Goal: Task Accomplishment & Management: Complete application form

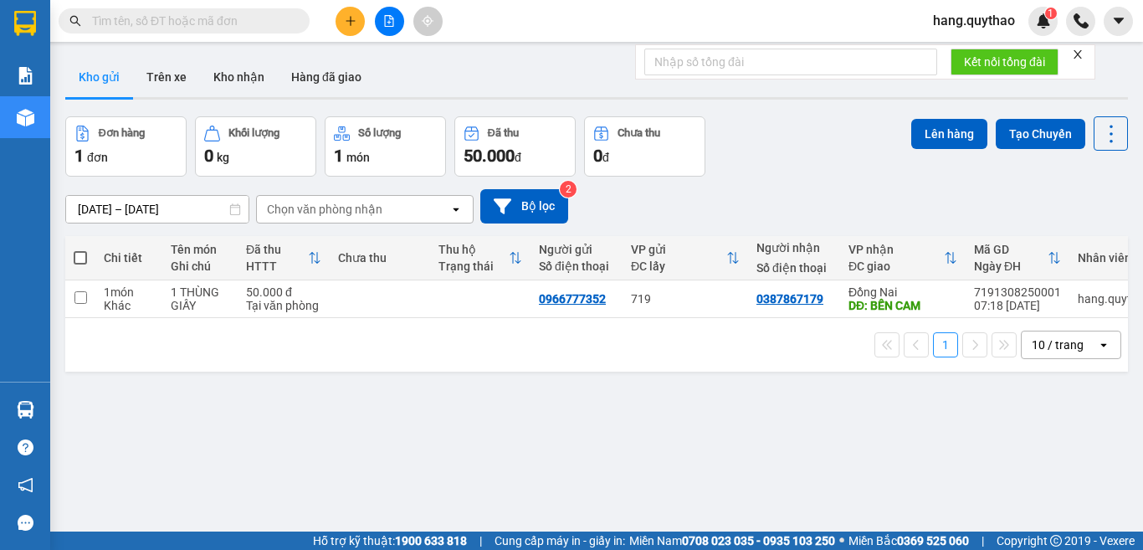
click at [347, 25] on icon "plus" at bounding box center [351, 21] width 12 height 12
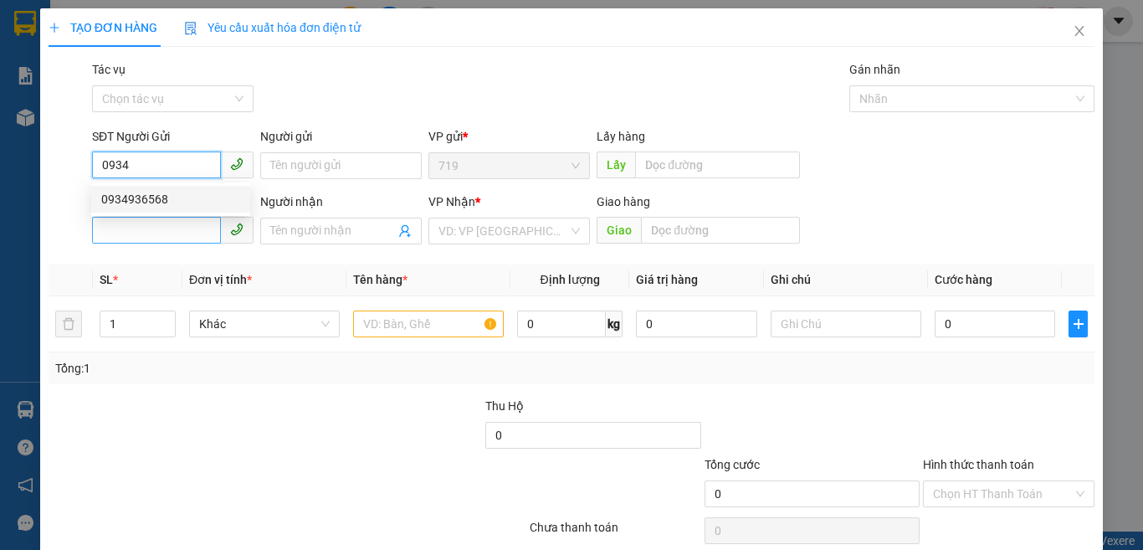
drag, startPoint x: 164, startPoint y: 198, endPoint x: 160, endPoint y: 233, distance: 34.5
click at [163, 203] on div "0934936568" at bounding box center [170, 199] width 139 height 18
type input "0934936568"
type input "0903756033"
type input "0934936568"
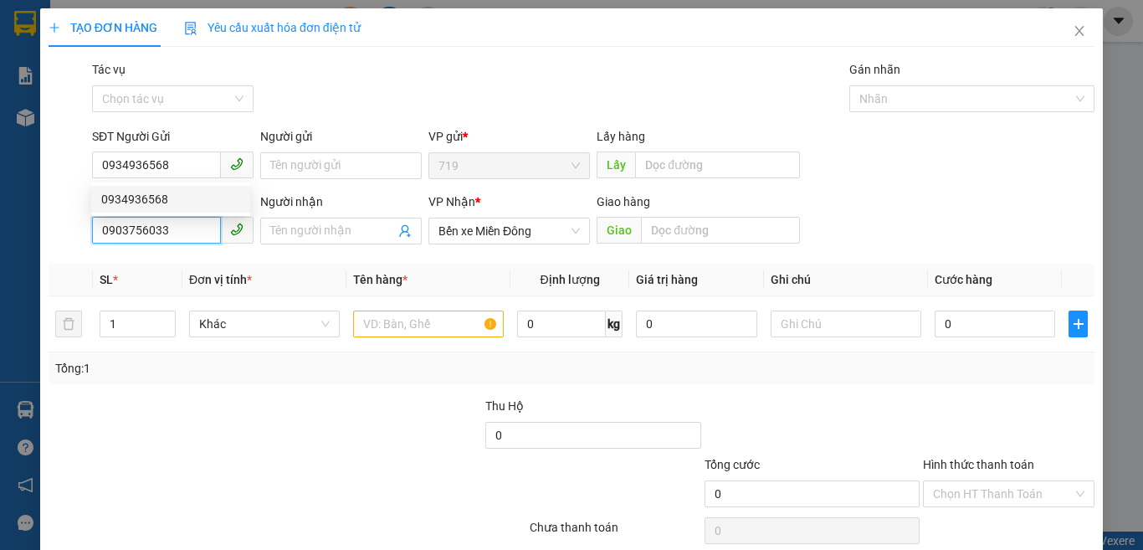
click at [160, 233] on input "0903756033" at bounding box center [156, 230] width 129 height 27
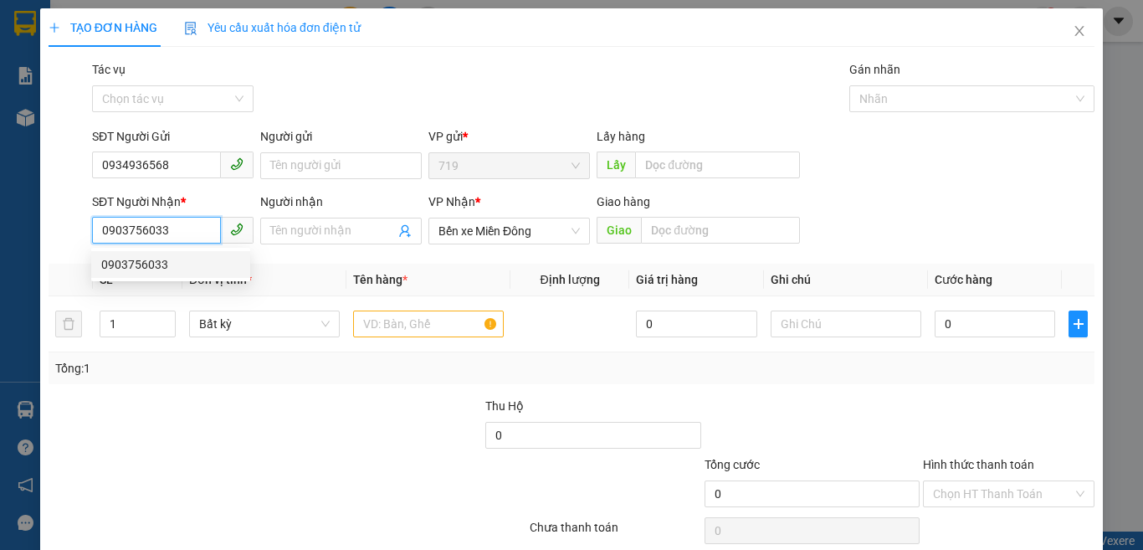
click at [179, 228] on input "0903756033" at bounding box center [156, 230] width 129 height 27
type input "0"
type input "0919171672"
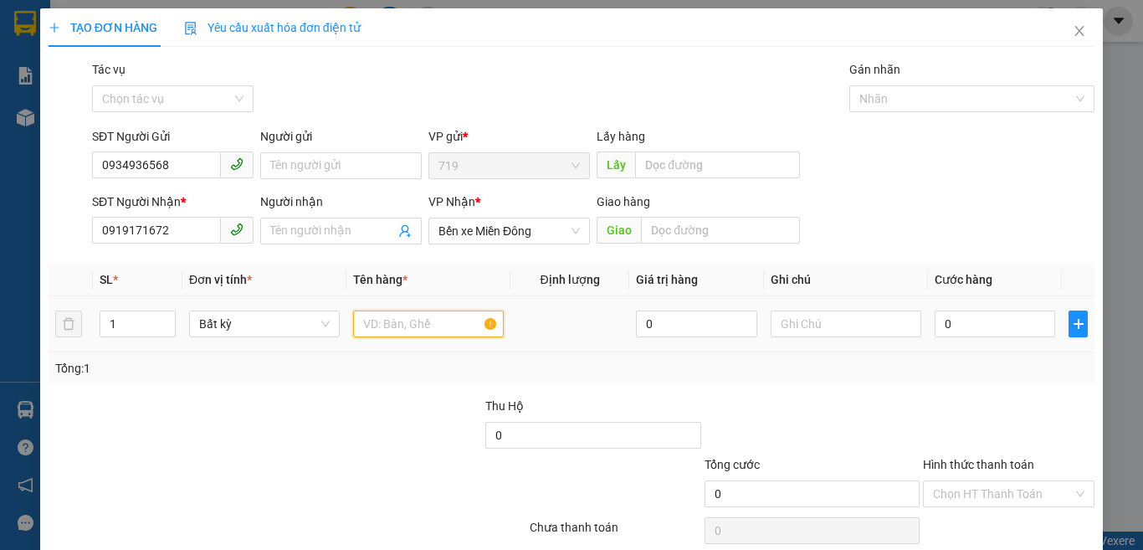
click at [399, 332] on input "text" at bounding box center [428, 323] width 151 height 27
type input "1 TÚM -NHỜ GRAP"
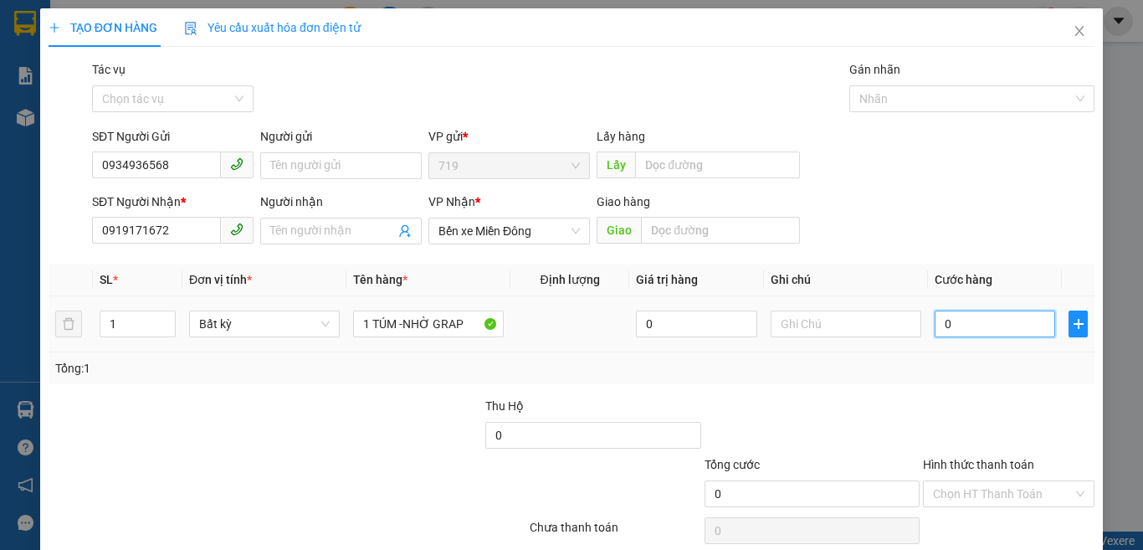
click at [963, 325] on input "0" at bounding box center [994, 323] width 120 height 27
type input "4"
type input "40"
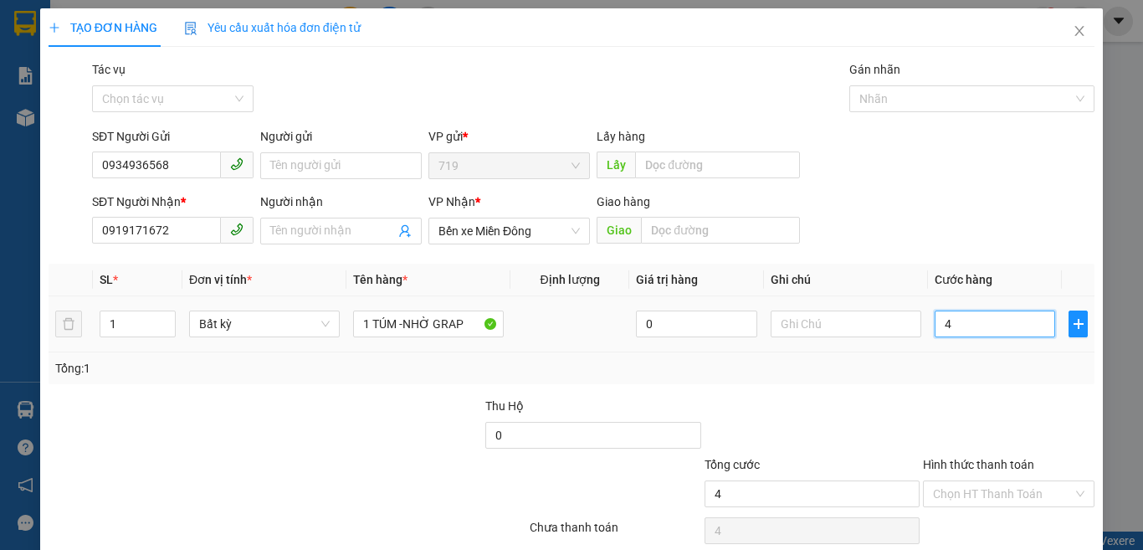
type input "40"
type input "400"
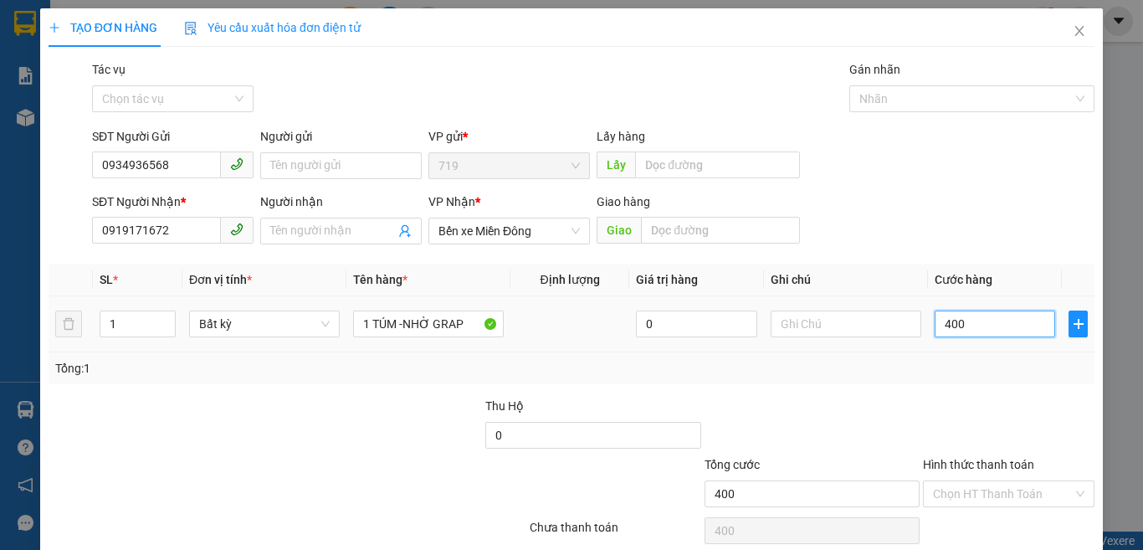
type input "4.000"
type input "40.000"
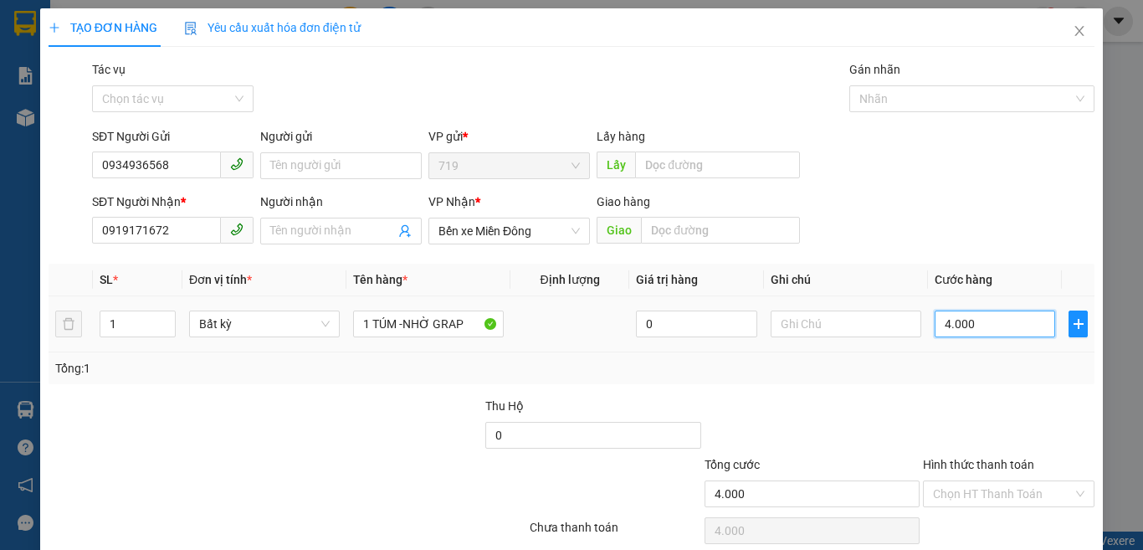
type input "40.000"
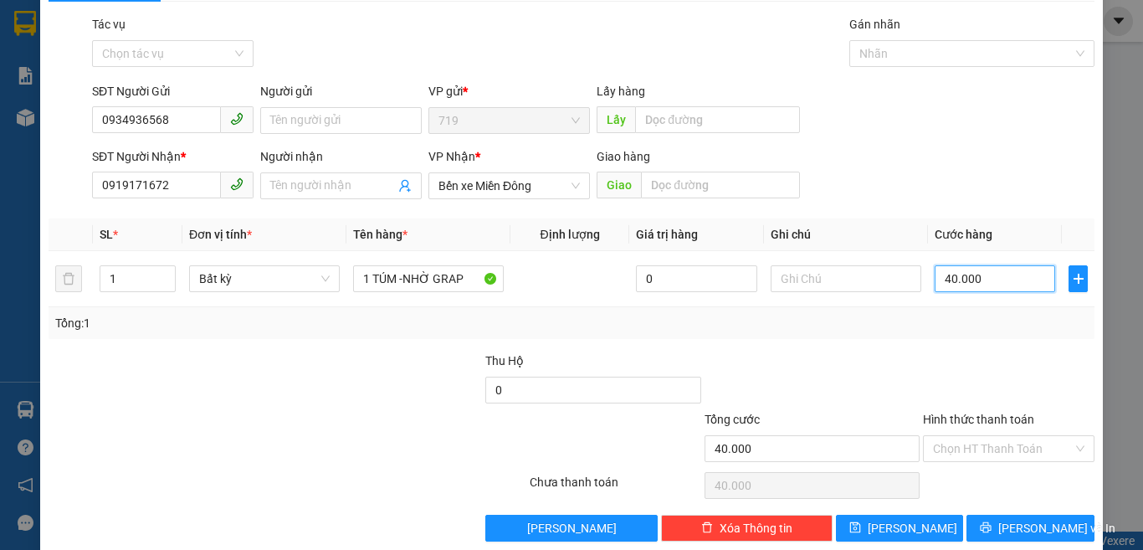
scroll to position [69, 0]
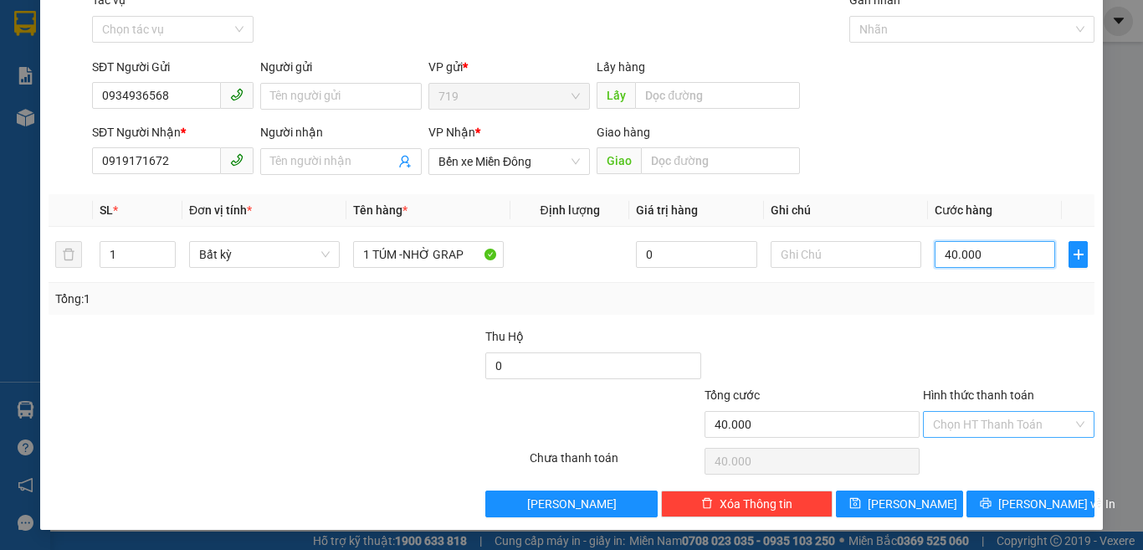
type input "40.000"
click at [974, 414] on input "Hình thức thanh toán" at bounding box center [1003, 424] width 140 height 25
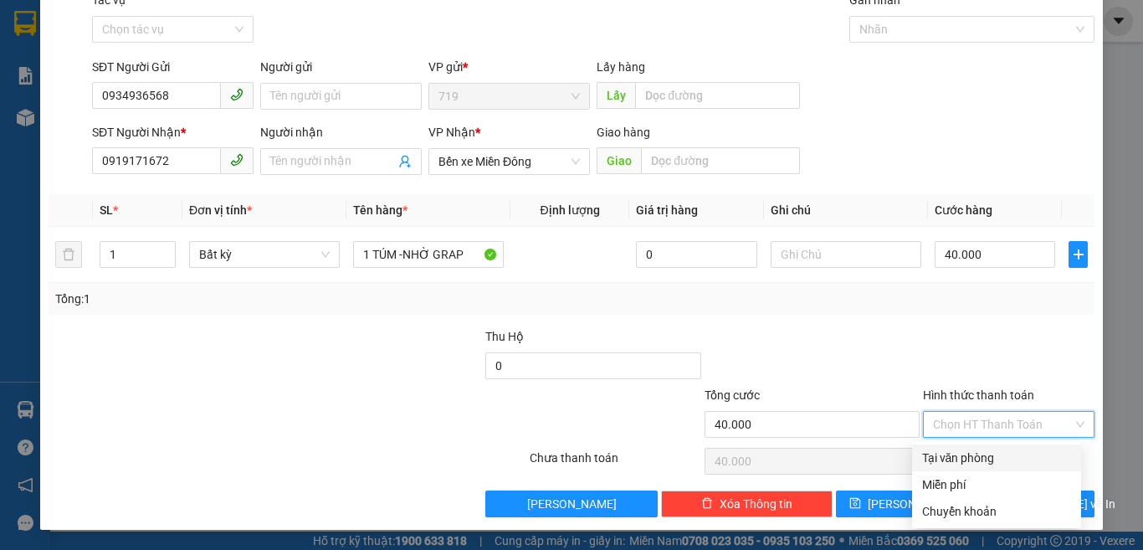
click at [967, 459] on div "Tại văn phòng" at bounding box center [996, 457] width 149 height 18
type input "0"
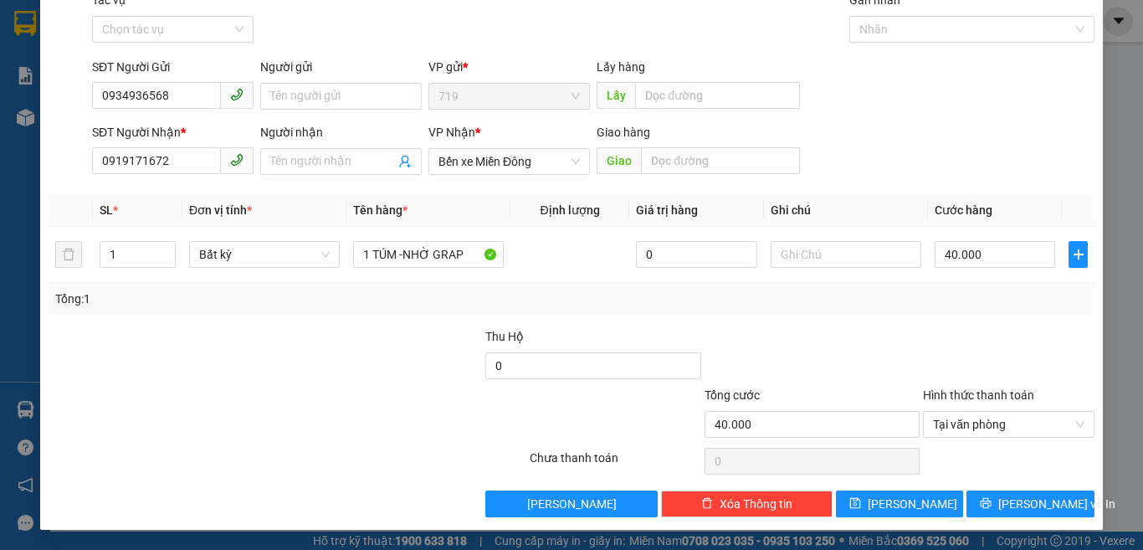
click at [1058, 520] on div "TẠO ĐƠN HÀNG Yêu cầu xuất hóa đơn điện tử Transit Pickup Surcharge Ids Transit …" at bounding box center [571, 234] width 1062 height 591
click at [1058, 509] on button "[PERSON_NAME] và In" at bounding box center [1030, 503] width 128 height 27
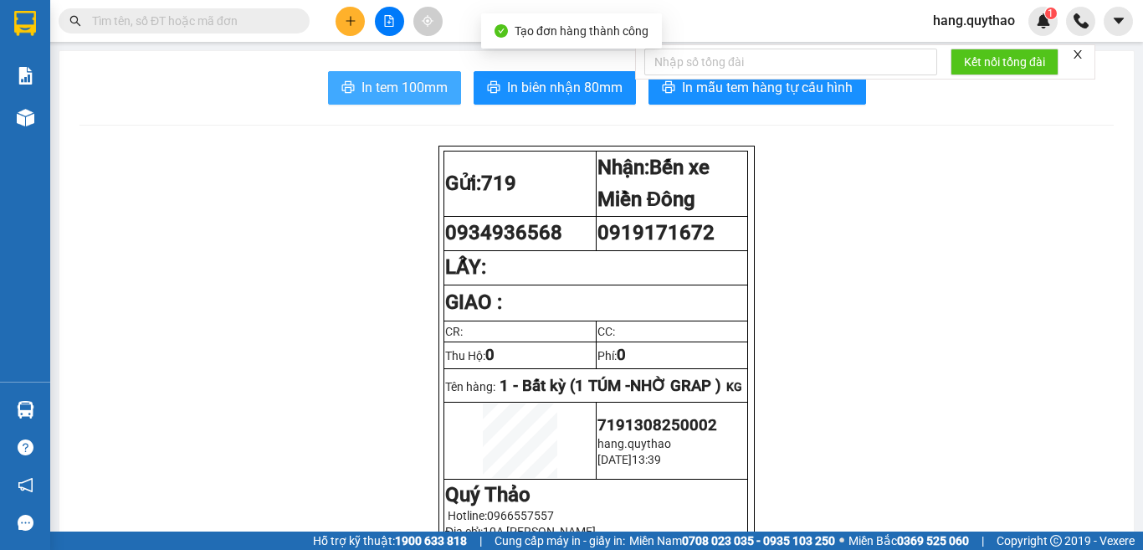
click at [400, 92] on span "In tem 100mm" at bounding box center [404, 87] width 86 height 21
click at [415, 82] on span "In tem 100mm" at bounding box center [404, 87] width 86 height 21
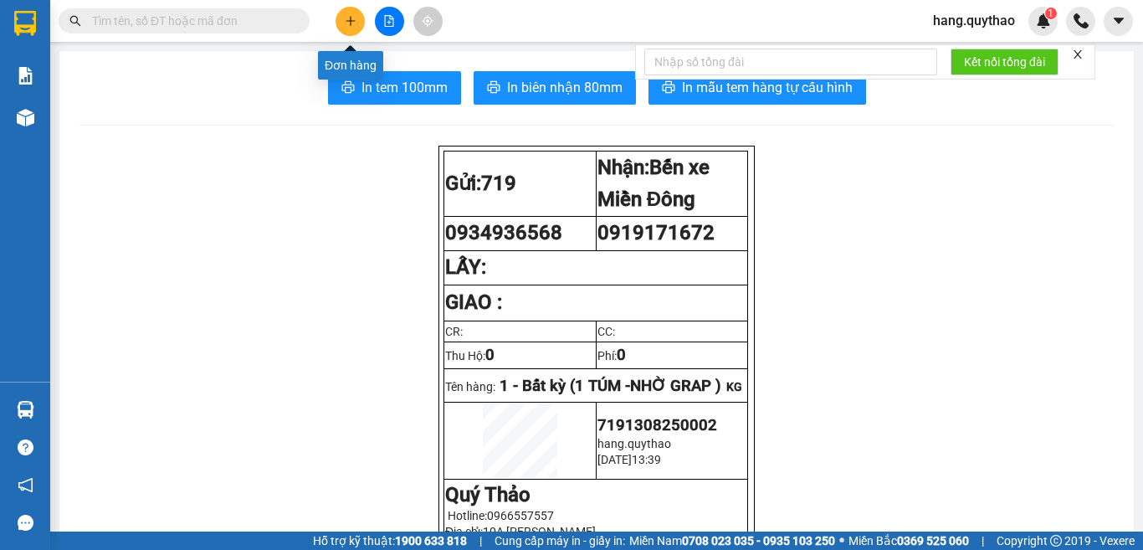
click at [342, 20] on button at bounding box center [349, 21] width 29 height 29
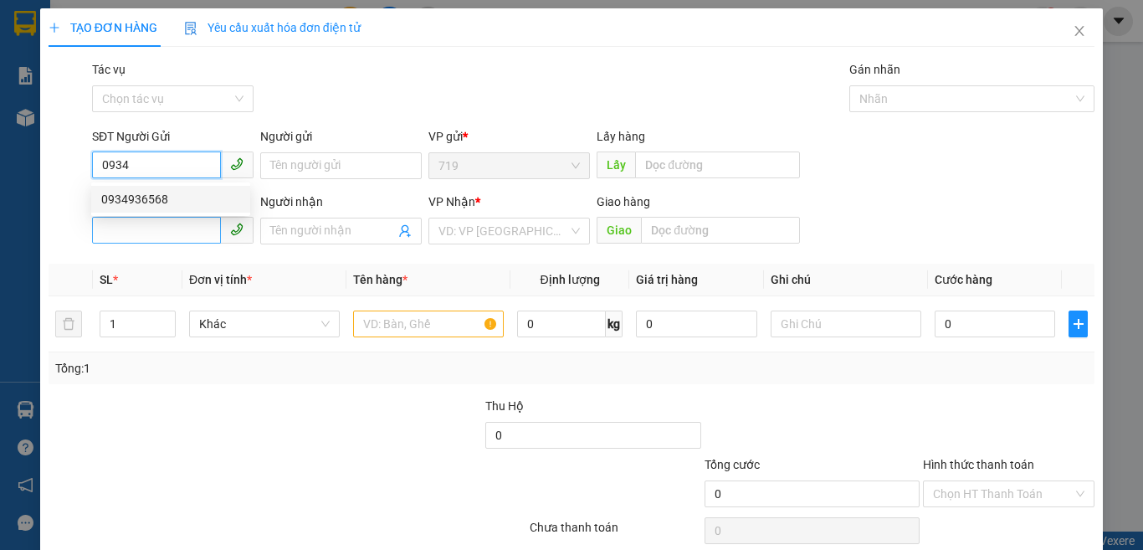
drag, startPoint x: 151, startPoint y: 202, endPoint x: 169, endPoint y: 228, distance: 32.5
click at [151, 202] on div "0934936568" at bounding box center [170, 199] width 139 height 18
type input "0934936568"
type input "0919171672"
type input "0934936568"
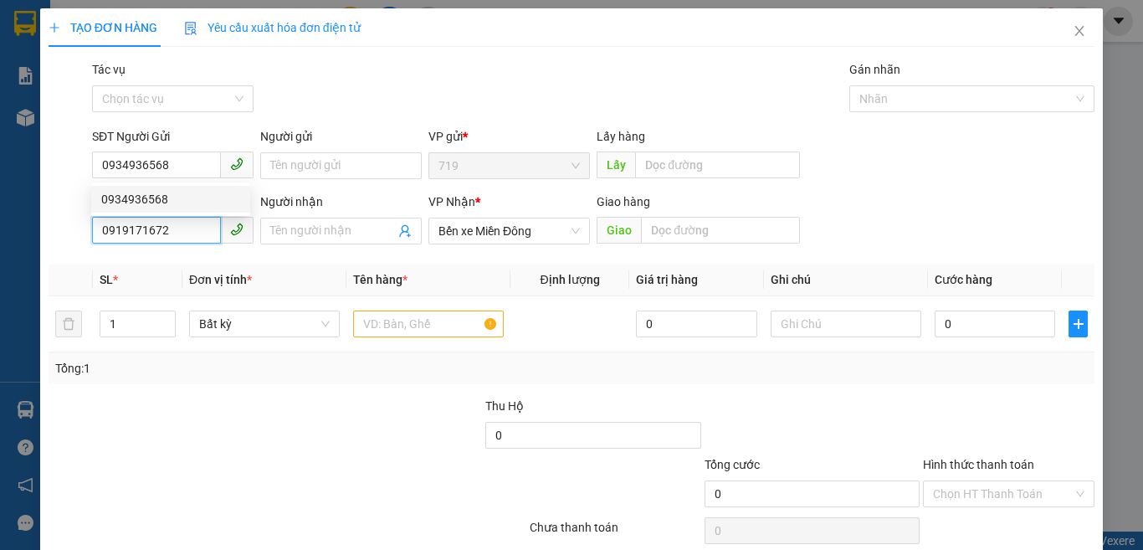
click at [189, 234] on input "0919171672" at bounding box center [156, 230] width 129 height 27
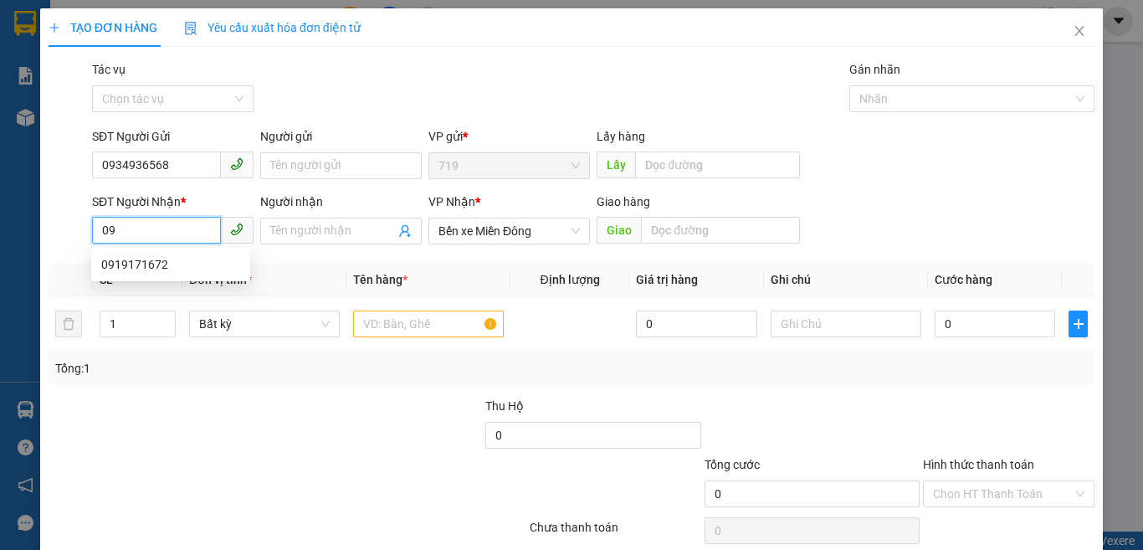
type input "0"
type input "0903366772"
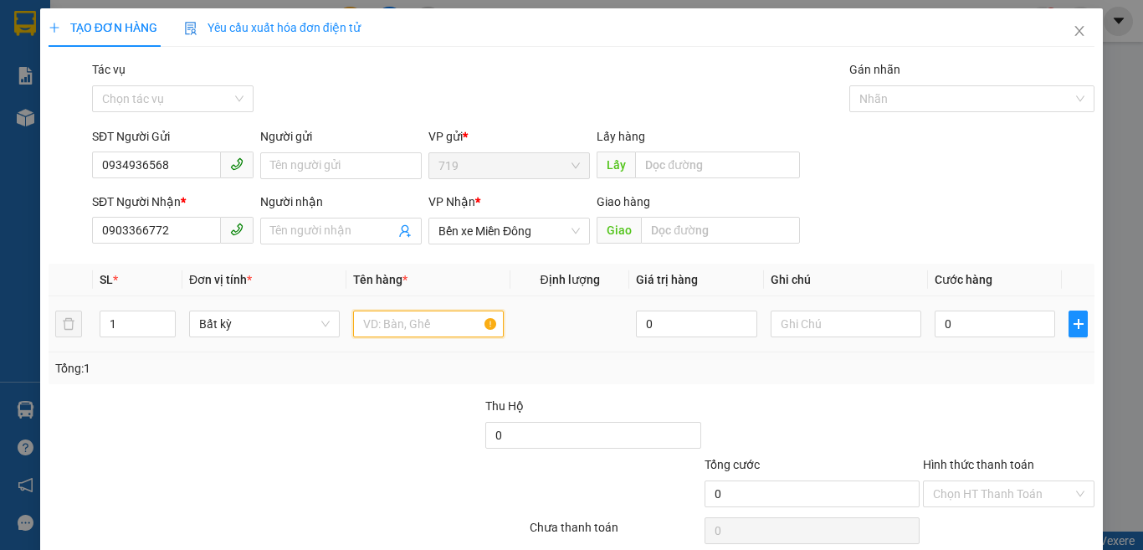
click at [438, 320] on input "text" at bounding box center [428, 323] width 151 height 27
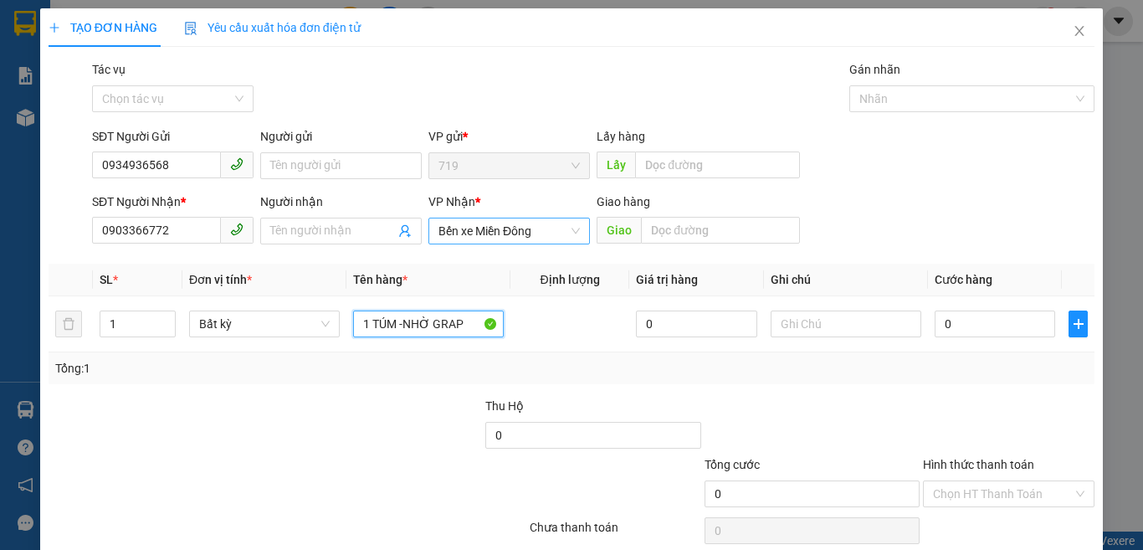
click at [515, 230] on span "Bến xe Miền Đông" at bounding box center [508, 230] width 141 height 25
type input "1 TÚM -NHỜ GRAP"
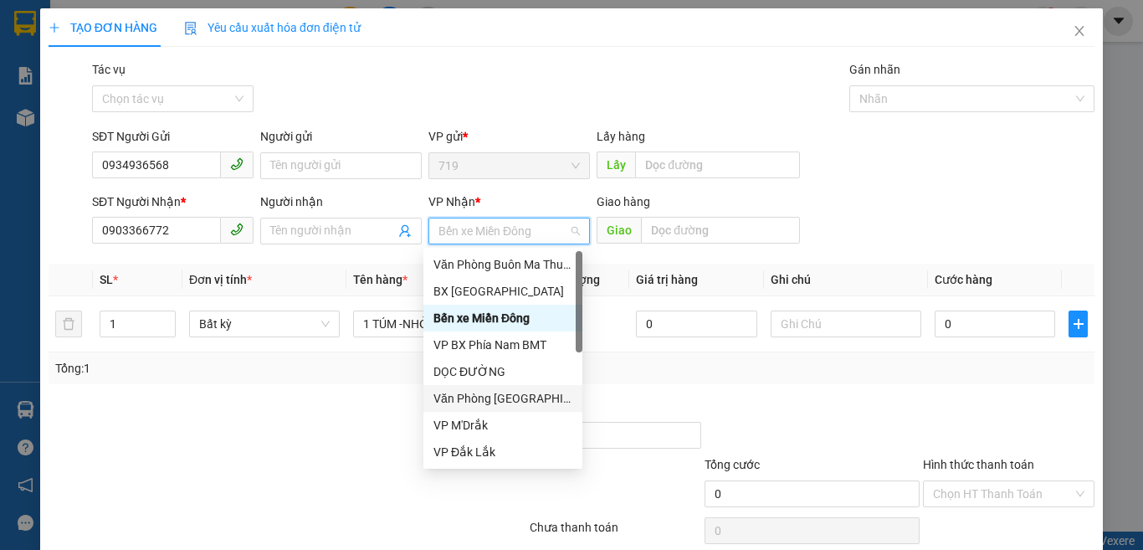
click at [512, 393] on div "Văn Phòng [GEOGRAPHIC_DATA]" at bounding box center [502, 398] width 139 height 18
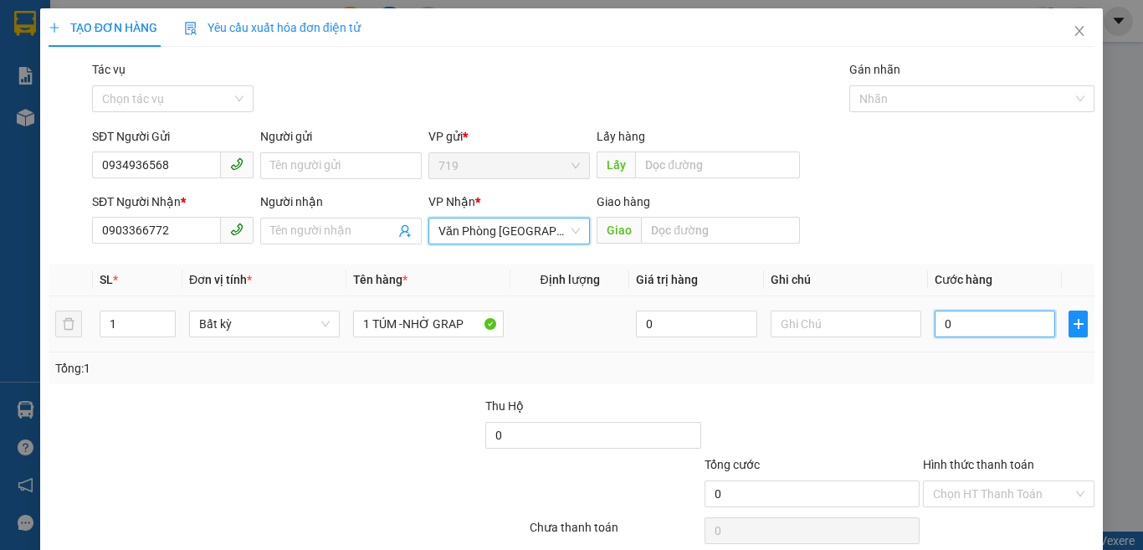
click at [995, 328] on input "0" at bounding box center [994, 323] width 120 height 27
type input "8"
type input "80"
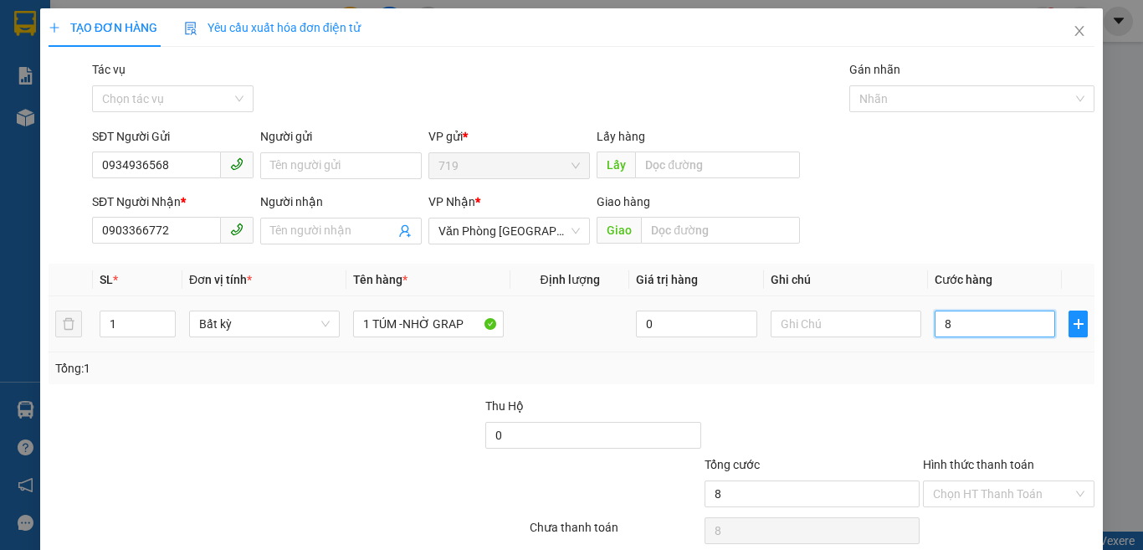
type input "80"
type input "800"
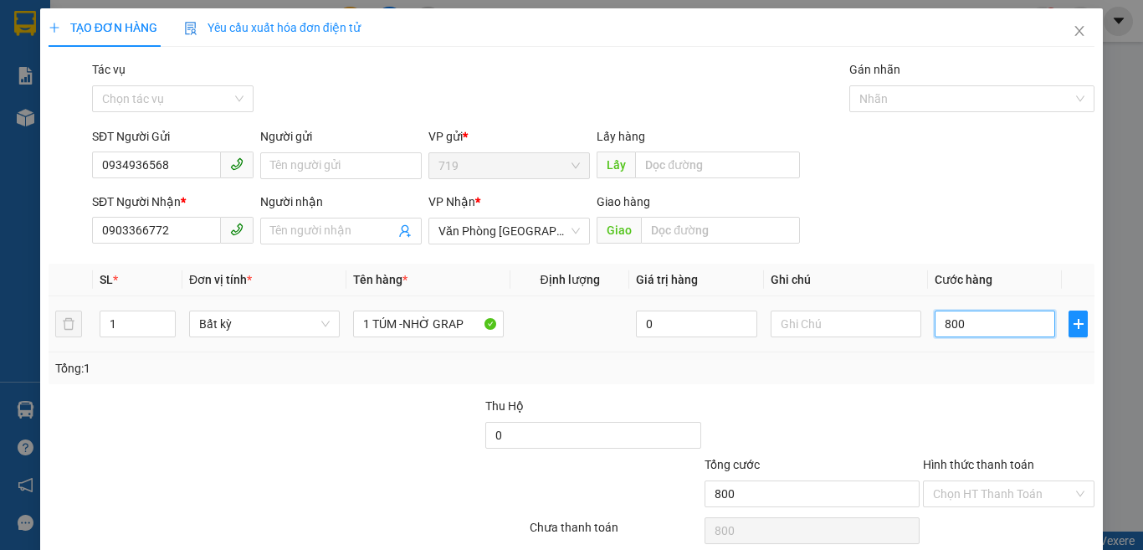
type input "80"
type input "8"
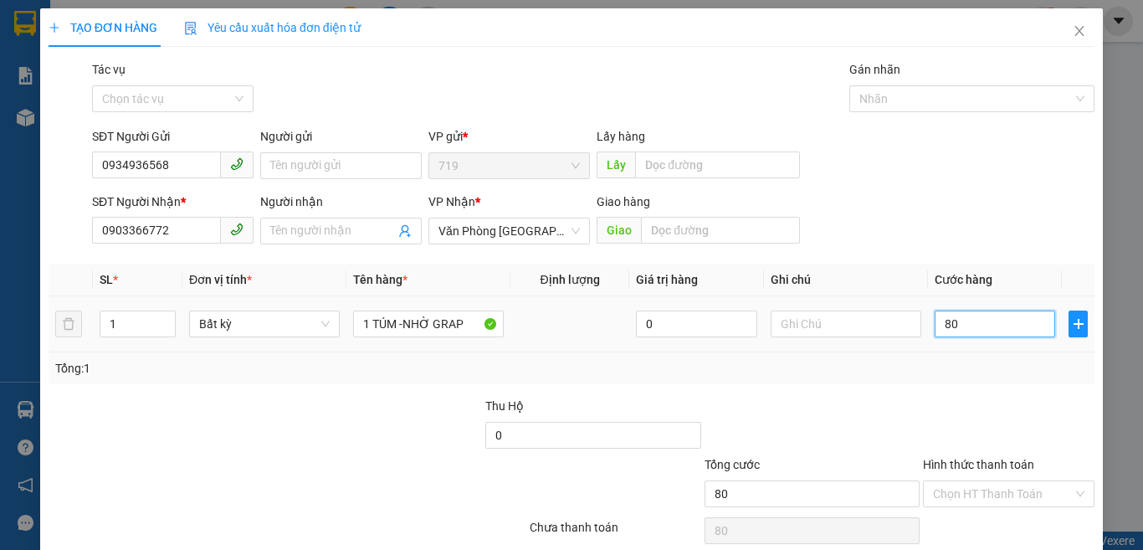
type input "8"
type input "0"
click at [934, 326] on input "0" at bounding box center [994, 323] width 120 height 27
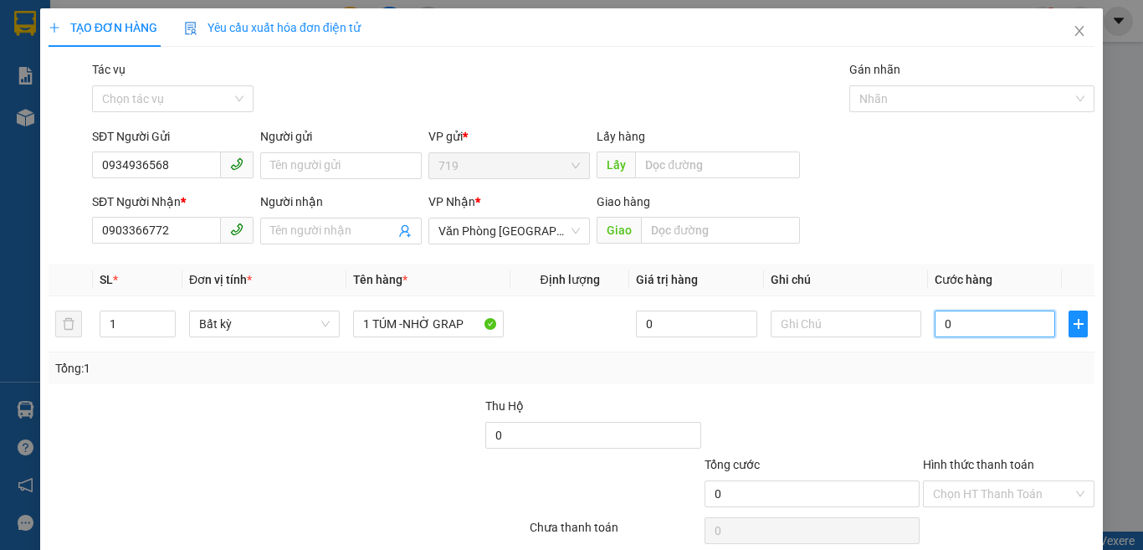
type input "40"
type input "400"
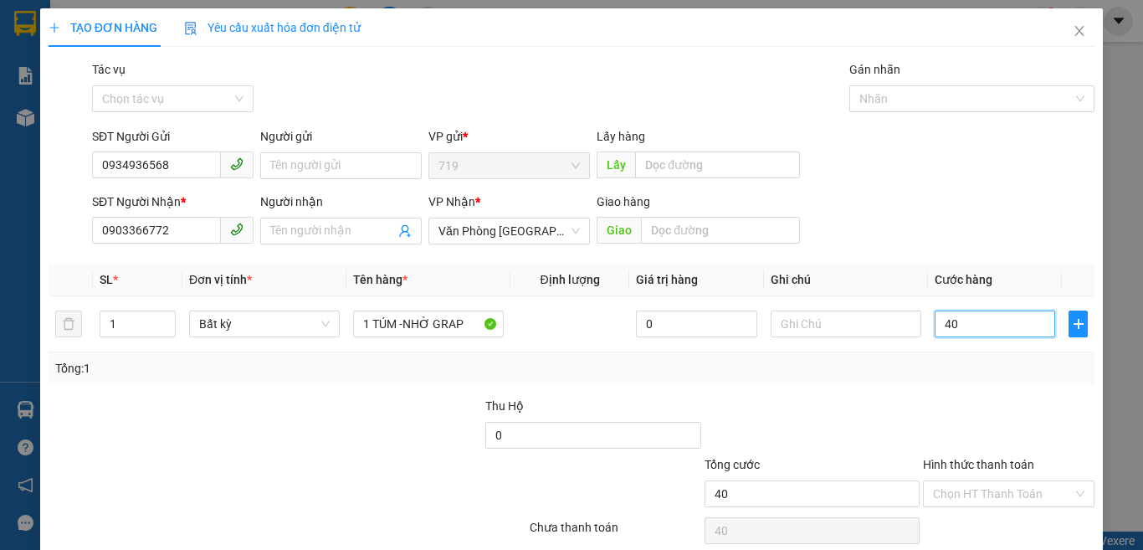
type input "400"
type input "4.000"
type input "40.000"
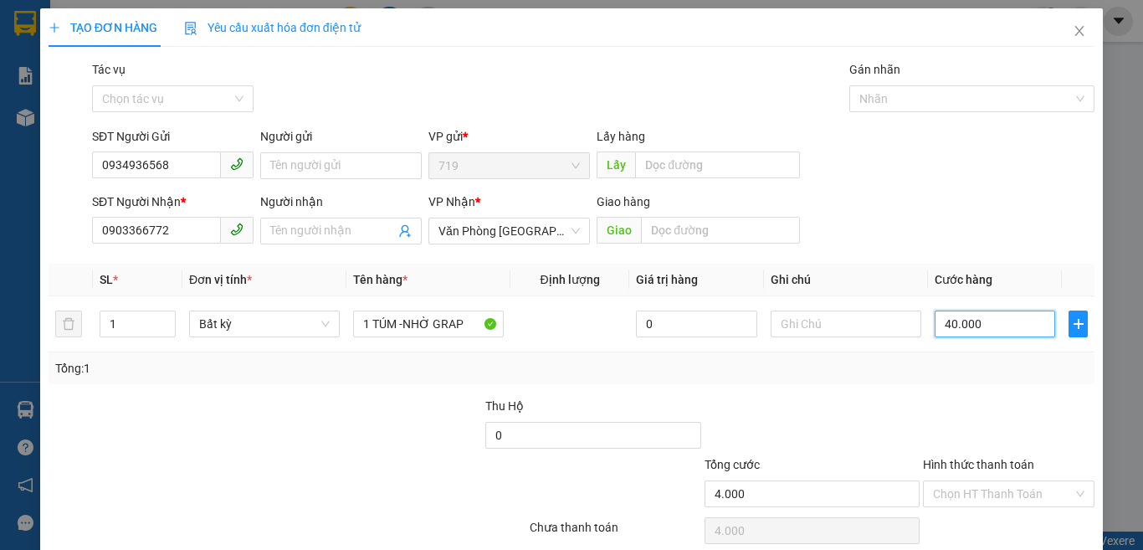
type input "40.000"
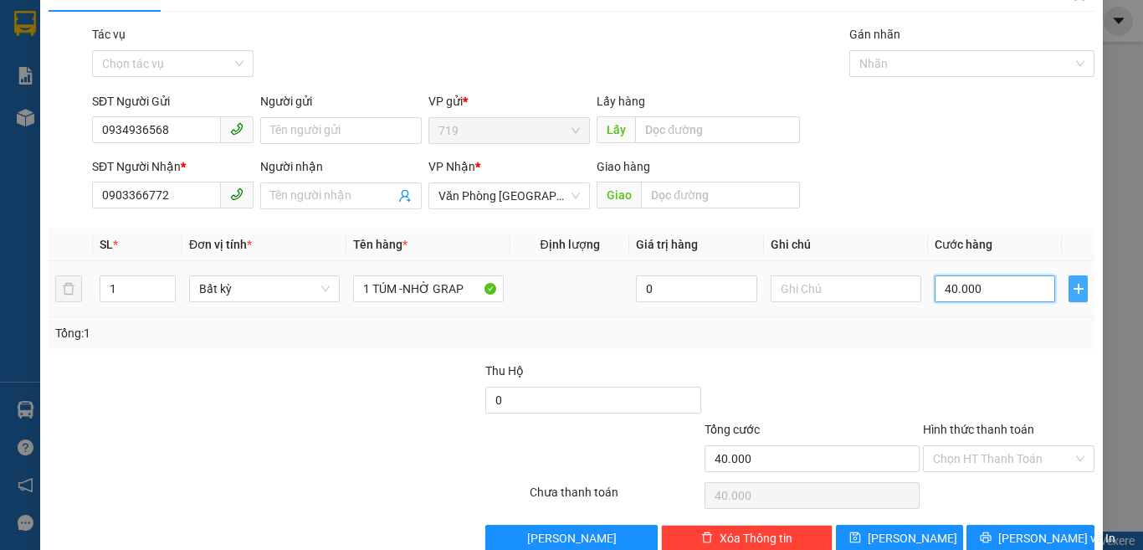
scroll to position [69, 0]
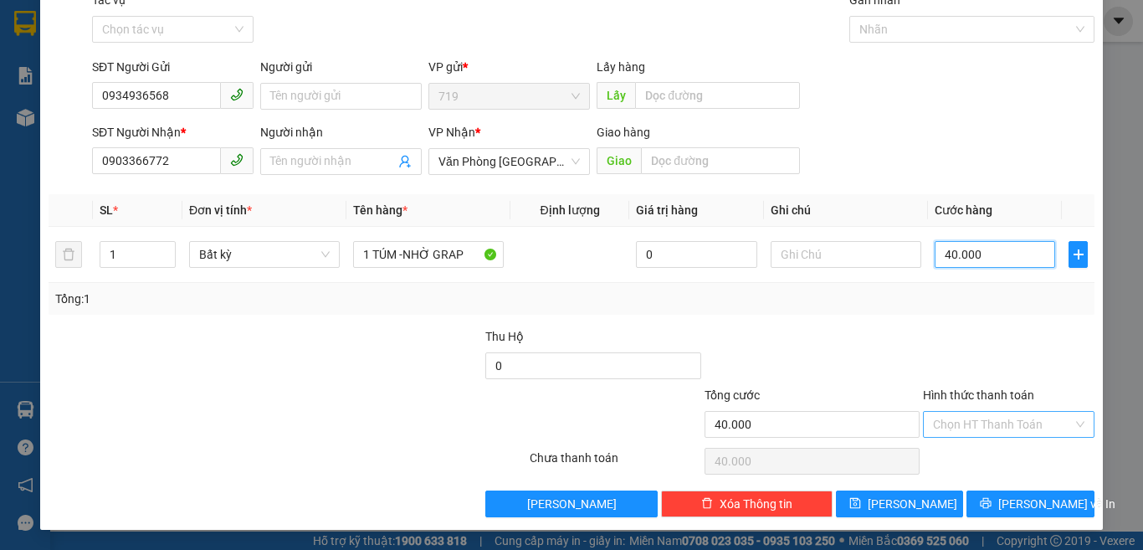
type input "40.000"
click at [995, 422] on input "Hình thức thanh toán" at bounding box center [1003, 424] width 140 height 25
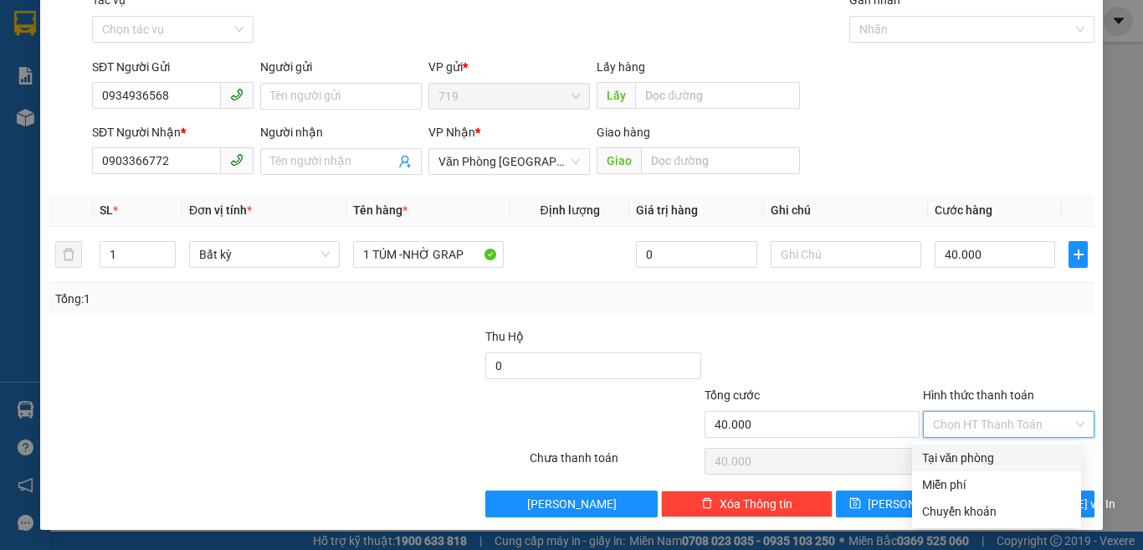
click at [987, 447] on div "Tại văn phòng" at bounding box center [996, 457] width 169 height 27
type input "0"
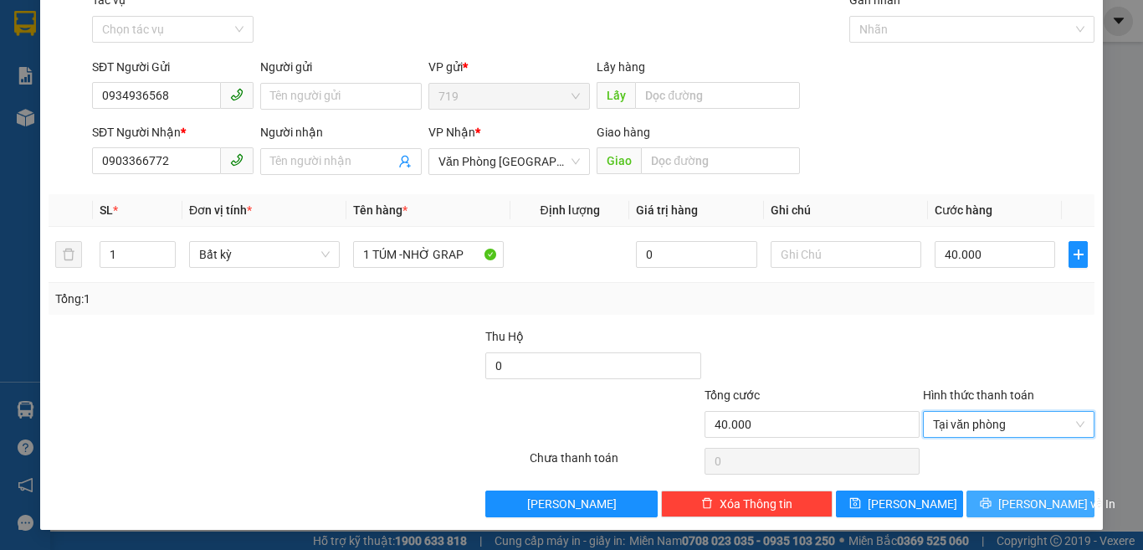
click at [1019, 500] on span "[PERSON_NAME] và In" at bounding box center [1056, 503] width 117 height 18
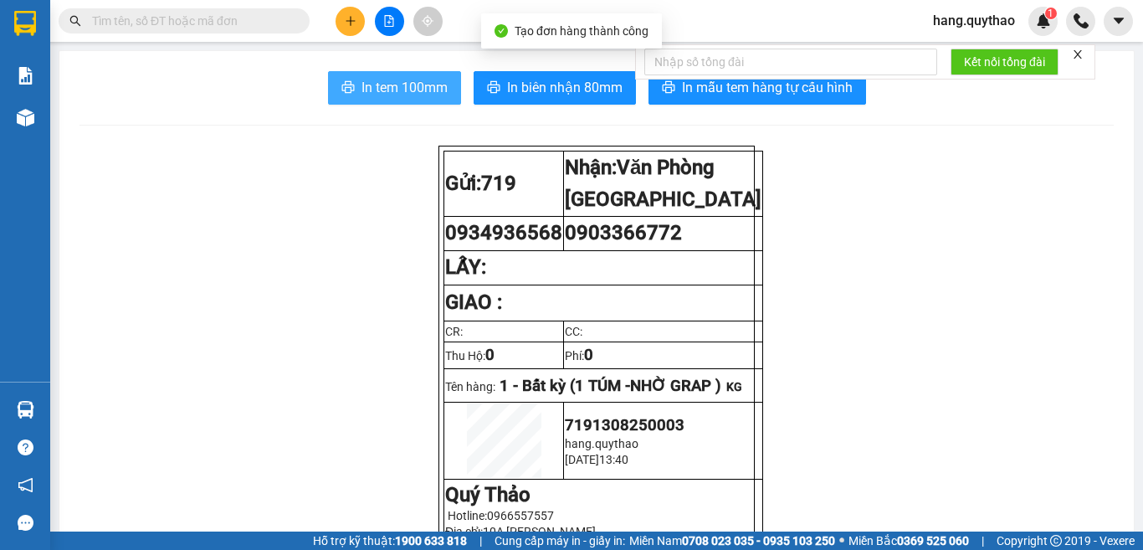
click at [421, 88] on span "In tem 100mm" at bounding box center [404, 87] width 86 height 21
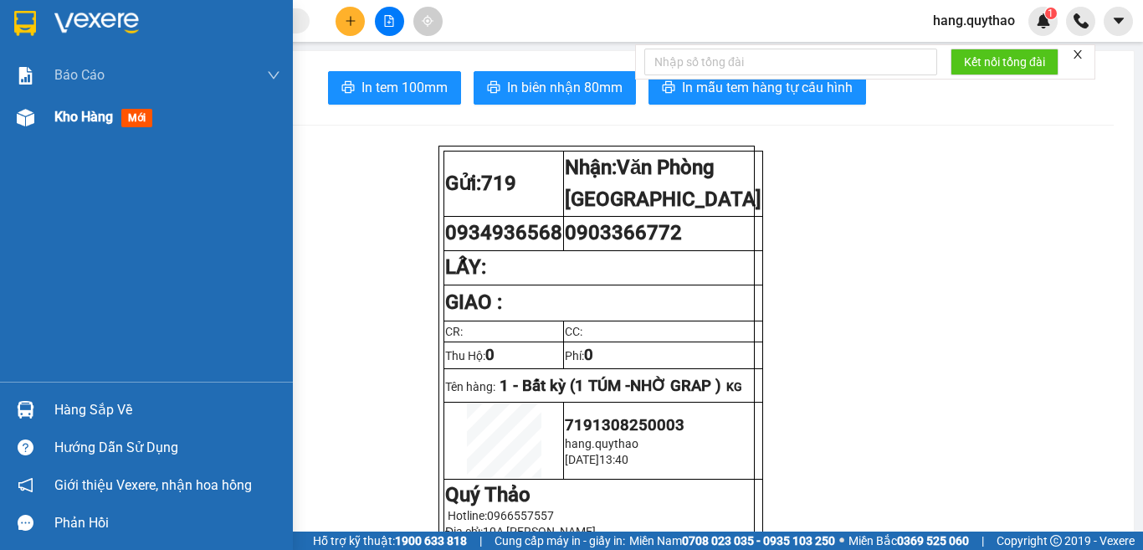
click at [45, 124] on div "Kho hàng mới" at bounding box center [146, 117] width 293 height 42
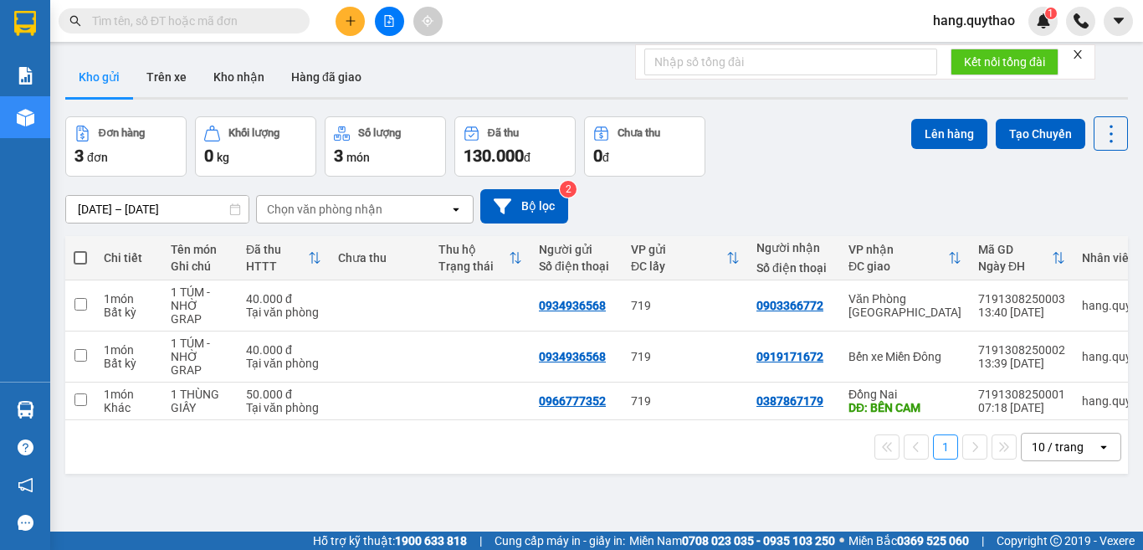
click at [349, 26] on icon "plus" at bounding box center [351, 21] width 12 height 12
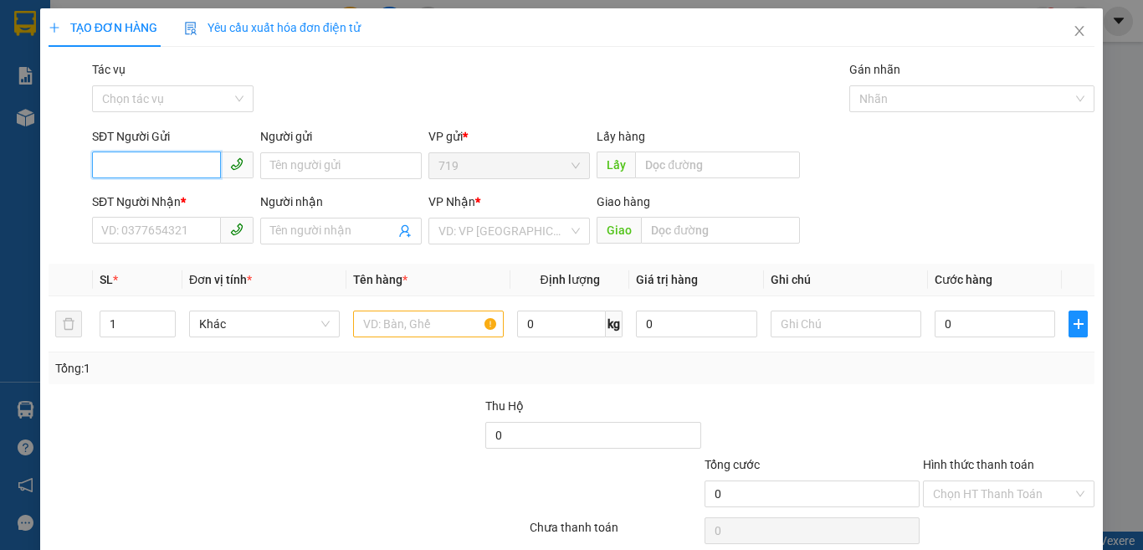
type input "0"
click at [153, 222] on input "SĐT Người Nhận *" at bounding box center [156, 230] width 129 height 27
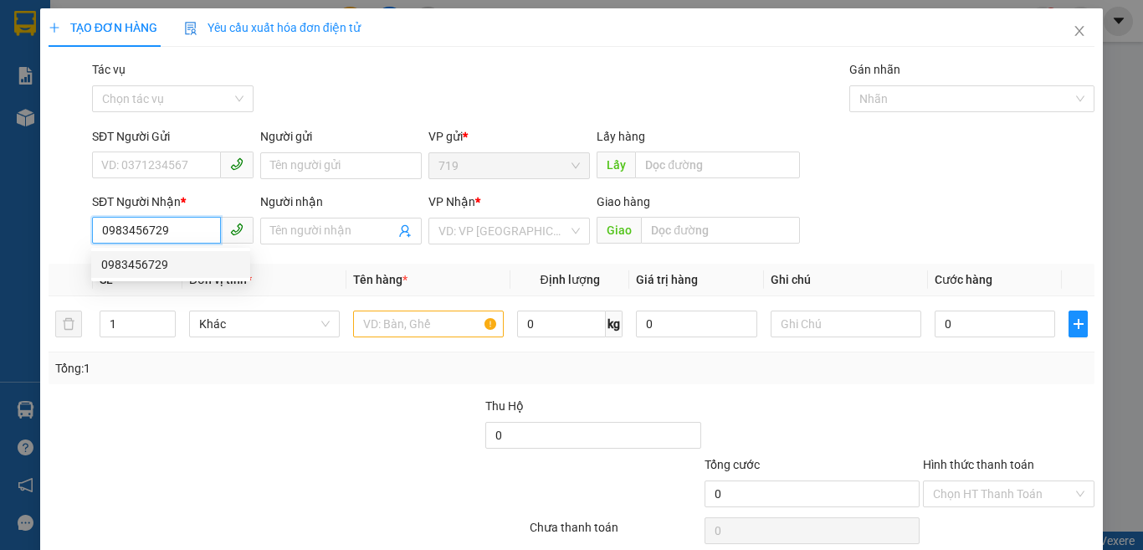
click at [144, 263] on div "0983456729" at bounding box center [170, 264] width 139 height 18
type input "0983456729"
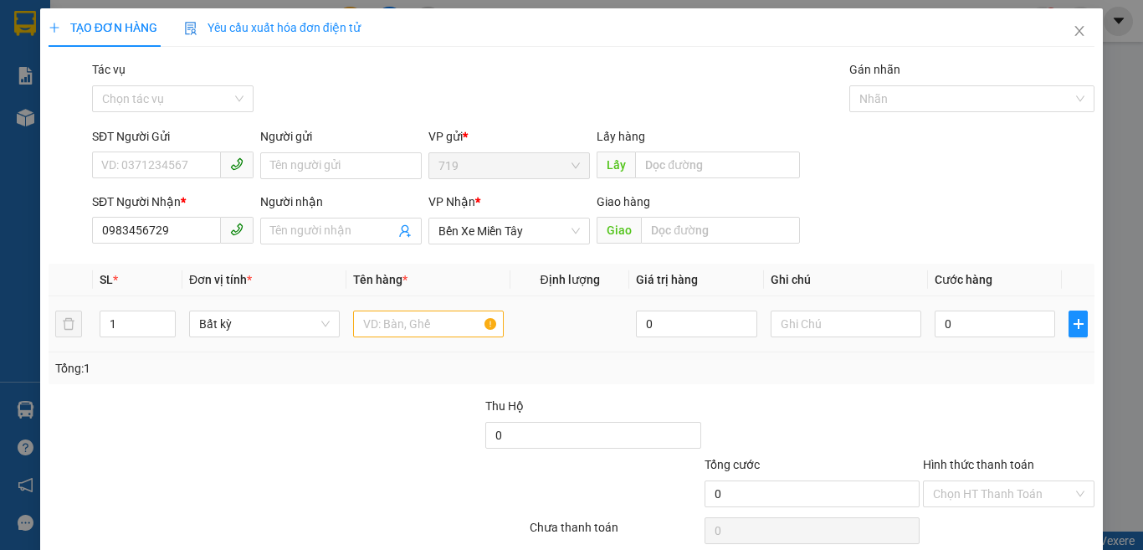
click at [416, 342] on td at bounding box center [428, 324] width 164 height 56
click at [416, 335] on input "text" at bounding box center [428, 323] width 151 height 27
type input "1 THÙNG XỐP"
click at [968, 334] on input "0" at bounding box center [994, 323] width 120 height 27
type input "1"
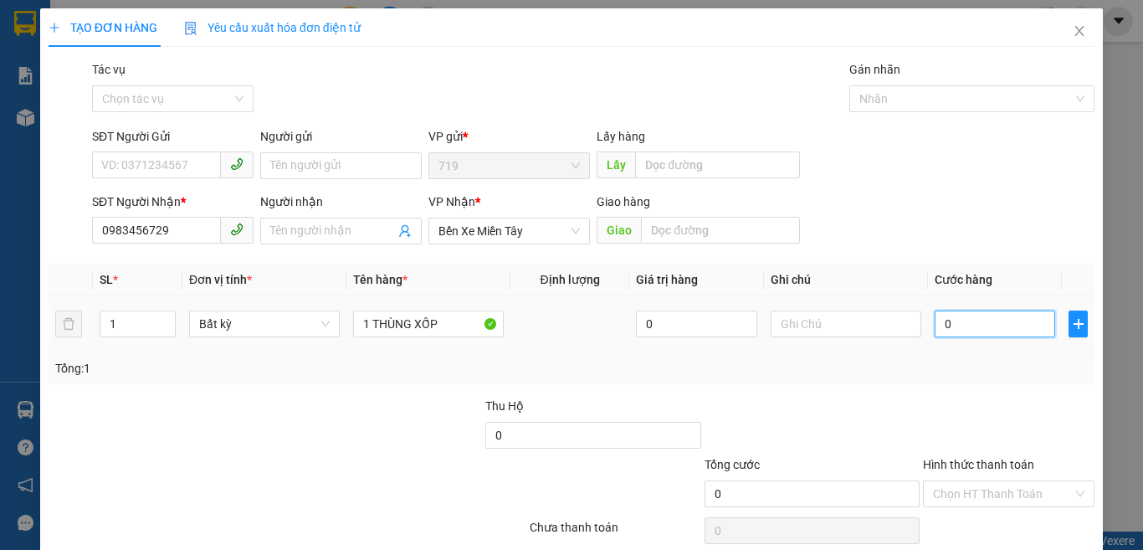
type input "1"
type input "10"
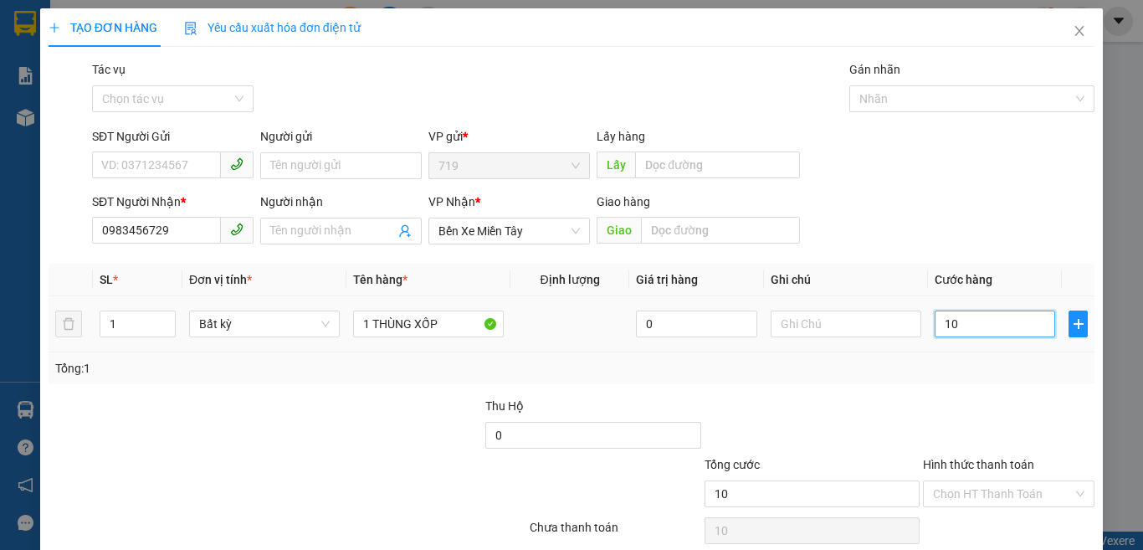
type input "100"
type input "1.000"
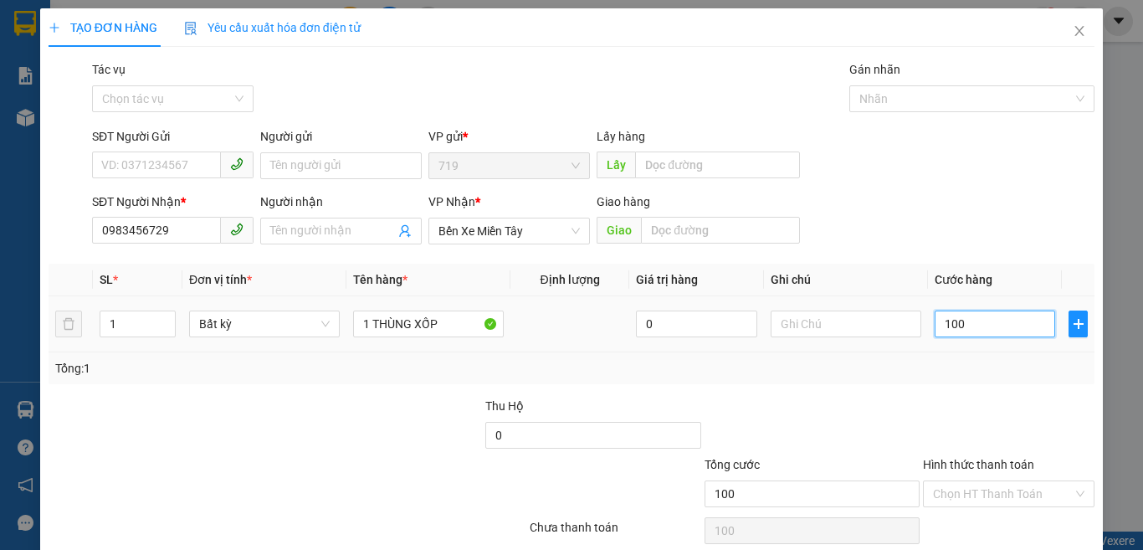
type input "1.000"
type input "10.000"
type input "100.000"
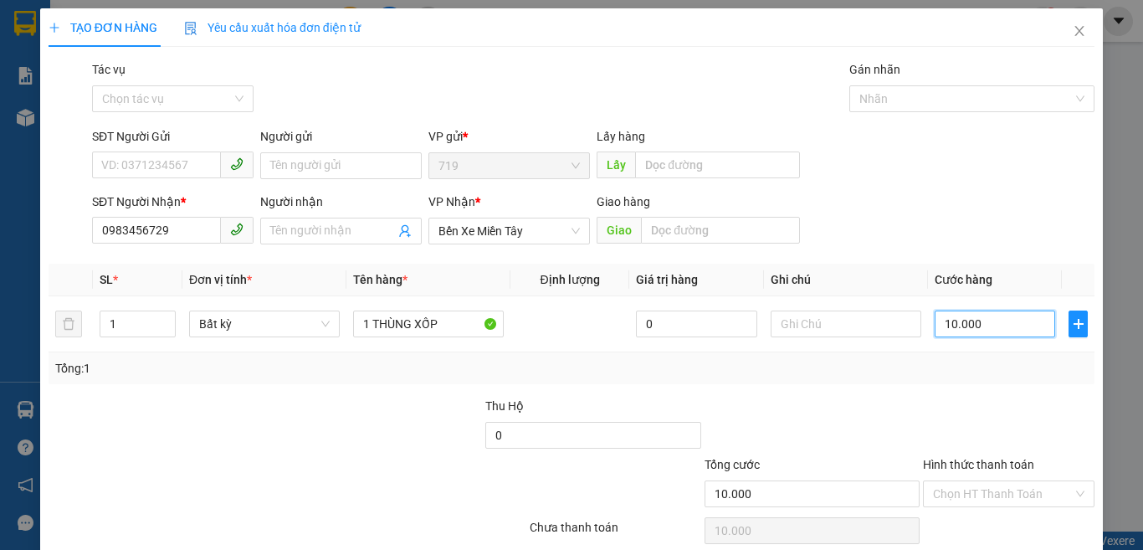
type input "100.000"
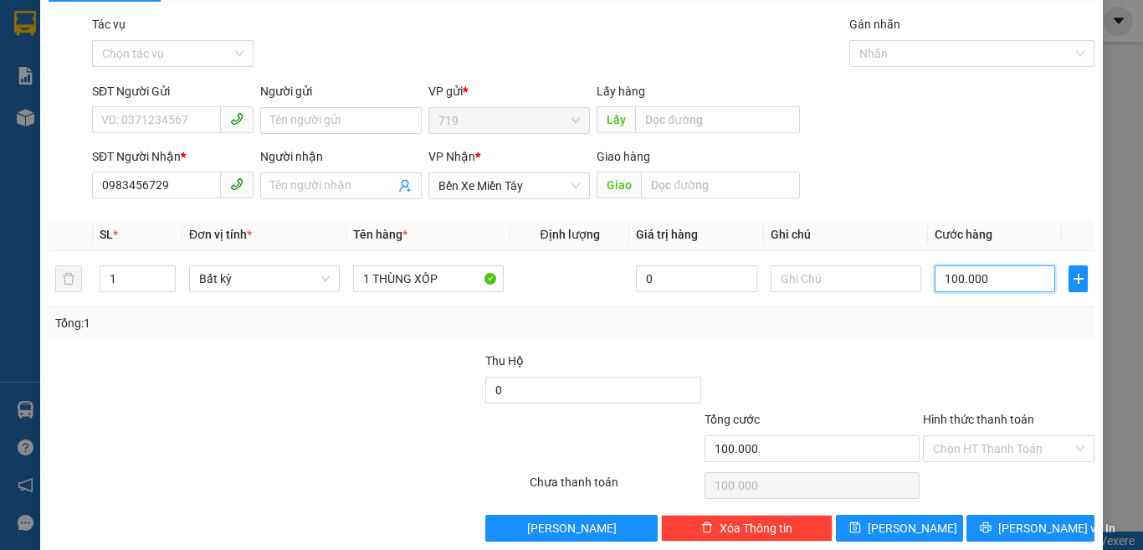
scroll to position [69, 0]
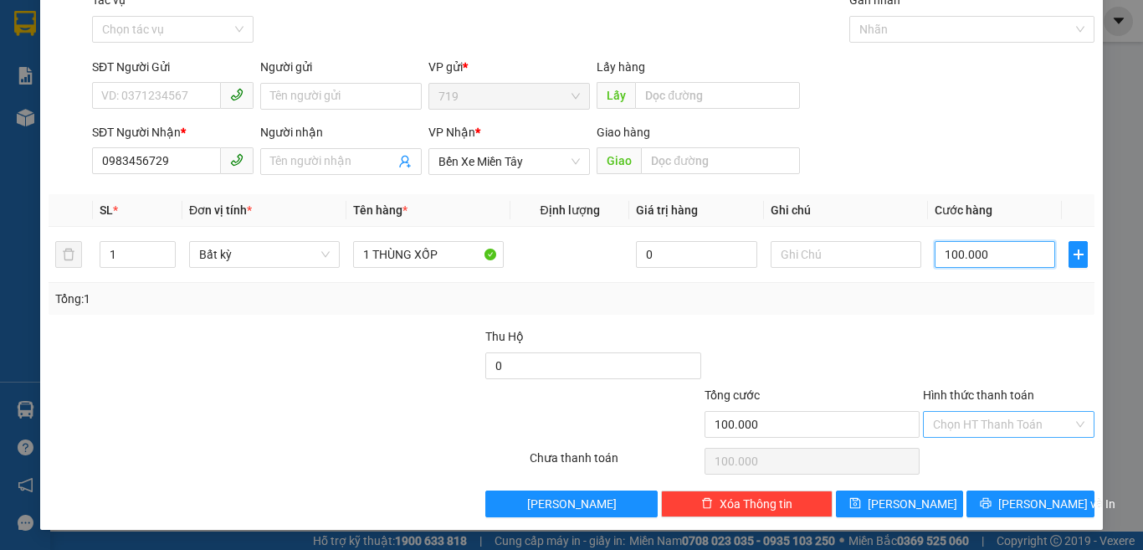
type input "100.000"
click at [973, 417] on input "Hình thức thanh toán" at bounding box center [1003, 424] width 140 height 25
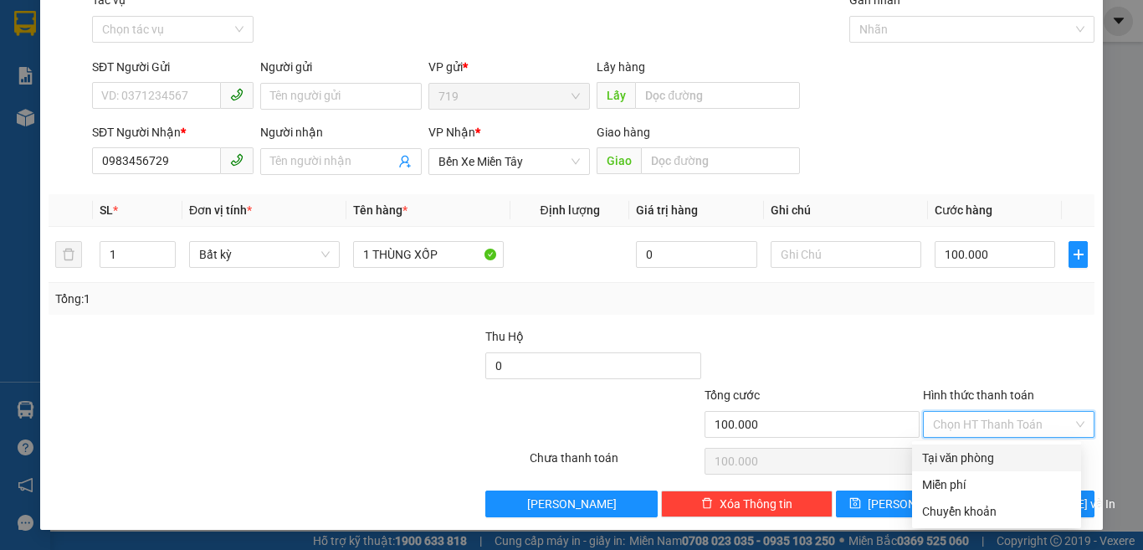
drag, startPoint x: 967, startPoint y: 455, endPoint x: 965, endPoint y: 467, distance: 11.8
click at [967, 458] on div "Tại văn phòng" at bounding box center [996, 457] width 149 height 18
type input "0"
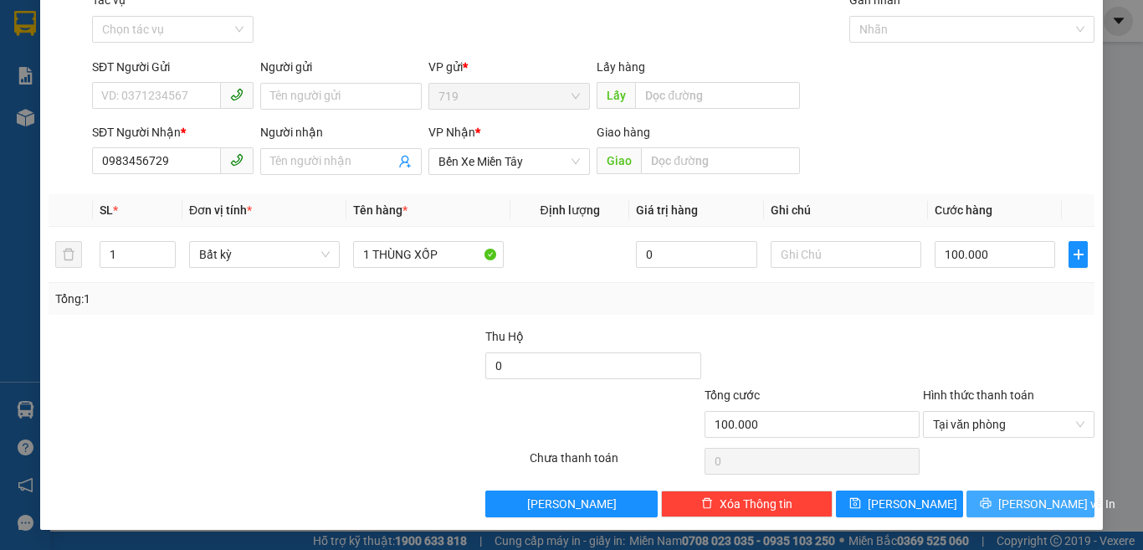
click at [1015, 493] on button "[PERSON_NAME] và In" at bounding box center [1030, 503] width 128 height 27
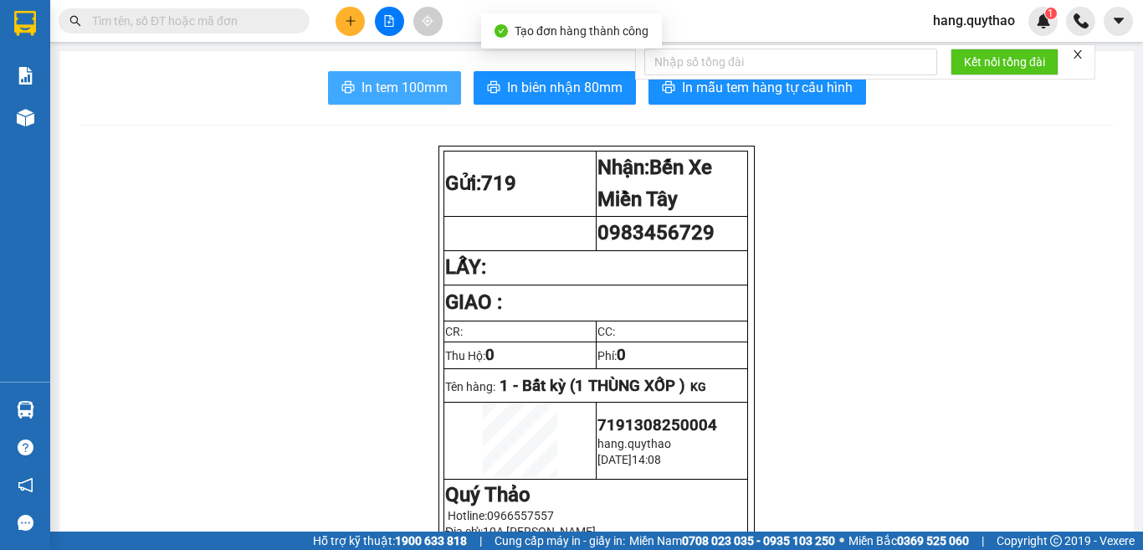
click at [412, 81] on span "In tem 100mm" at bounding box center [404, 87] width 86 height 21
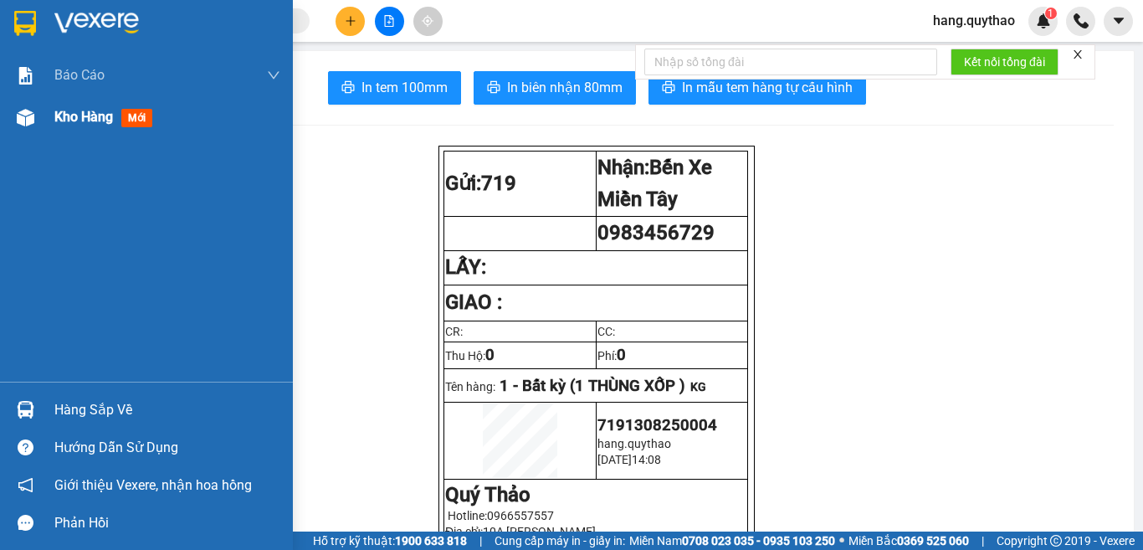
click at [101, 106] on div "Kho hàng mới" at bounding box center [106, 116] width 105 height 21
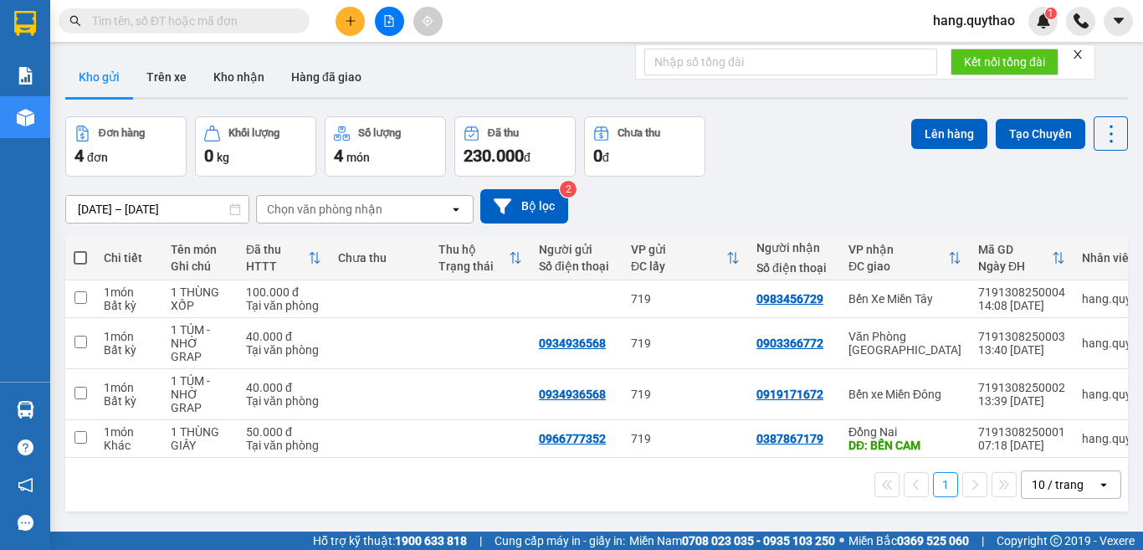
click at [359, 23] on button at bounding box center [349, 21] width 29 height 29
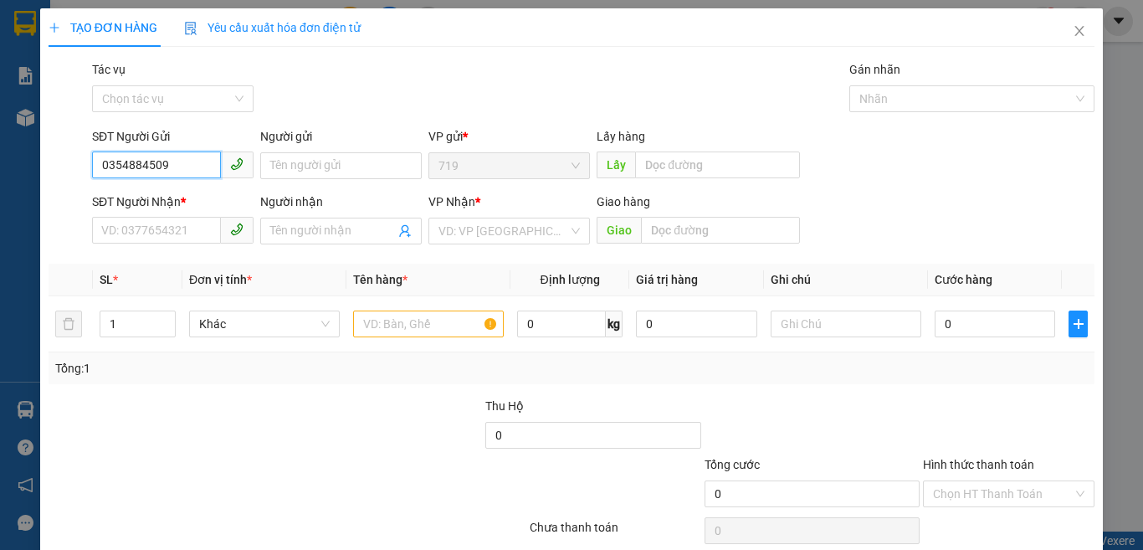
type input "0354884509"
click at [151, 253] on div "Transit Pickup Surcharge Ids Transit Deliver Surcharge Ids Transit Deliver Surc…" at bounding box center [572, 323] width 1046 height 526
click at [153, 233] on input "SĐT Người Nhận *" at bounding box center [156, 230] width 129 height 27
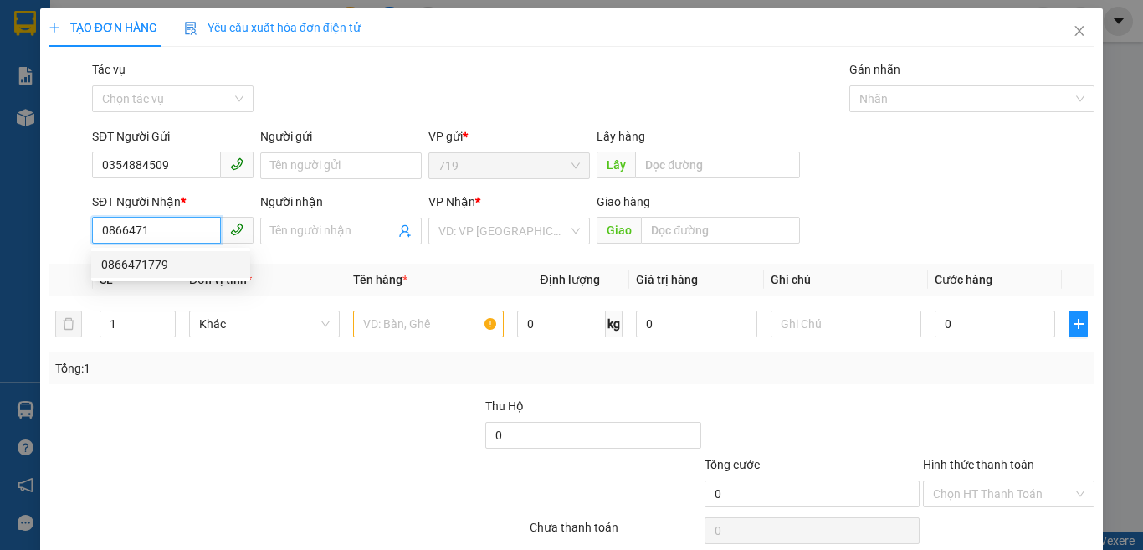
click at [147, 261] on div "0866471779" at bounding box center [170, 264] width 139 height 18
type input "0866471779"
type input "TÂN UYÊN CX SỐ 12"
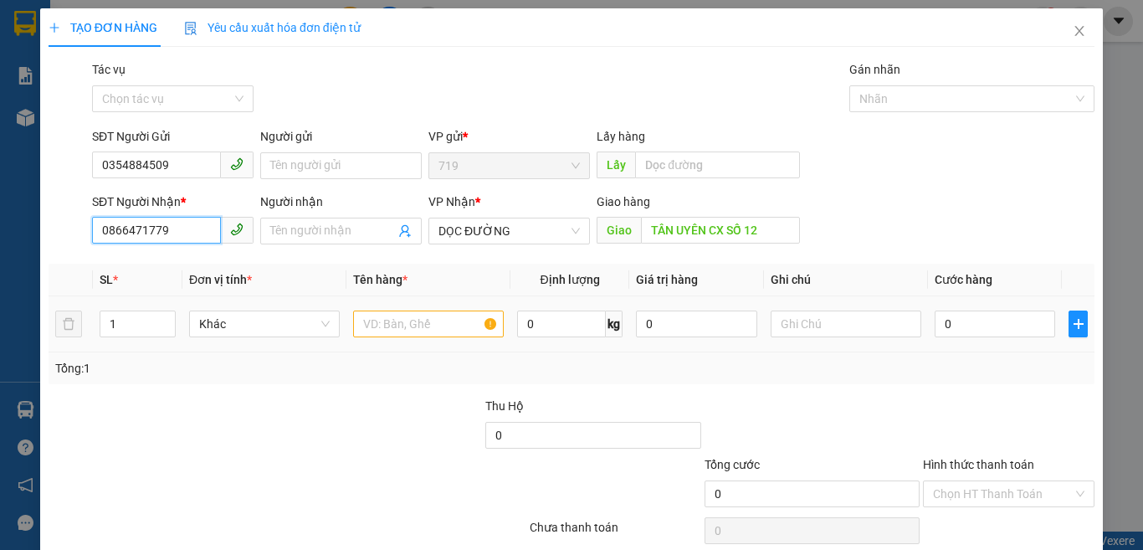
type input "0866471779"
click at [448, 322] on input "text" at bounding box center [428, 323] width 151 height 27
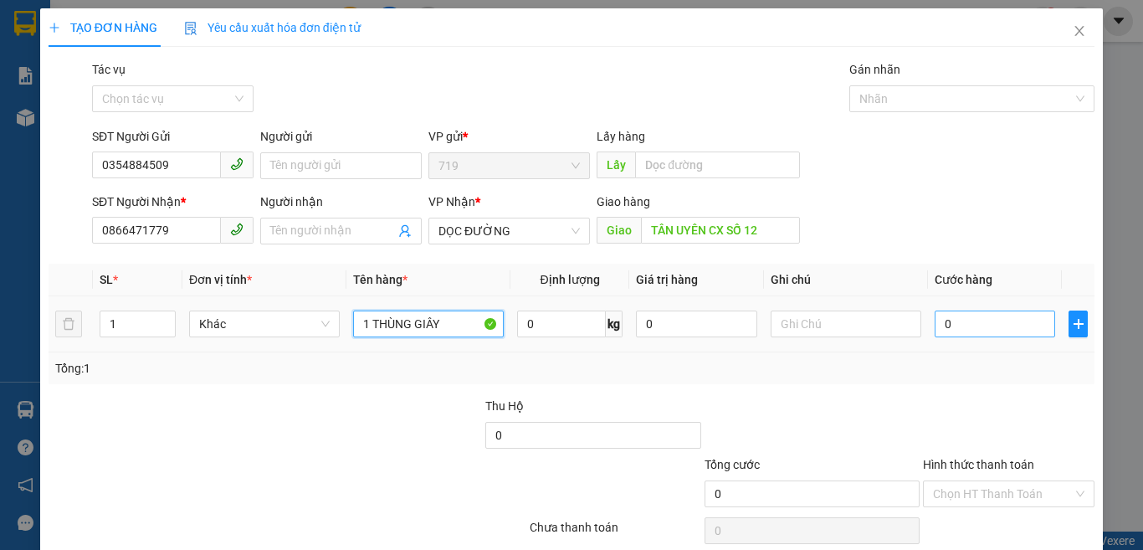
type input "1 THÙNG GIÂY"
click at [984, 330] on input "0" at bounding box center [994, 323] width 120 height 27
type input "4"
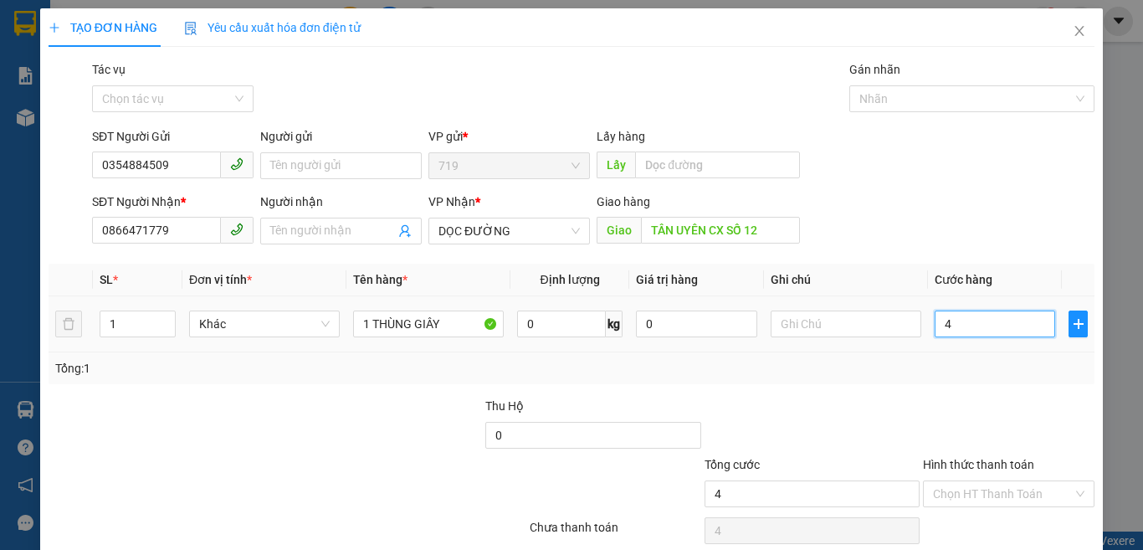
type input "40"
type input "400"
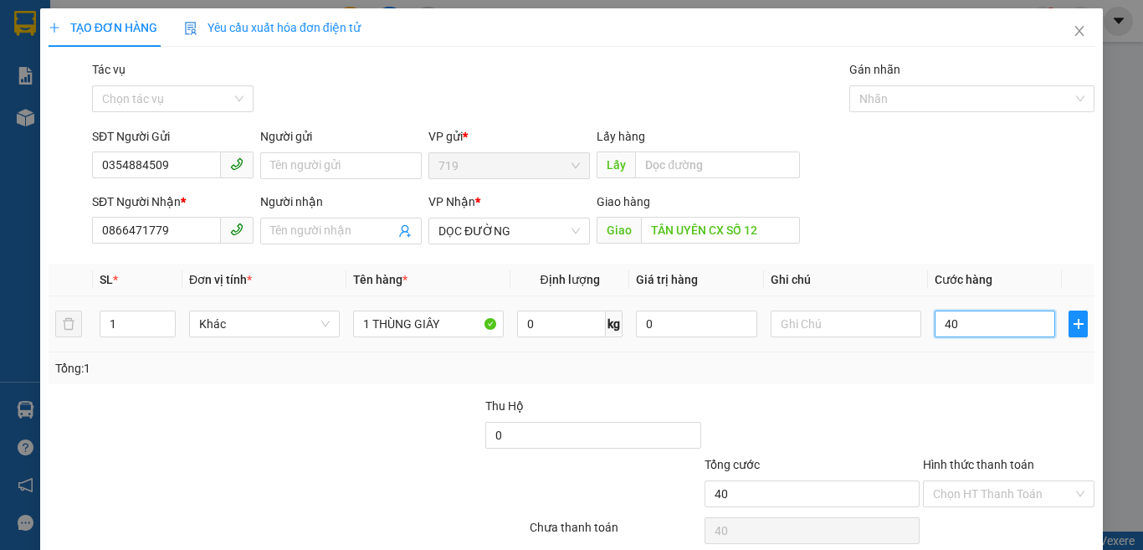
type input "400"
type input "4.000"
type input "40.000"
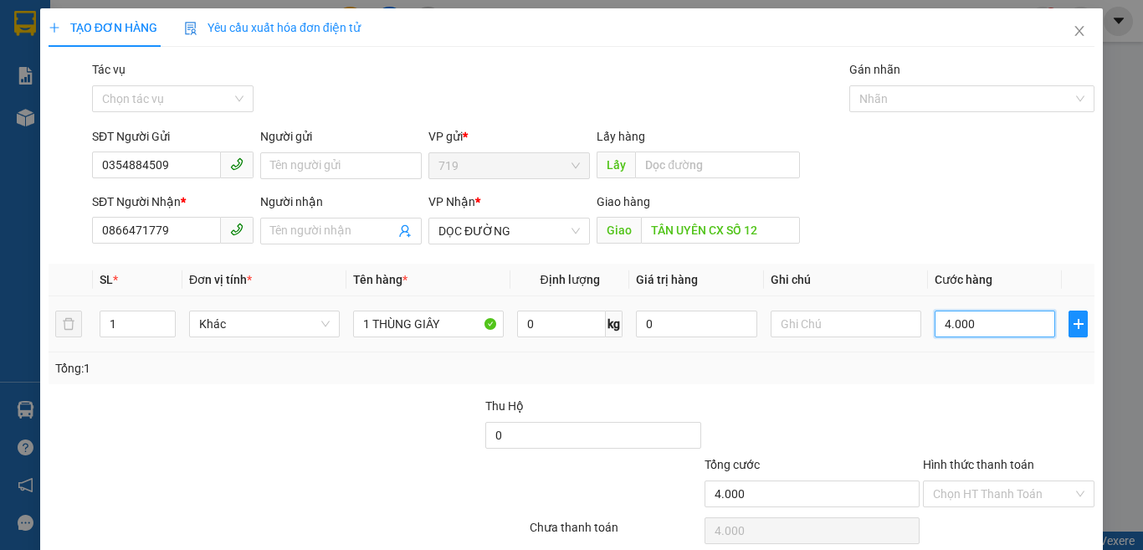
type input "40.000"
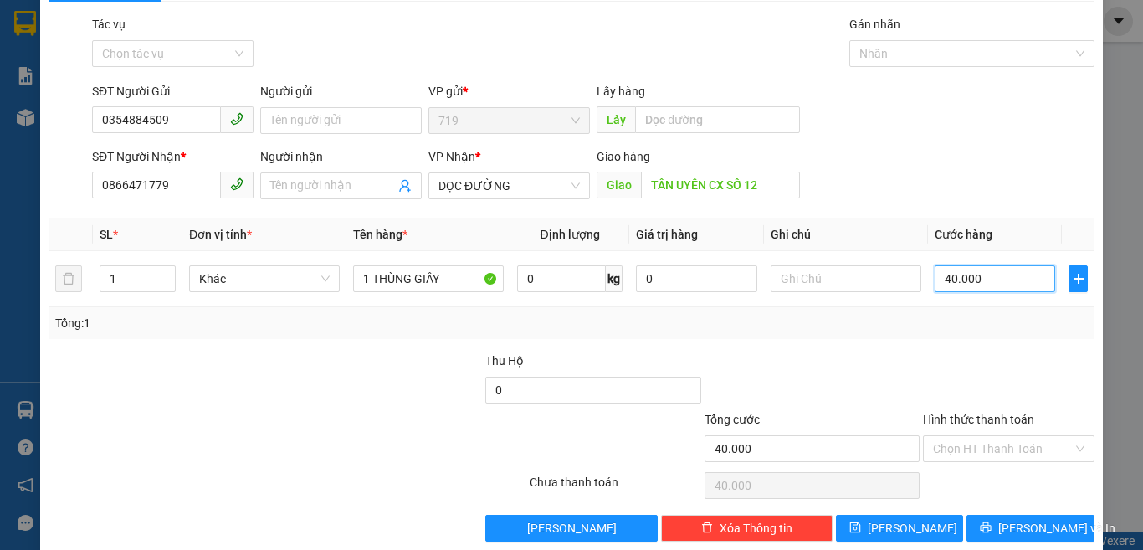
scroll to position [69, 0]
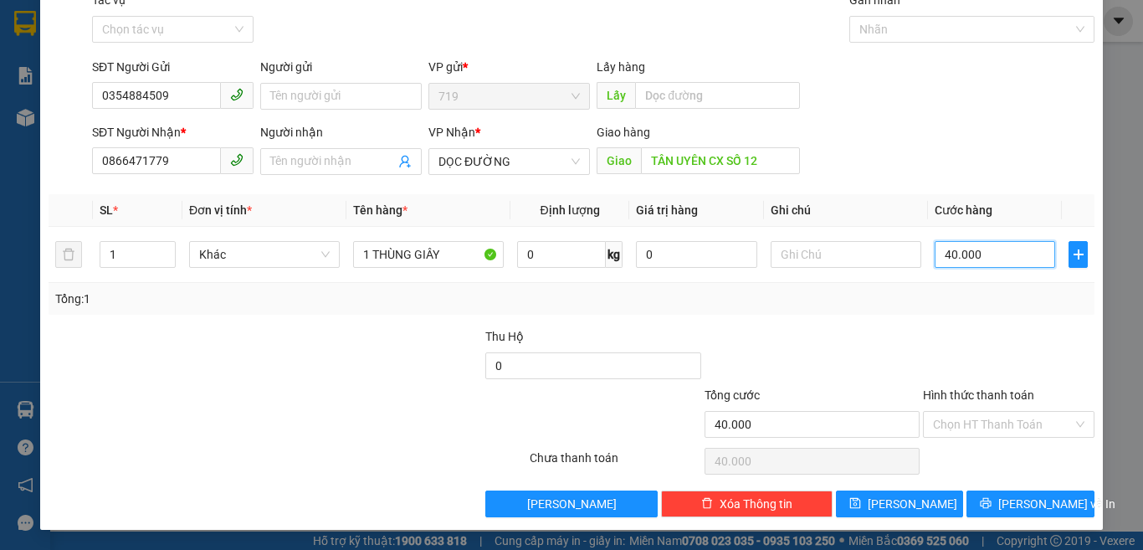
type input "40.000"
click at [964, 406] on div "Hình thức thanh toán" at bounding box center [1008, 398] width 171 height 25
click at [973, 427] on input "Hình thức thanh toán" at bounding box center [1003, 424] width 140 height 25
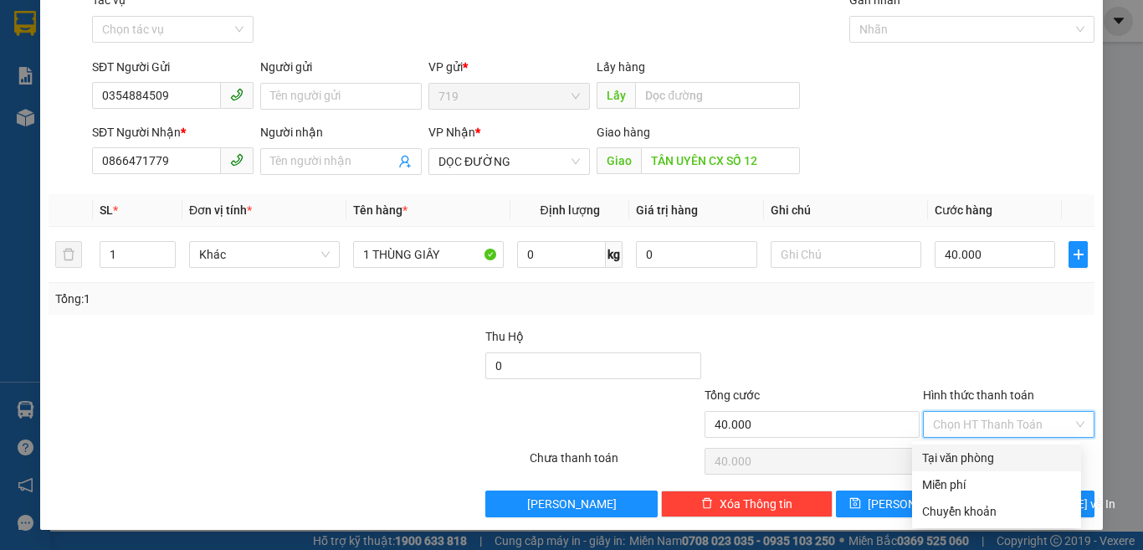
click at [972, 438] on div "Hình thức thanh toán Chọn HT Thanh Toán" at bounding box center [1008, 415] width 171 height 59
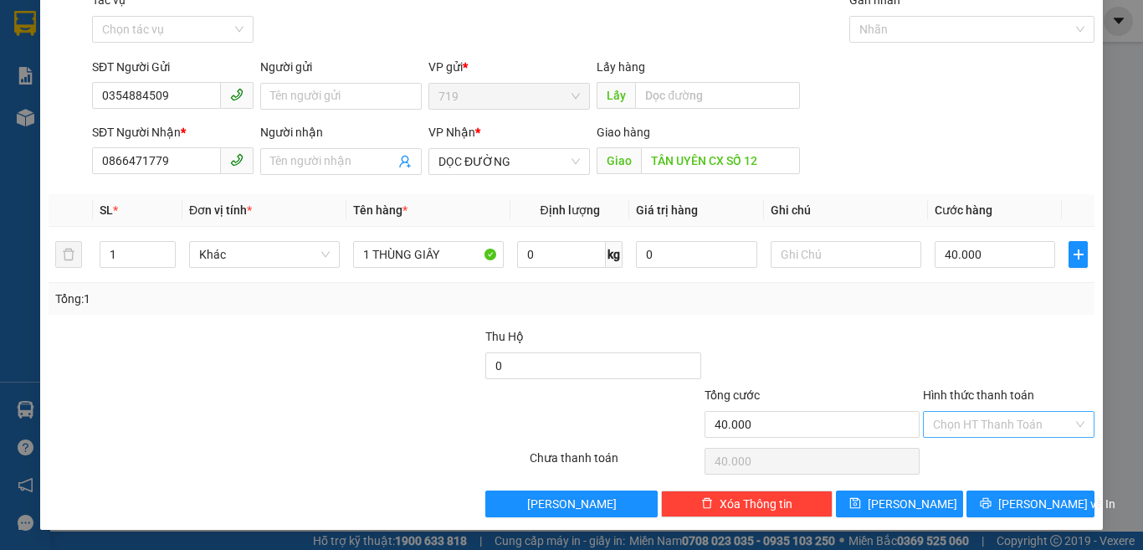
click at [976, 426] on input "Hình thức thanh toán" at bounding box center [1003, 424] width 140 height 25
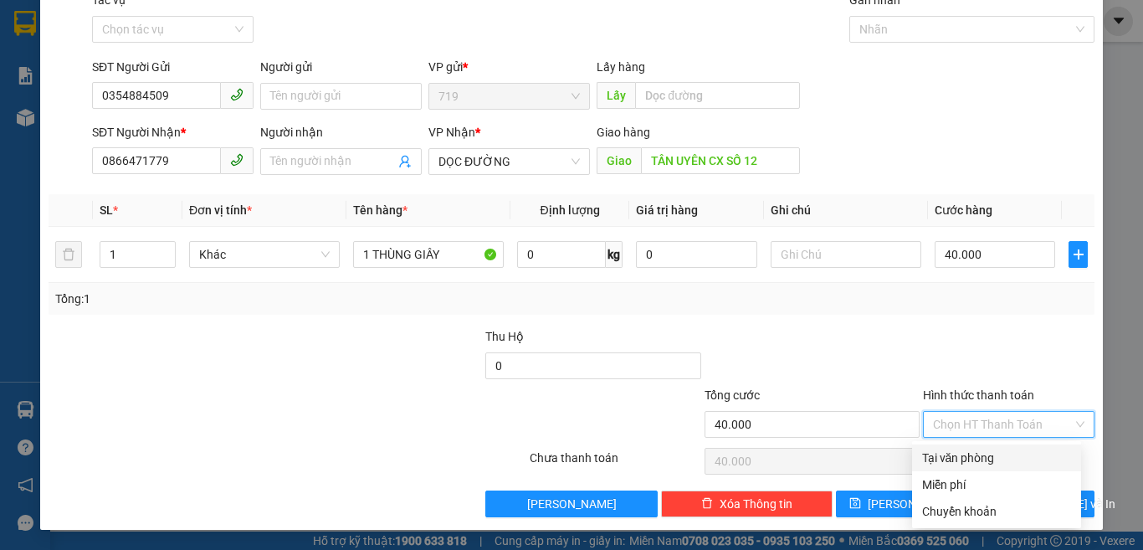
click at [976, 458] on div "Tại văn phòng" at bounding box center [996, 457] width 149 height 18
type input "0"
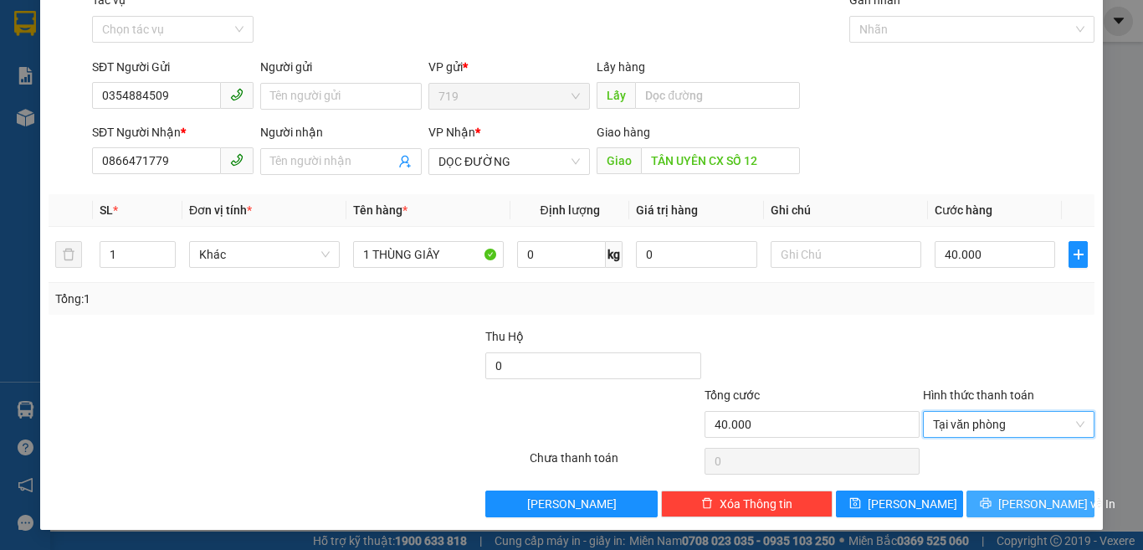
click at [1026, 508] on span "[PERSON_NAME] và In" at bounding box center [1056, 503] width 117 height 18
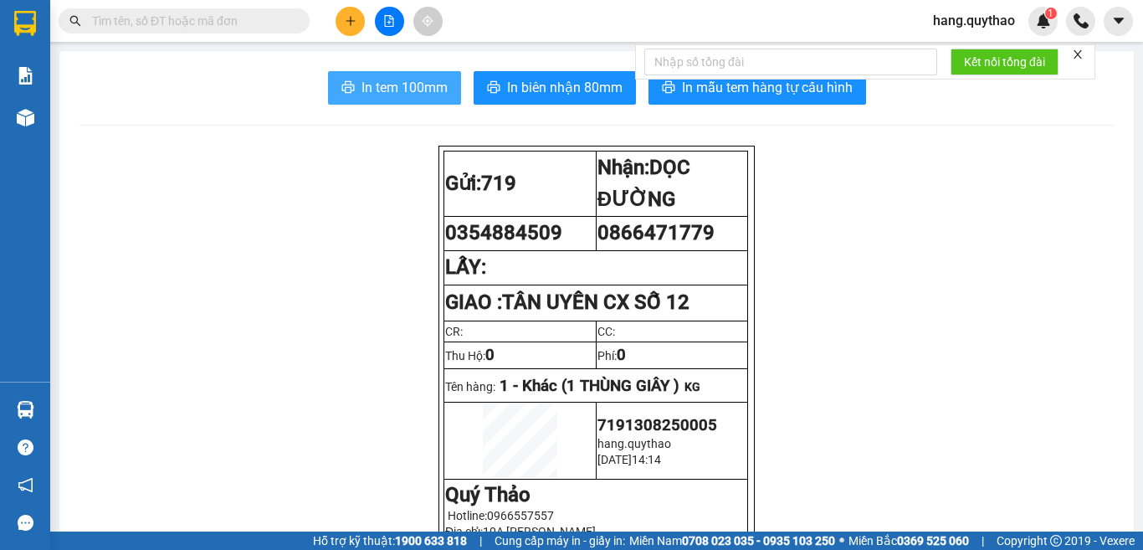
click at [381, 90] on span "In tem 100mm" at bounding box center [404, 87] width 86 height 21
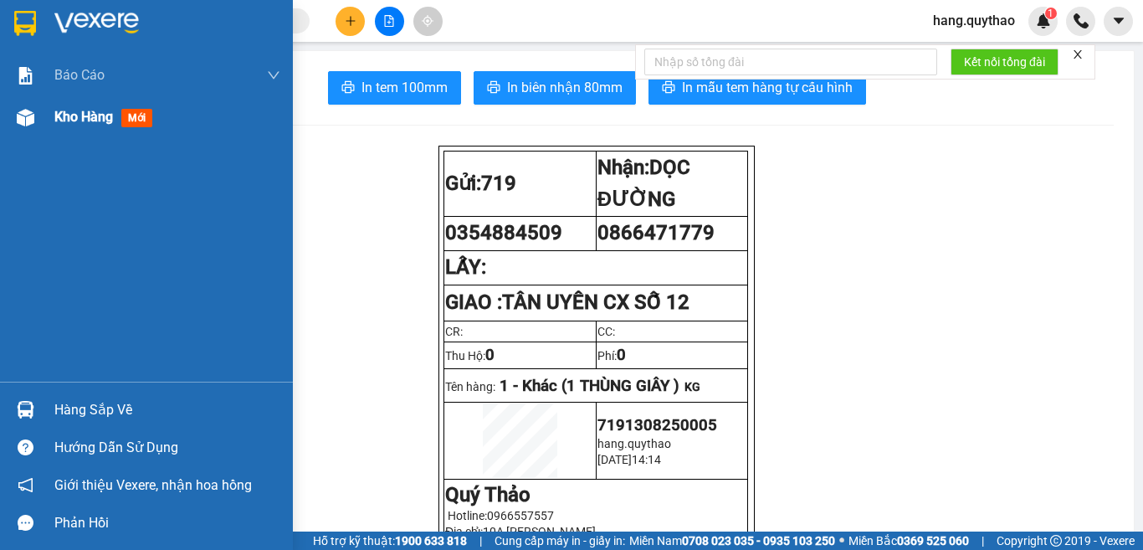
click at [81, 124] on span "Kho hàng" at bounding box center [83, 117] width 59 height 16
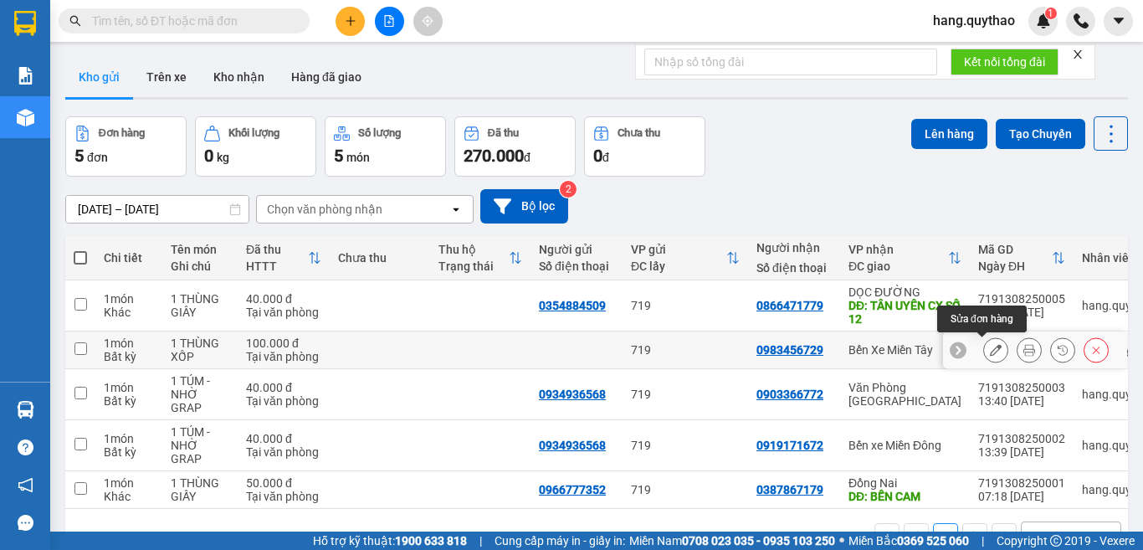
click at [990, 353] on icon at bounding box center [996, 350] width 12 height 12
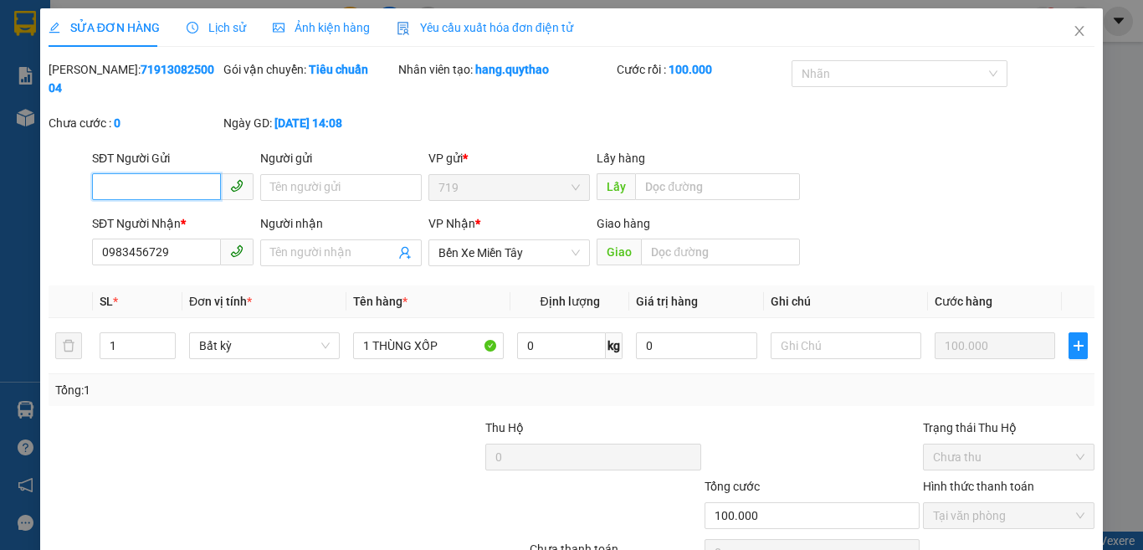
type input "0983456729"
type input "100.000"
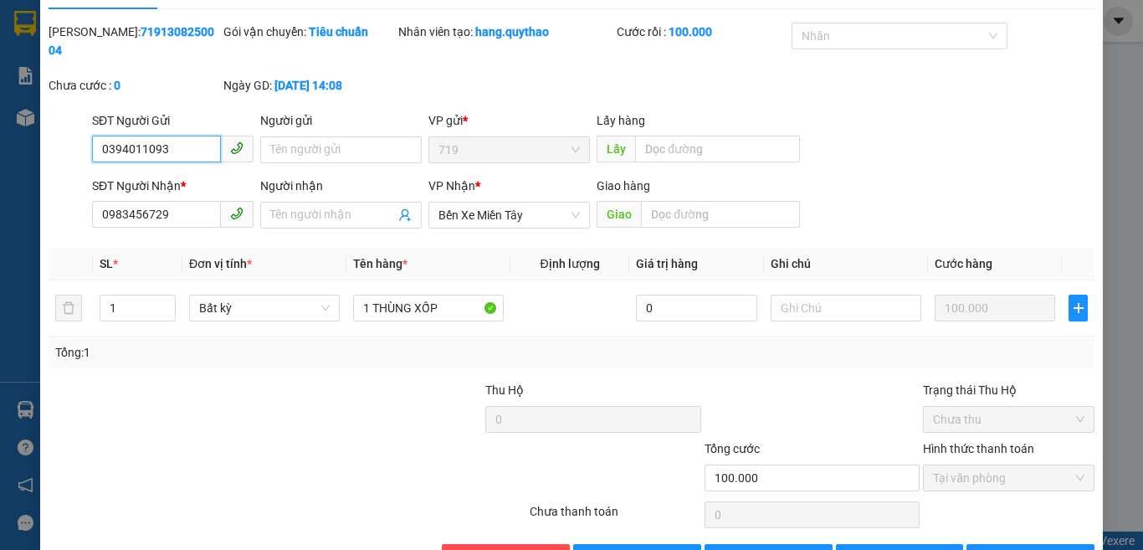
scroll to position [73, 0]
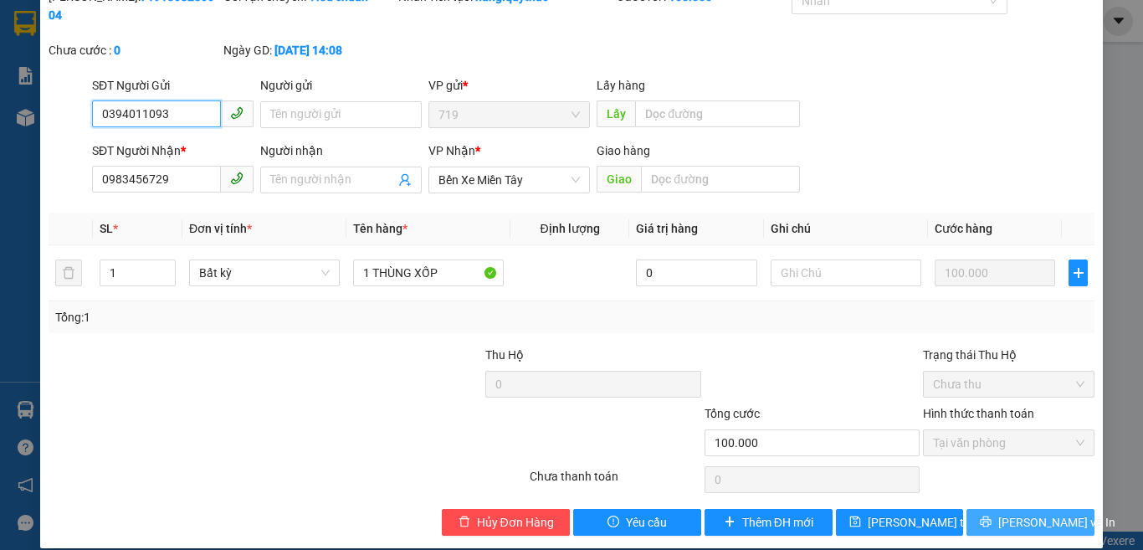
type input "0394011093"
click at [1007, 513] on span "[PERSON_NAME] và In" at bounding box center [1056, 522] width 117 height 18
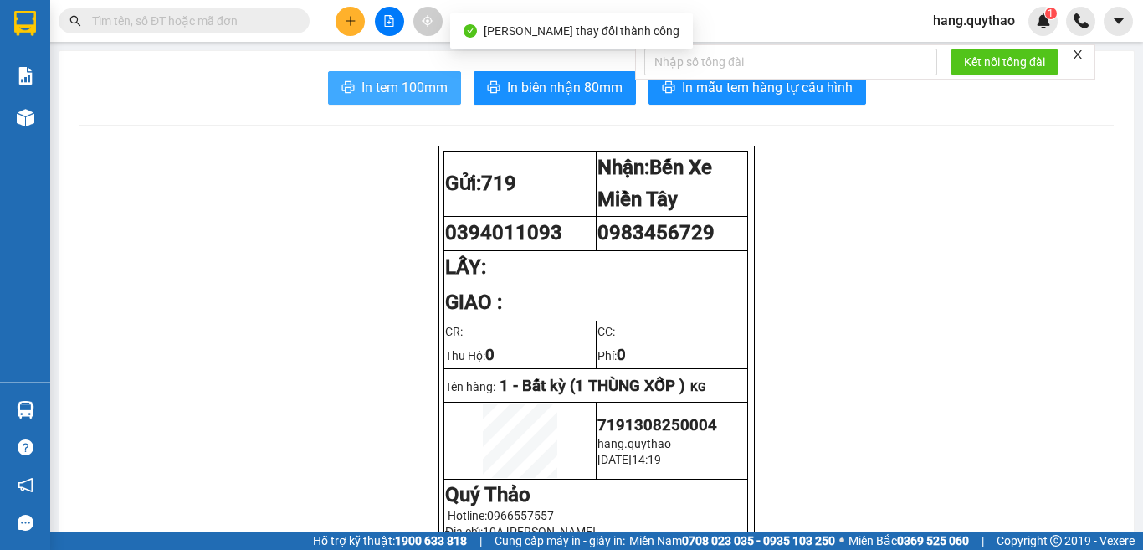
click at [409, 89] on span "In tem 100mm" at bounding box center [404, 87] width 86 height 21
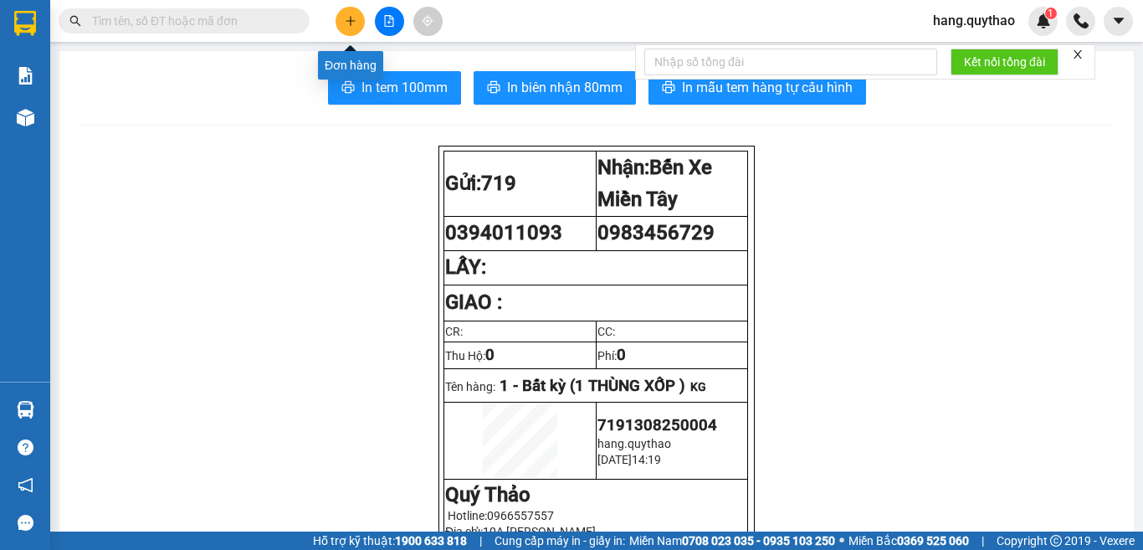
click at [365, 18] on div at bounding box center [388, 21] width 125 height 29
click at [345, 18] on icon "plus" at bounding box center [351, 21] width 12 height 12
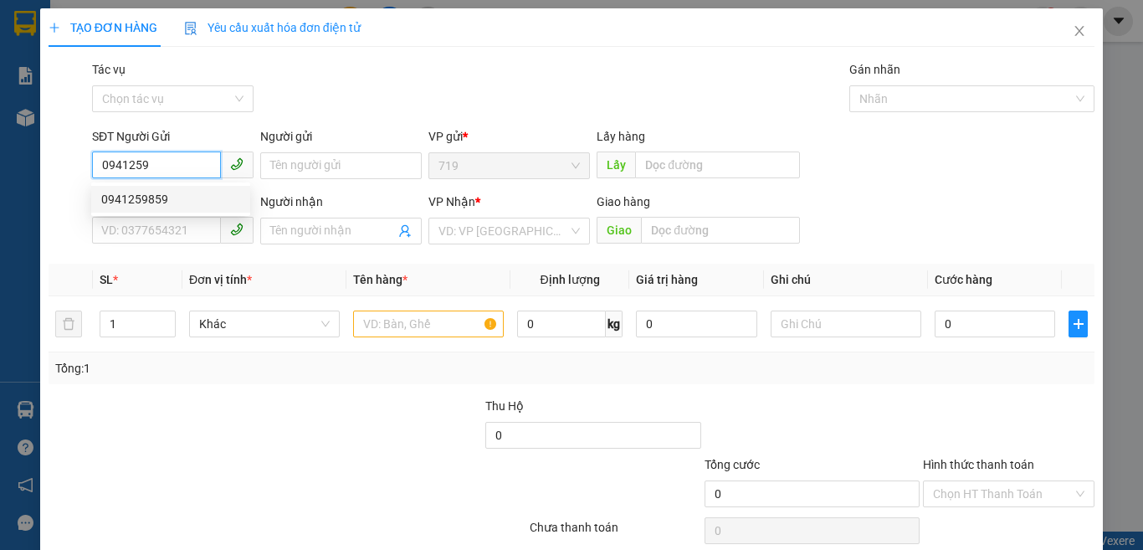
drag, startPoint x: 187, startPoint y: 197, endPoint x: 191, endPoint y: 210, distance: 13.0
click at [188, 197] on div "0941259859" at bounding box center [170, 199] width 139 height 18
type input "0941259859"
type input "0938133483"
type input "BẾN CÁT"
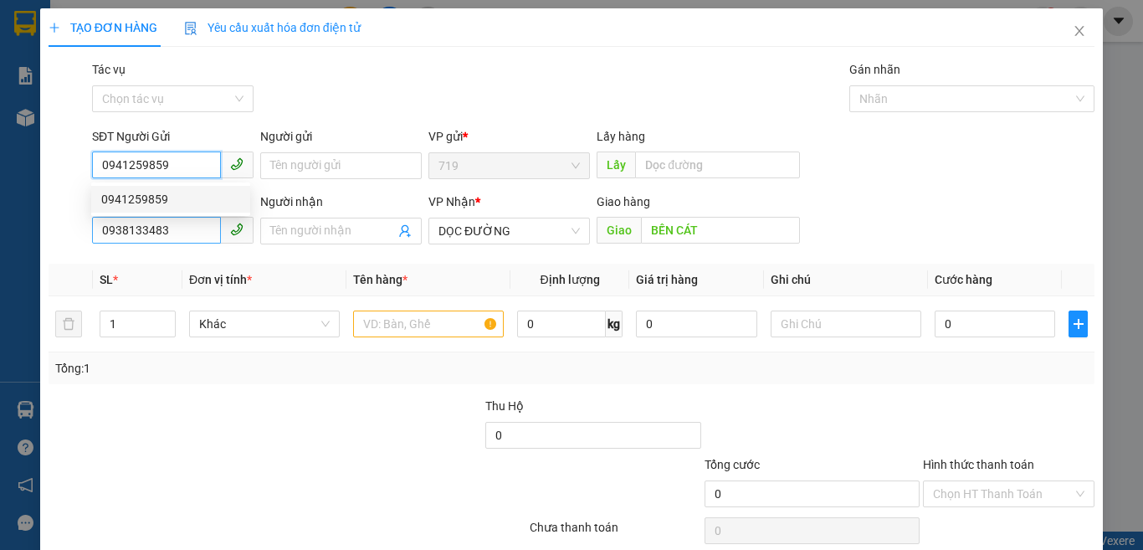
type input "0941259859"
click at [187, 220] on input "0938133483" at bounding box center [156, 230] width 129 height 27
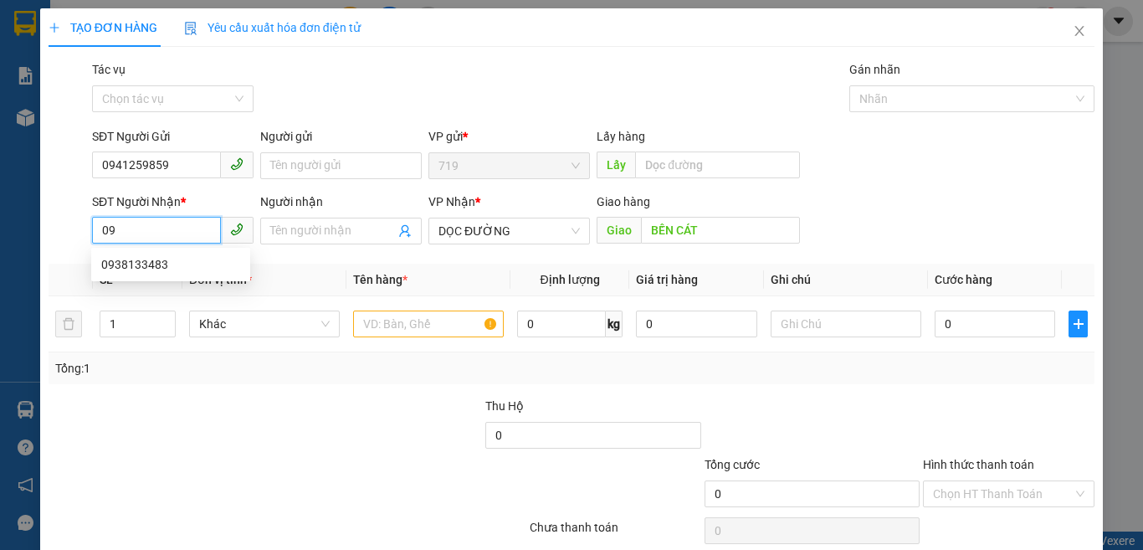
type input "0"
click at [147, 265] on div "0982985979" at bounding box center [170, 264] width 139 height 18
type input "0982985979"
type input "ĐỨC HÒA"
type input "0982985979"
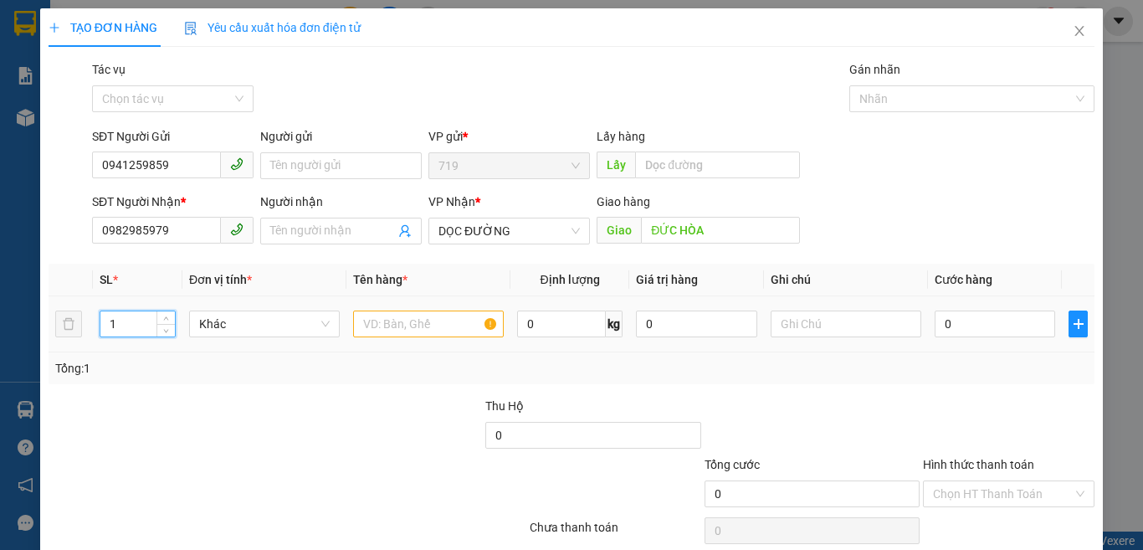
drag, startPoint x: 136, startPoint y: 320, endPoint x: 147, endPoint y: 304, distance: 19.3
click at [136, 320] on input "1" at bounding box center [137, 323] width 74 height 25
type input "1"
type input "2"
click at [398, 311] on input "text" at bounding box center [428, 323] width 151 height 27
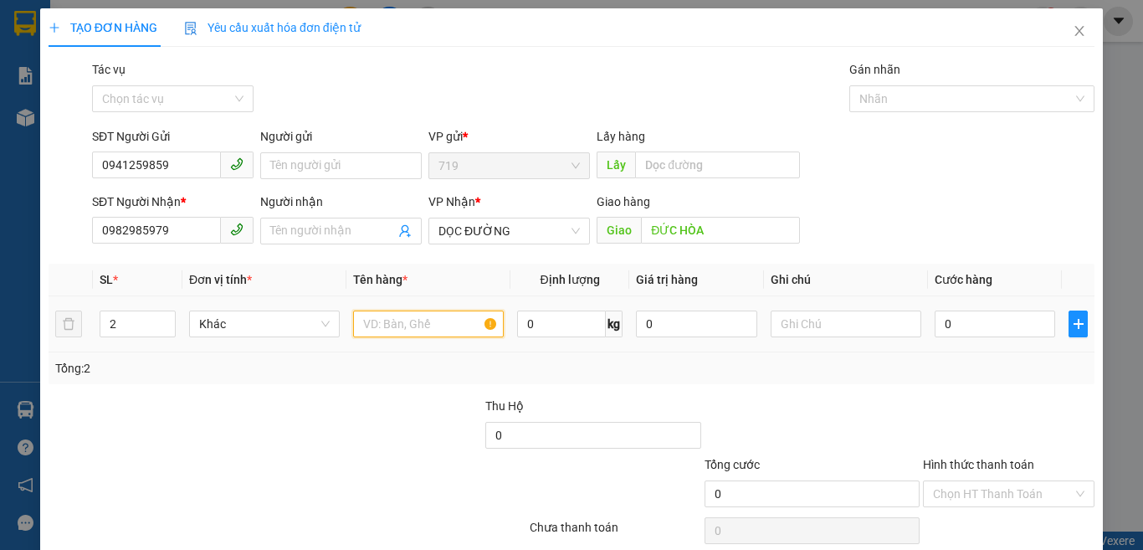
type input "3"
type input "2"
click at [136, 325] on input "2" at bounding box center [137, 323] width 74 height 25
type input "1"
click at [382, 320] on input "text" at bounding box center [428, 323] width 151 height 27
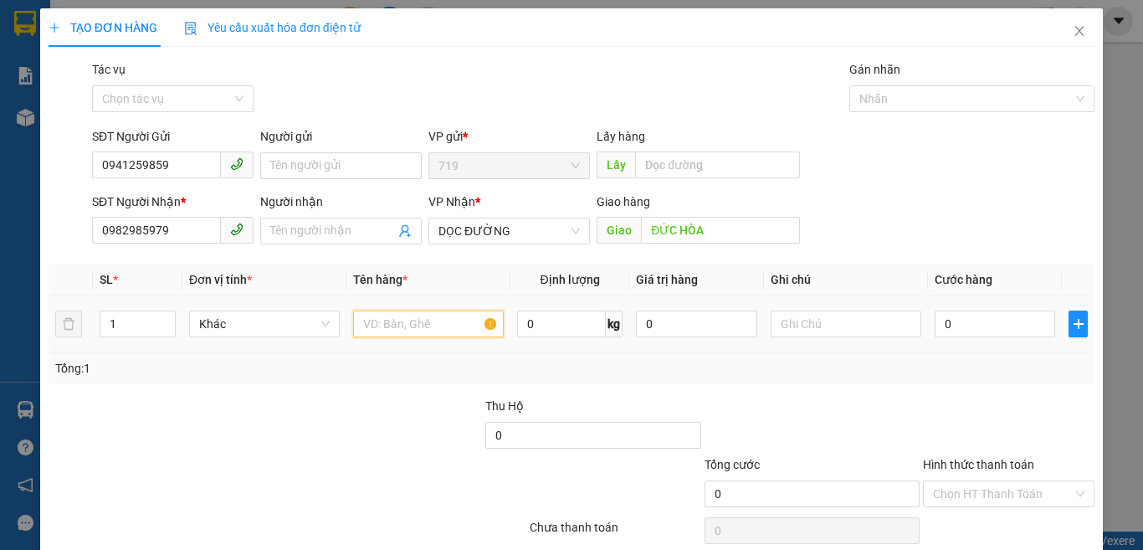
type input "N"
type input "J"
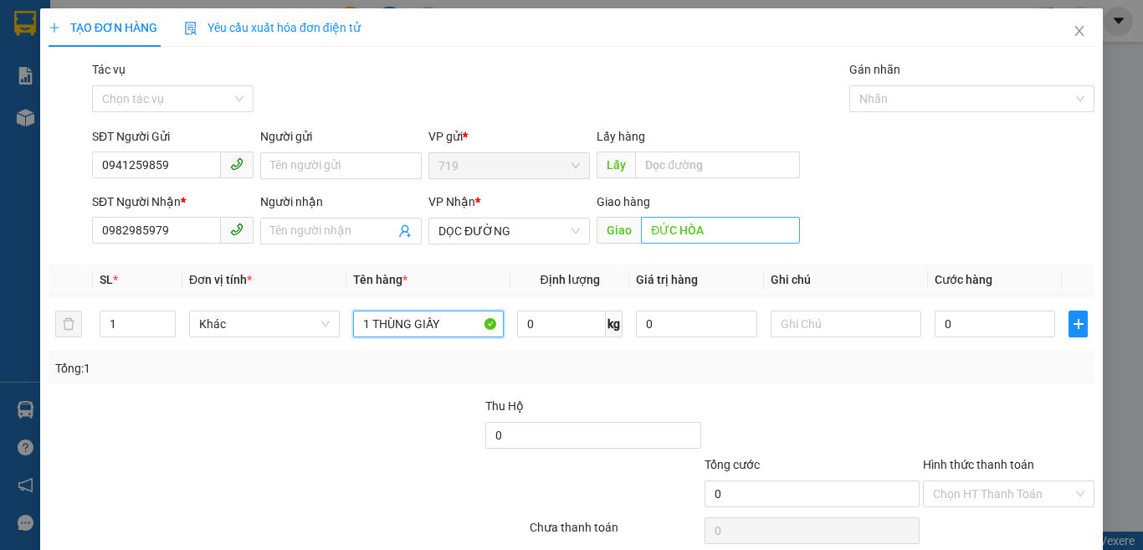
type input "1 THÙNG GIẤY"
click at [728, 229] on input "ĐỨC HÒA" at bounding box center [720, 230] width 159 height 27
type input "BẾN LỨC"
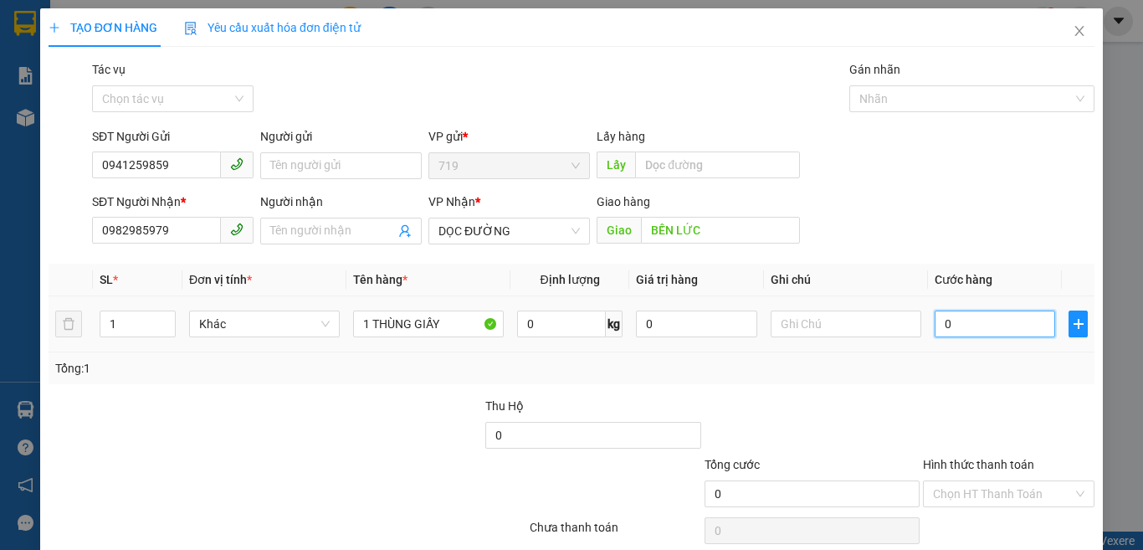
click at [964, 330] on input "0" at bounding box center [994, 323] width 120 height 27
type input "5"
type input "50"
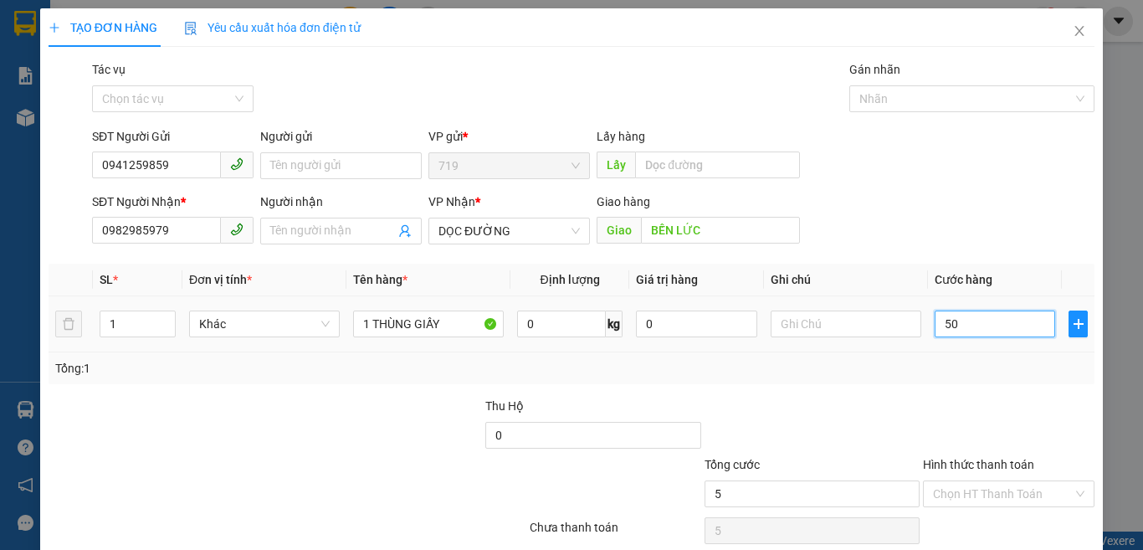
type input "50"
type input "500"
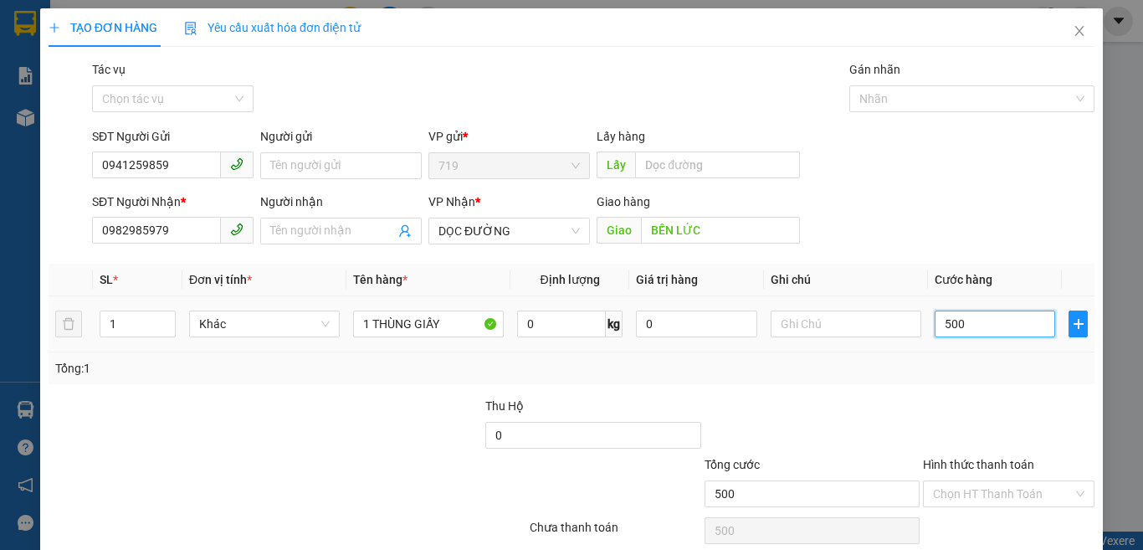
type input "5.000"
type input "50.000"
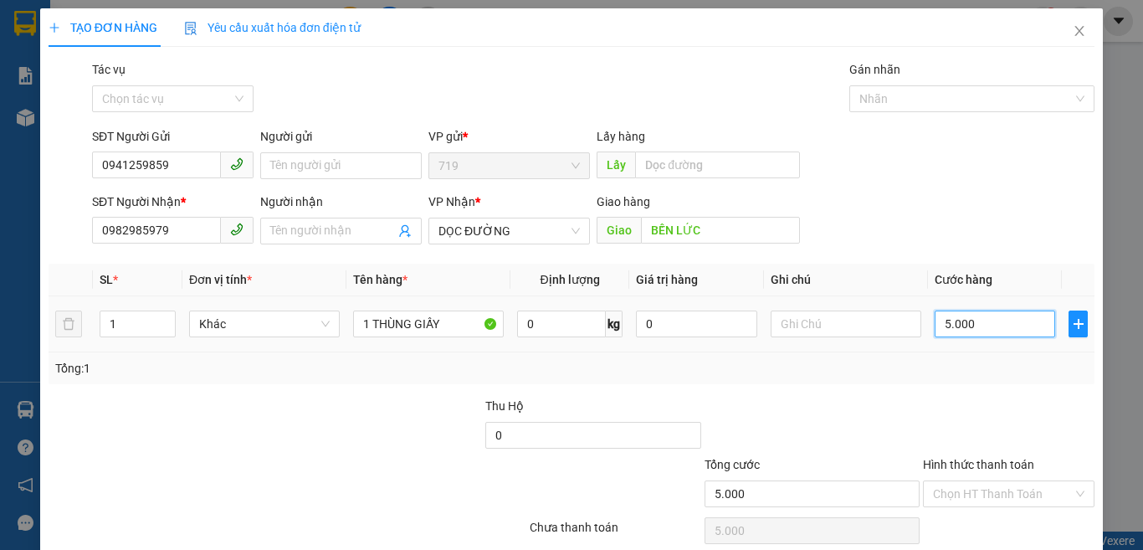
type input "50.000"
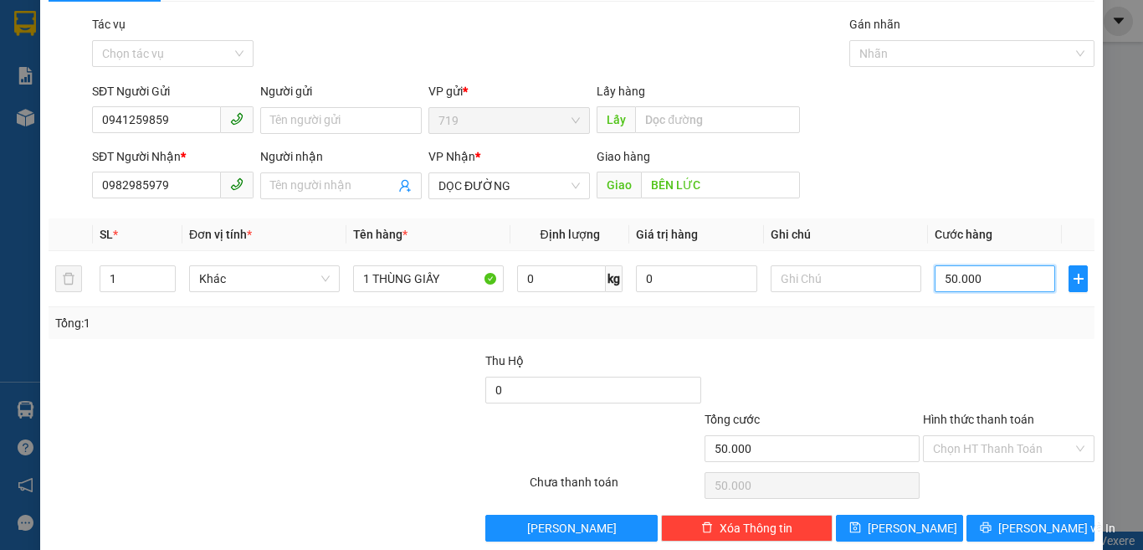
scroll to position [69, 0]
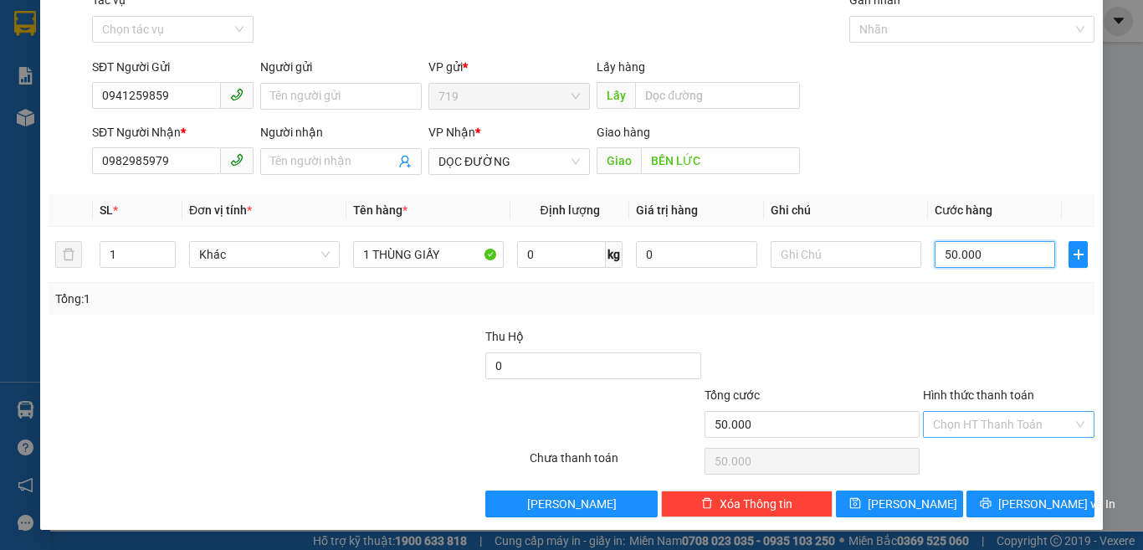
type input "50.000"
click at [979, 429] on input "Hình thức thanh toán" at bounding box center [1003, 424] width 140 height 25
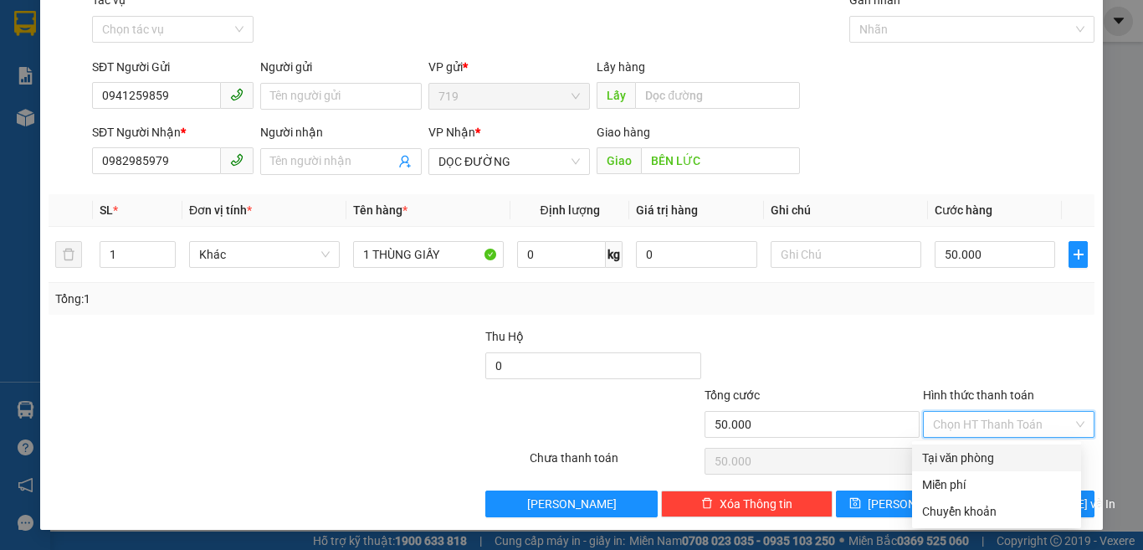
click at [983, 457] on div "Tại văn phòng" at bounding box center [996, 457] width 149 height 18
type input "0"
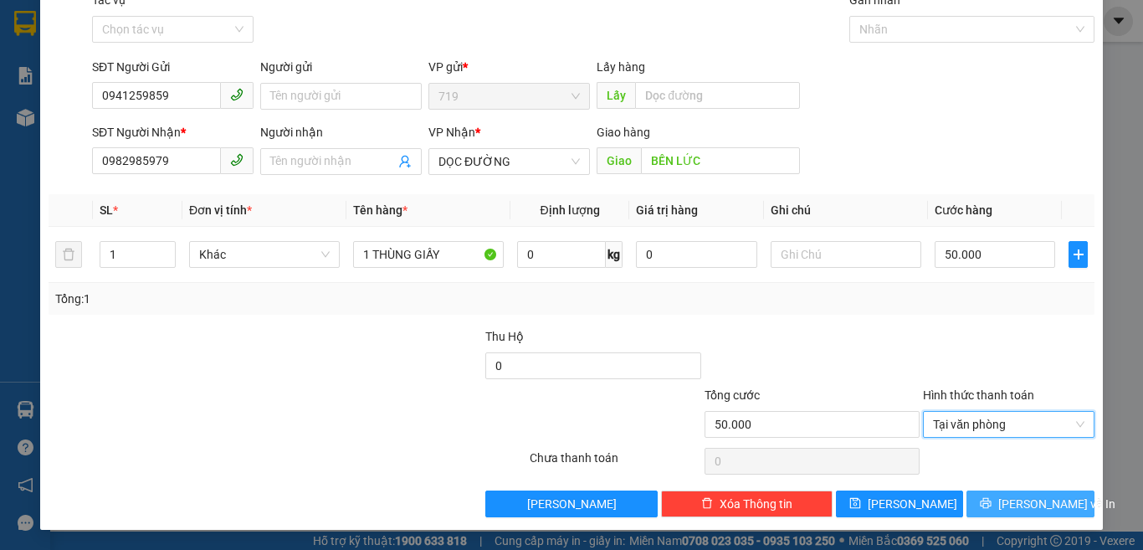
click at [1015, 504] on span "[PERSON_NAME] và In" at bounding box center [1056, 503] width 117 height 18
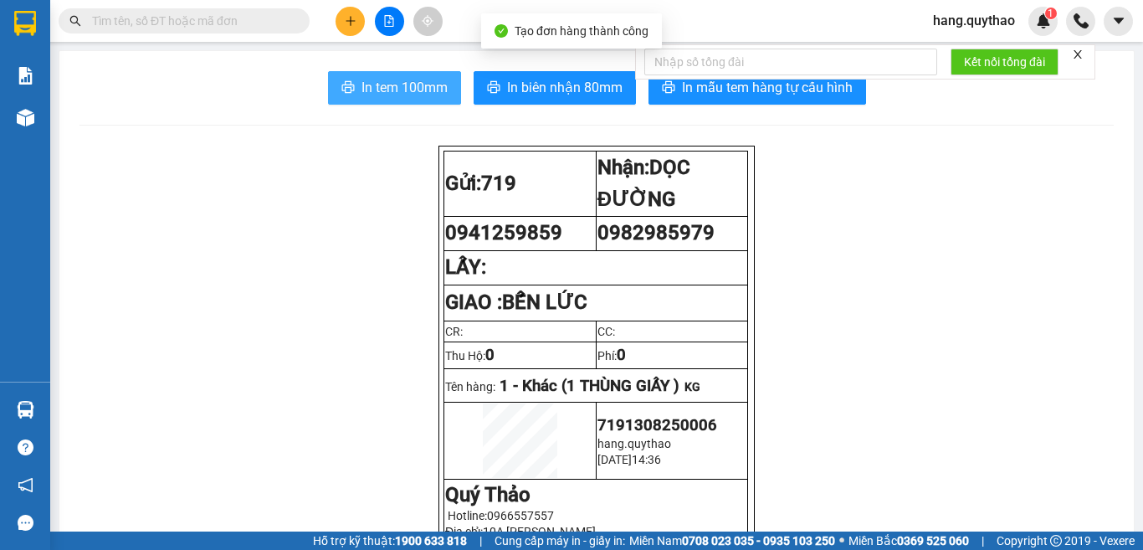
click at [398, 76] on button "In tem 100mm" at bounding box center [394, 87] width 133 height 33
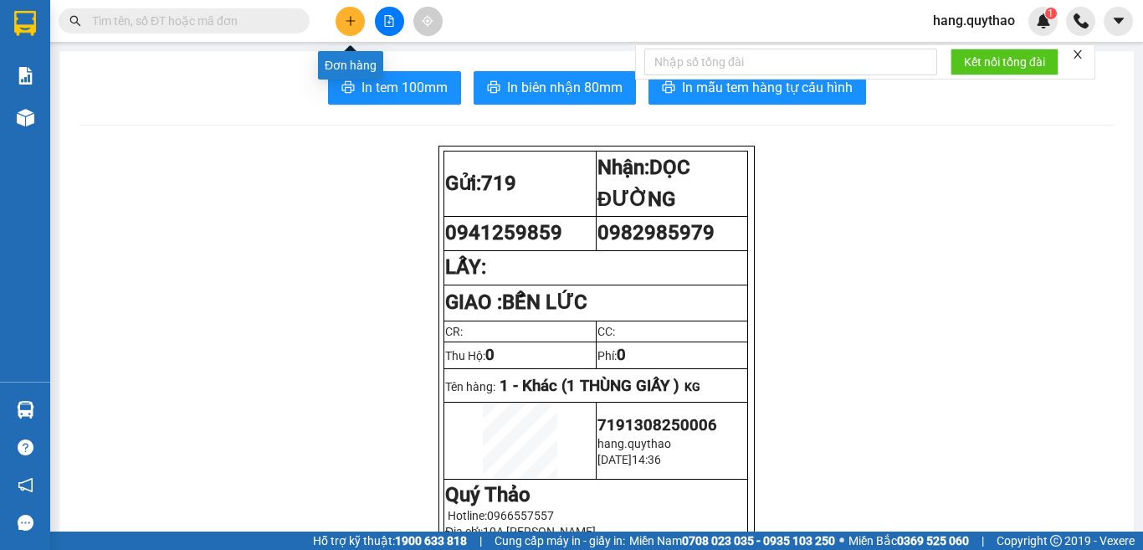
click at [352, 20] on icon "plus" at bounding box center [351, 21] width 12 height 12
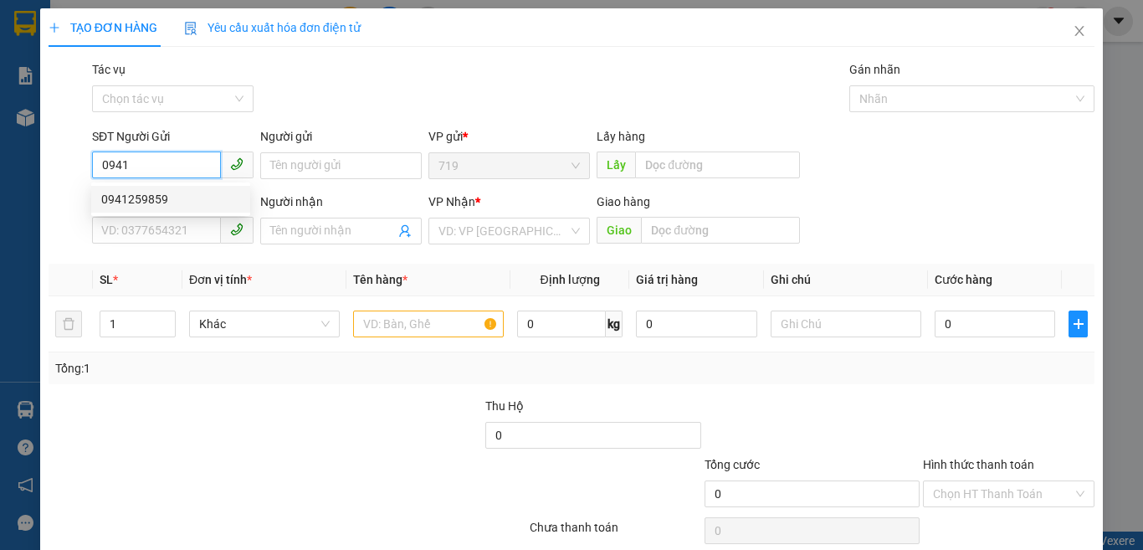
drag, startPoint x: 145, startPoint y: 198, endPoint x: 190, endPoint y: 251, distance: 69.4
click at [145, 202] on div "0941259859" at bounding box center [170, 199] width 139 height 18
type input "0941259859"
type input "0982985979"
type input "BẾN LỨC"
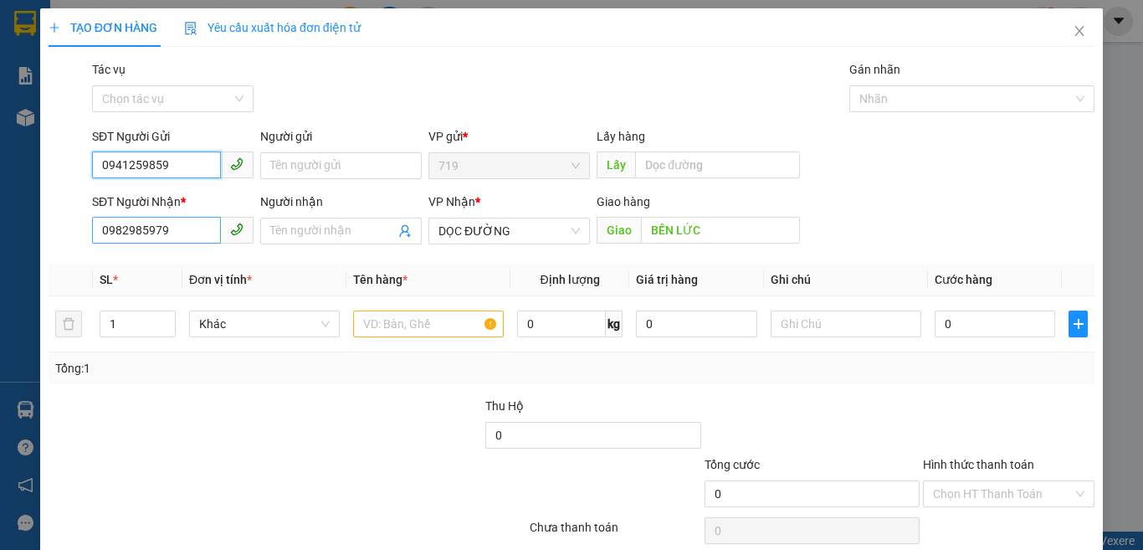
type input "0941259859"
click at [178, 230] on input "0982985979" at bounding box center [156, 230] width 129 height 27
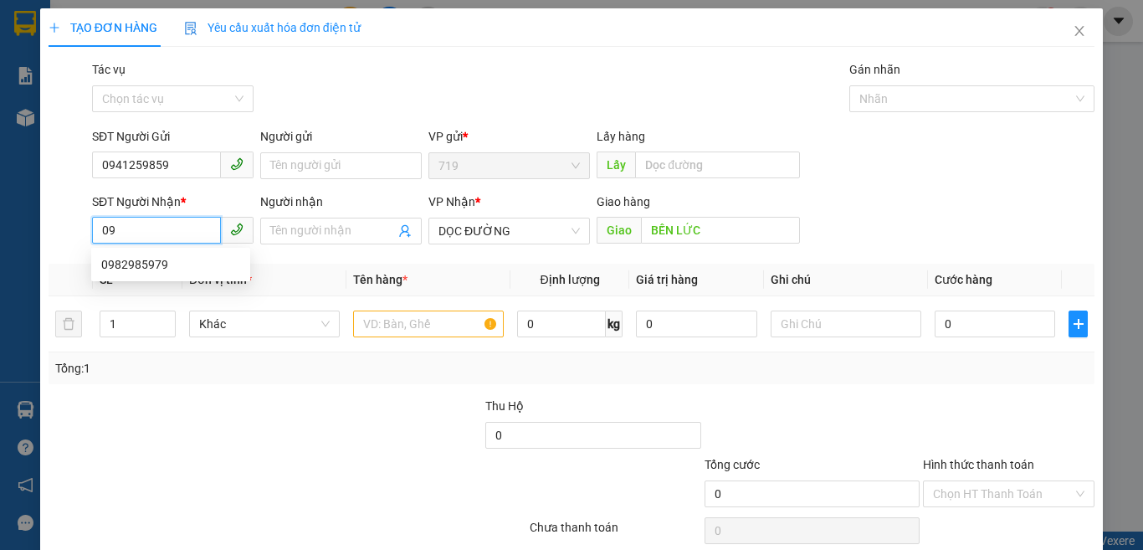
type input "0"
click at [158, 260] on div "0979871872" at bounding box center [170, 264] width 139 height 18
type input "0979871872"
type input "BX LONG AN"
drag, startPoint x: 292, startPoint y: 337, endPoint x: 358, endPoint y: 330, distance: 66.4
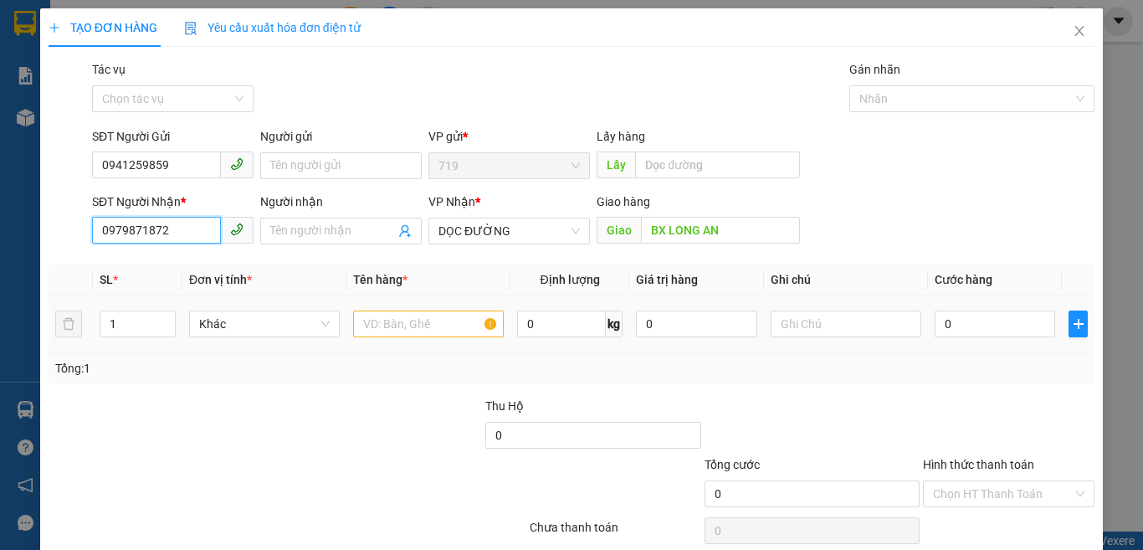
click at [307, 339] on div "Khác" at bounding box center [264, 323] width 151 height 33
type input "0979871872"
click at [388, 318] on input "text" at bounding box center [428, 323] width 151 height 27
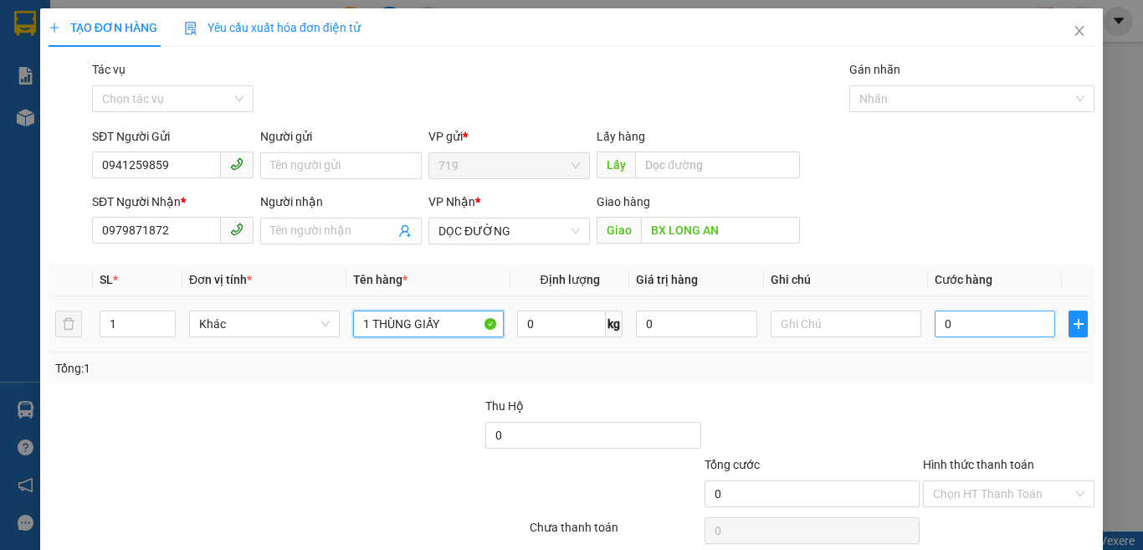
type input "1 THÙNG GIẤY"
click at [969, 325] on input "0" at bounding box center [994, 323] width 120 height 27
type input "5"
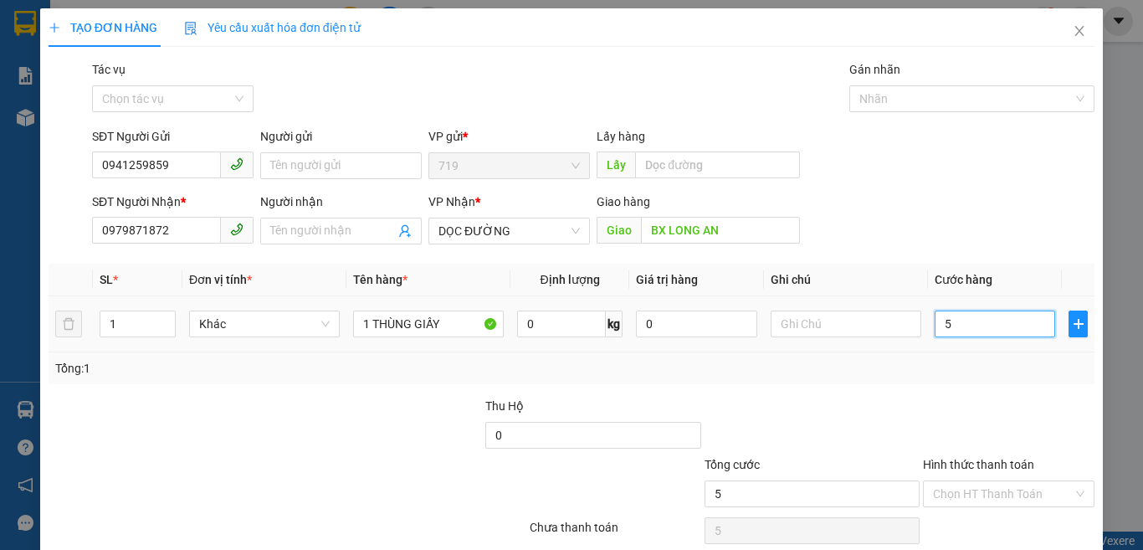
type input "50"
type input "500"
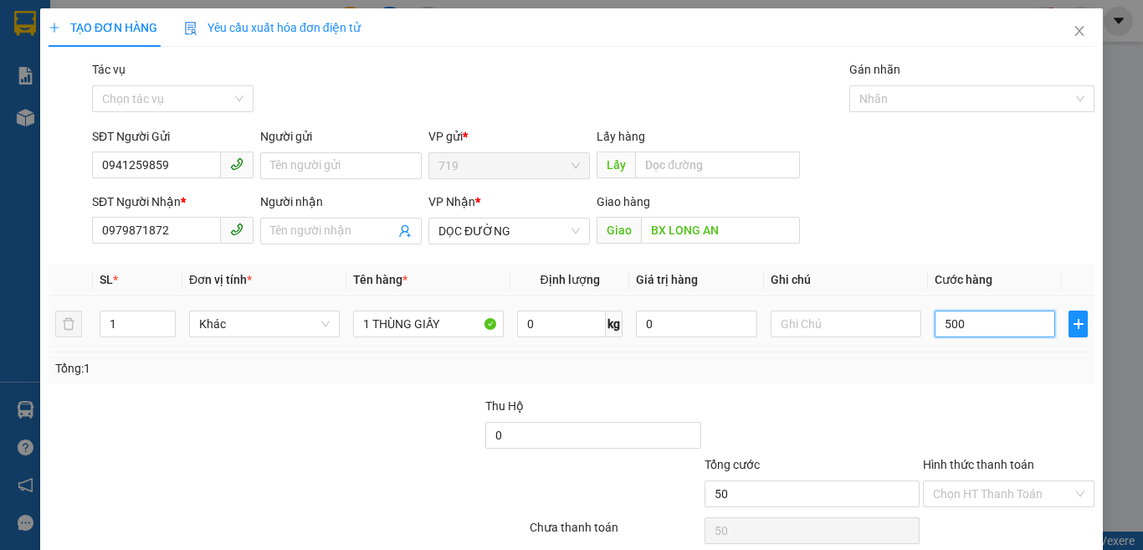
type input "500"
type input "5.000"
type input "50.000"
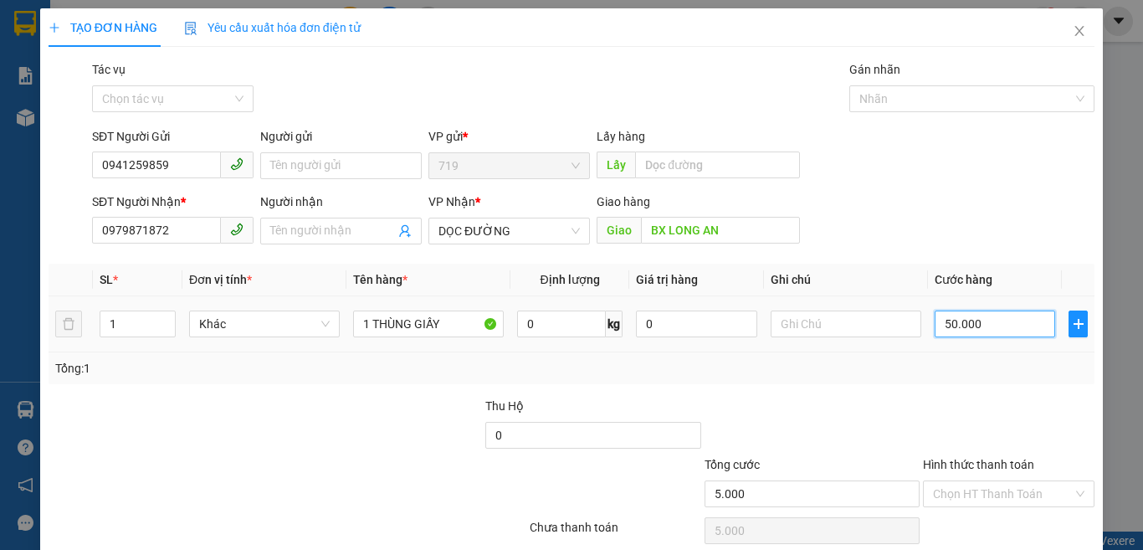
type input "50.000"
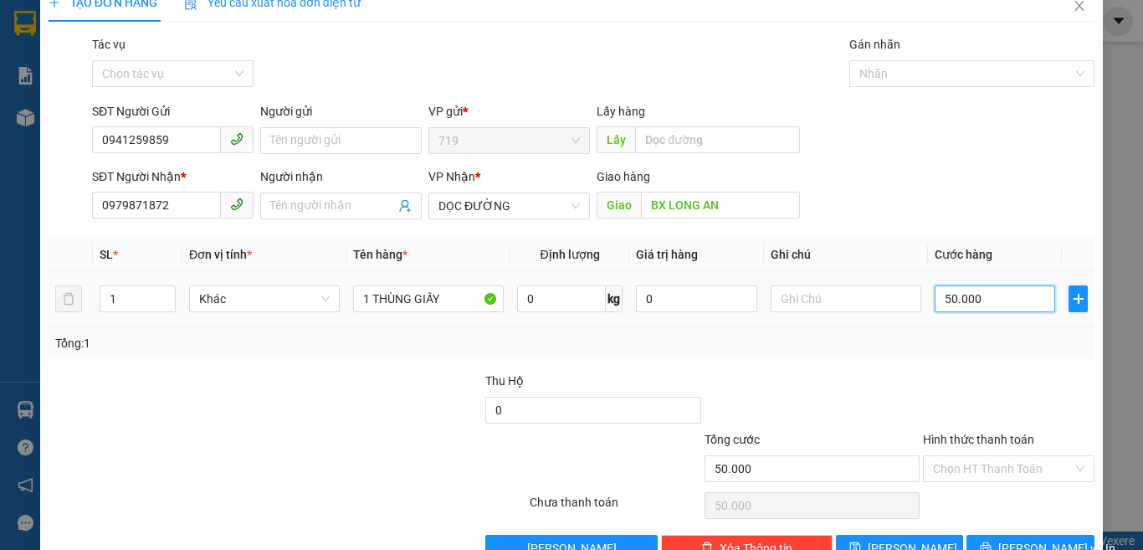
scroll to position [69, 0]
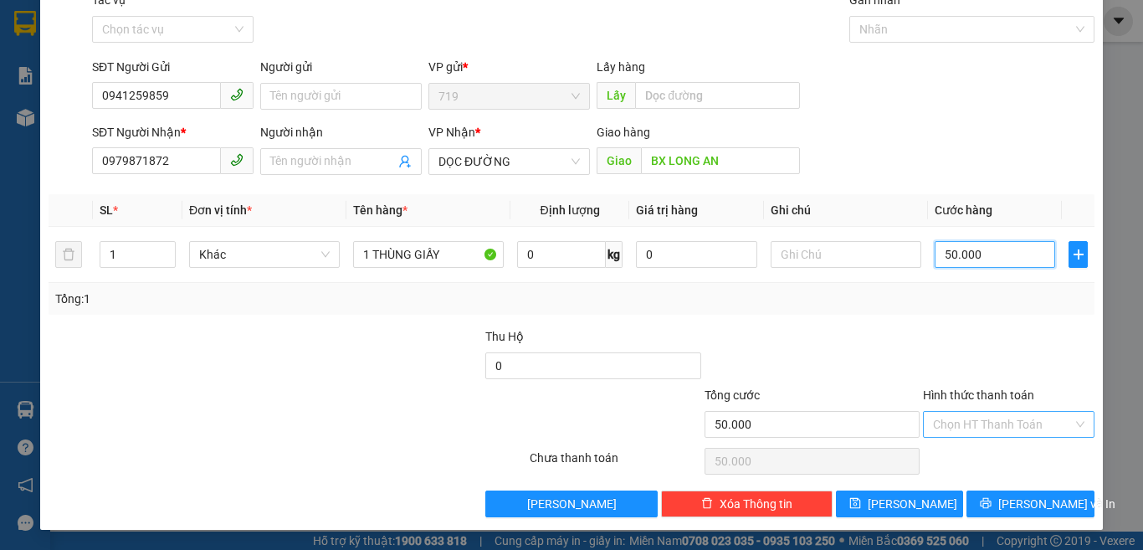
type input "50.000"
click at [947, 421] on input "Hình thức thanh toán" at bounding box center [1003, 424] width 140 height 25
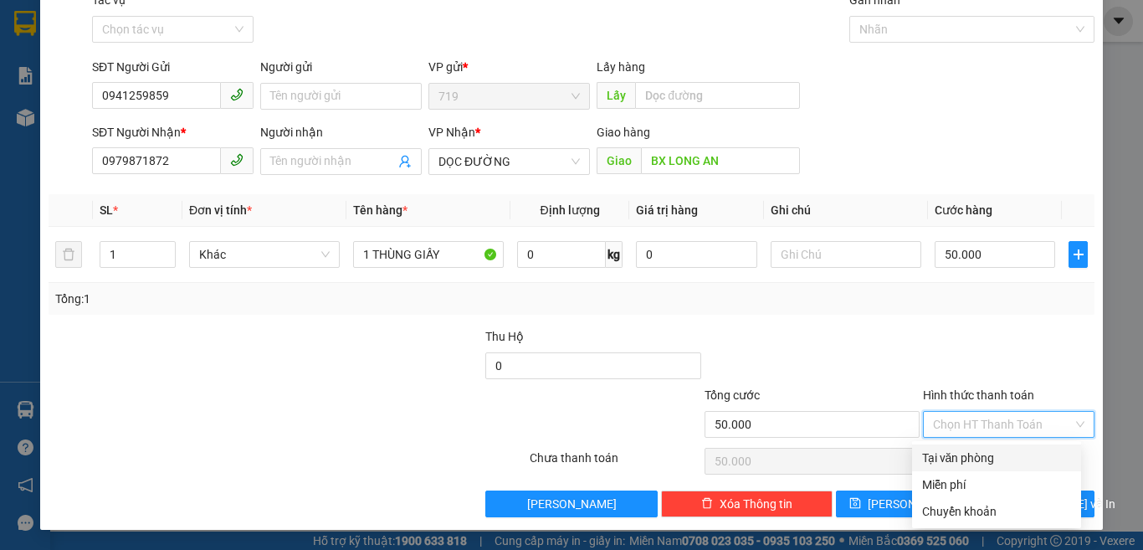
drag, startPoint x: 980, startPoint y: 456, endPoint x: 993, endPoint y: 468, distance: 17.7
click at [979, 455] on div "Tại văn phòng" at bounding box center [996, 457] width 149 height 18
type input "0"
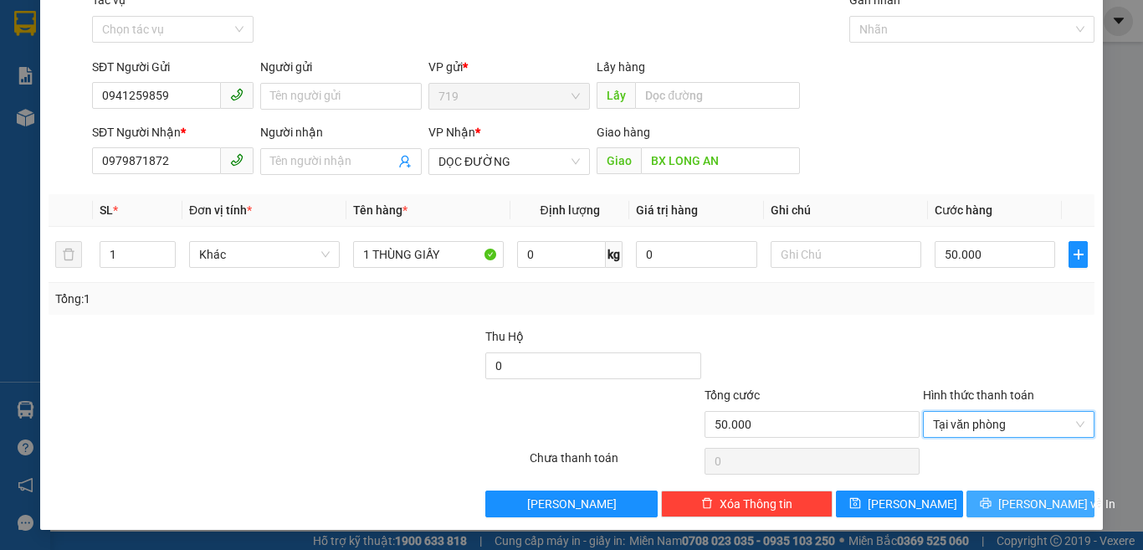
click at [1016, 509] on span "[PERSON_NAME] và In" at bounding box center [1056, 503] width 117 height 18
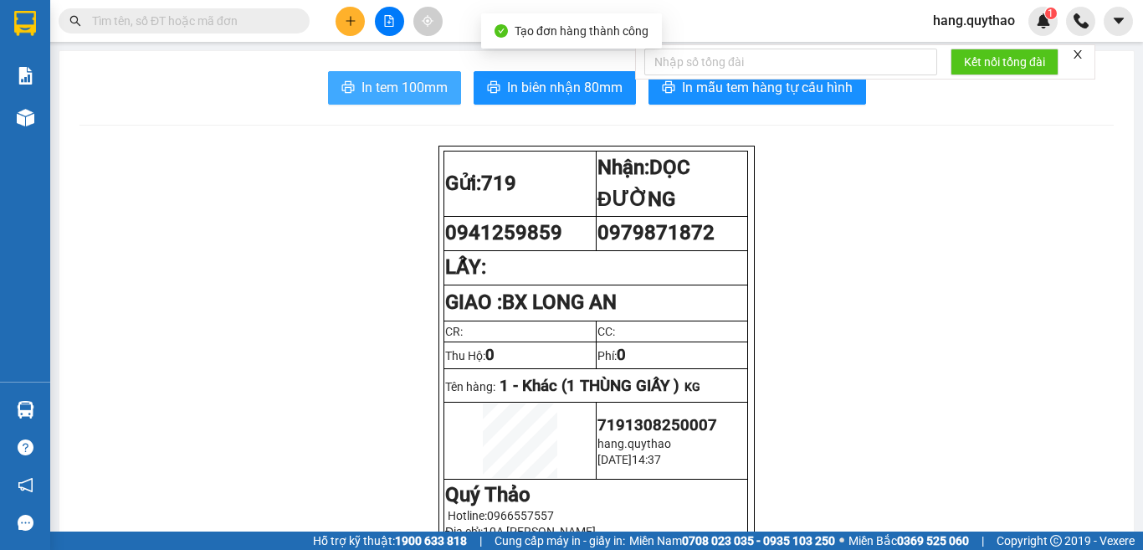
click at [383, 86] on span "In tem 100mm" at bounding box center [404, 87] width 86 height 21
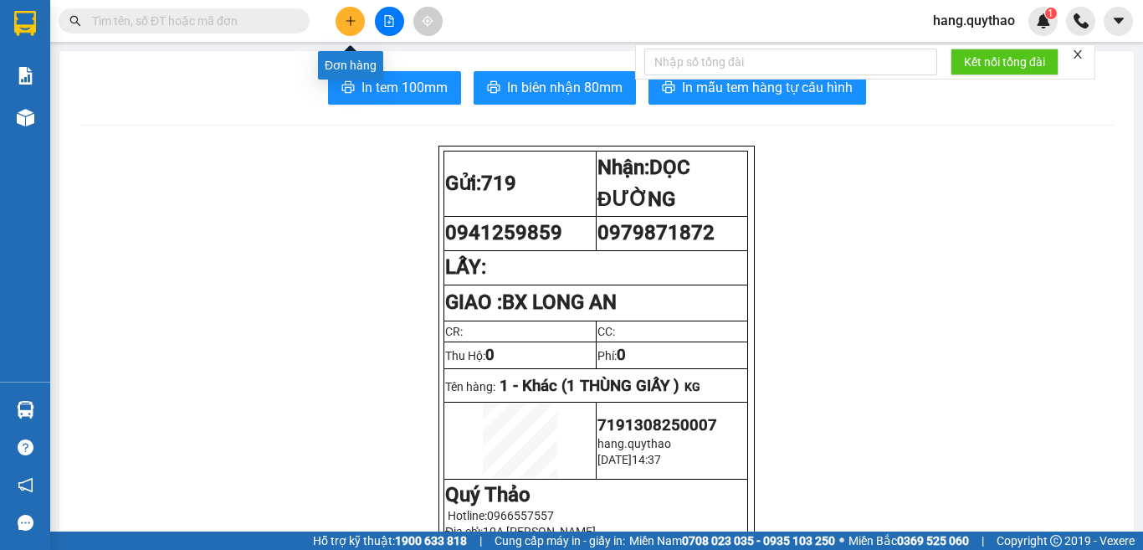
click at [345, 17] on icon "plus" at bounding box center [351, 21] width 12 height 12
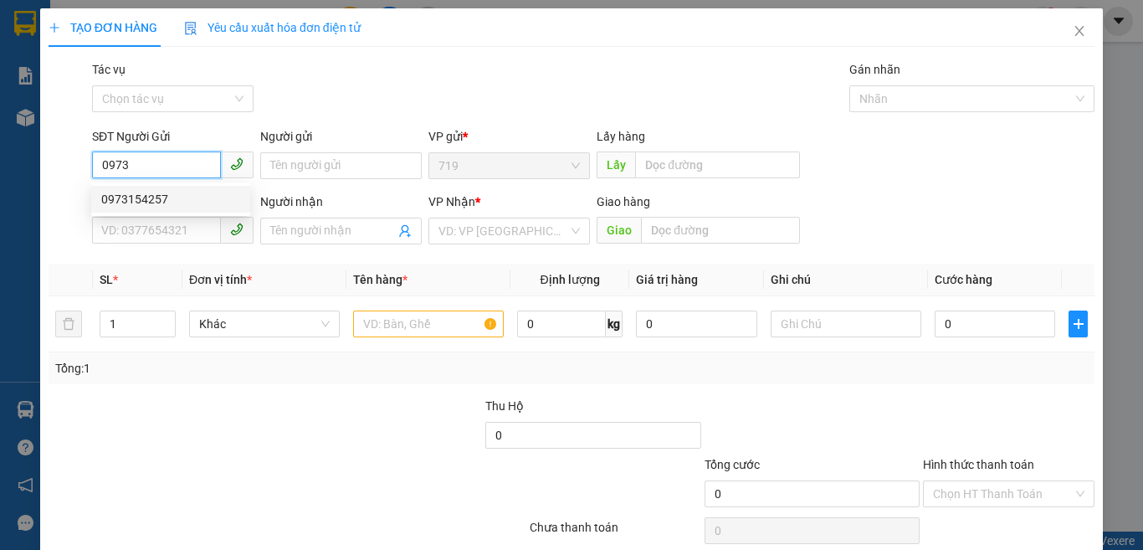
drag, startPoint x: 161, startPoint y: 201, endPoint x: 179, endPoint y: 212, distance: 20.7
click at [166, 203] on div "0973154257" at bounding box center [170, 199] width 139 height 18
type input "0973154257"
type input "0934157957"
type input "0973154257"
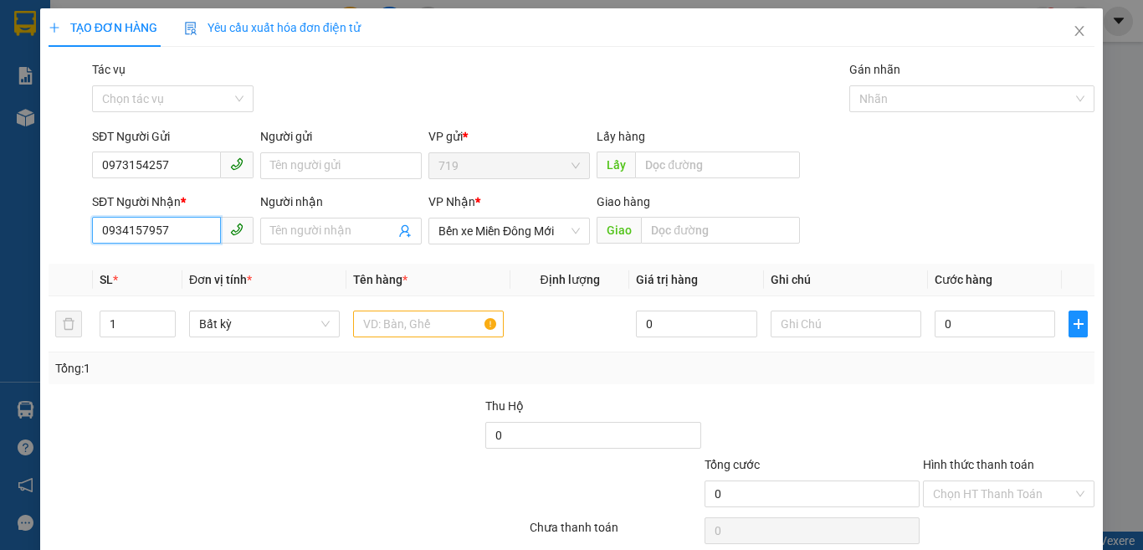
click at [196, 241] on input "0934157957" at bounding box center [156, 230] width 129 height 27
type input "0"
type input "0988049719"
click at [426, 322] on input "text" at bounding box center [428, 323] width 151 height 27
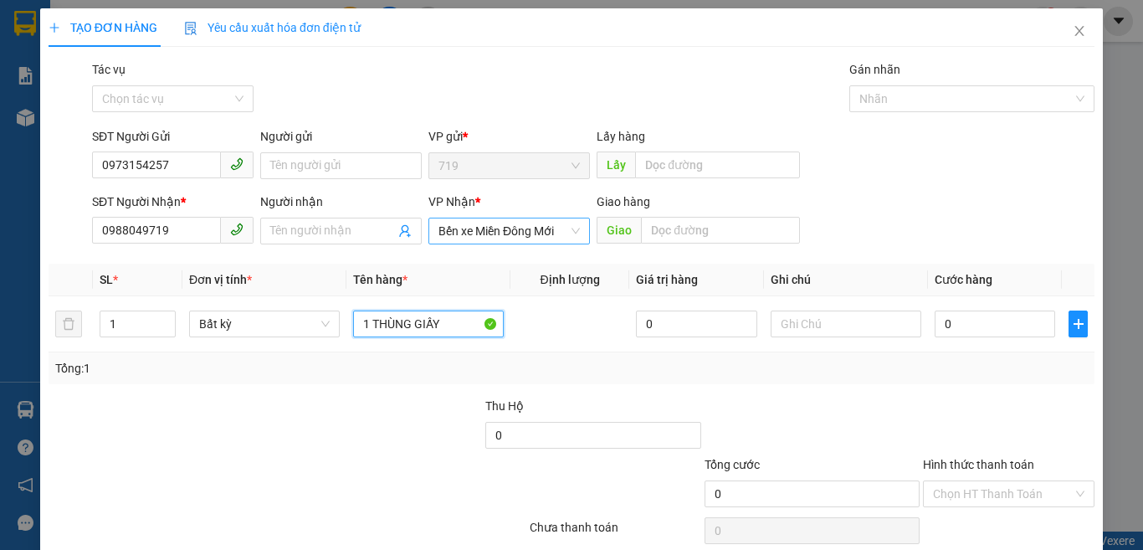
drag, startPoint x: 555, startPoint y: 240, endPoint x: 565, endPoint y: 237, distance: 10.6
click at [555, 239] on span "Bến xe Miền Đông Mới" at bounding box center [508, 230] width 141 height 25
type input "1 THÙNG GIẤY"
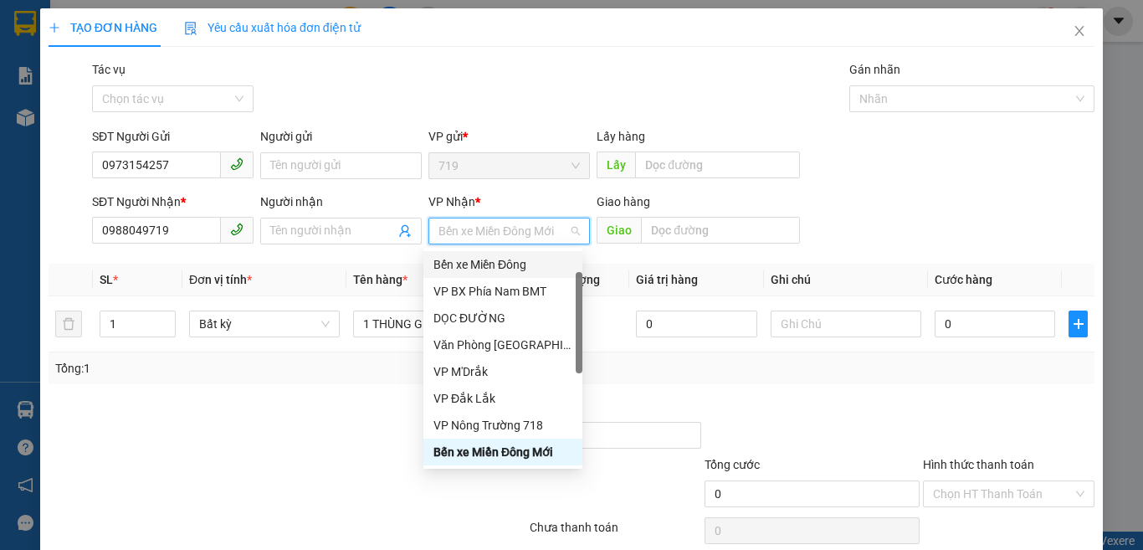
click at [514, 257] on div "Bến xe Miền Đông" at bounding box center [502, 264] width 139 height 18
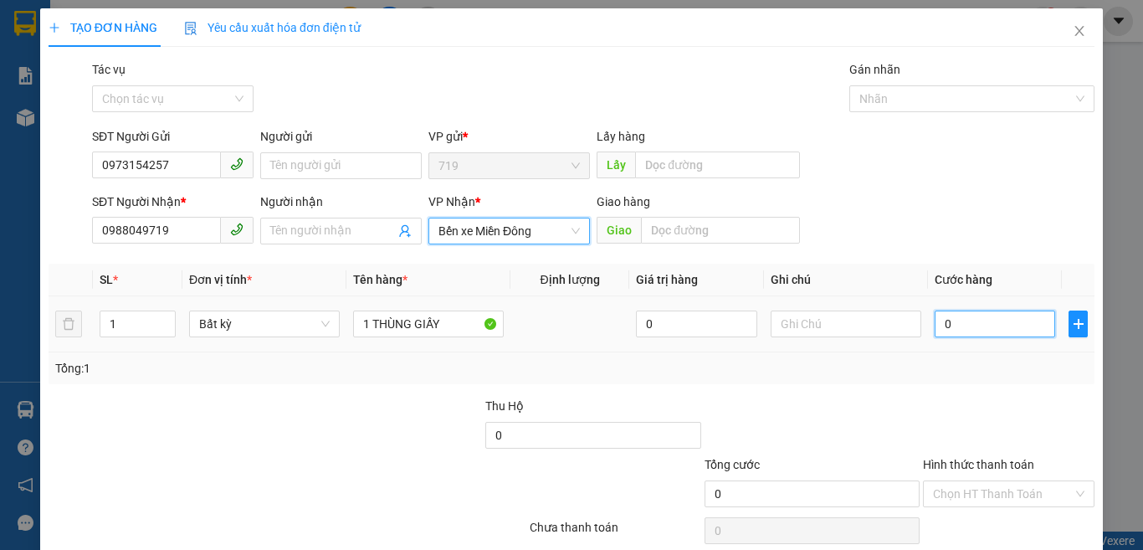
click at [996, 320] on input "0" at bounding box center [994, 323] width 120 height 27
type input "5"
type input "50"
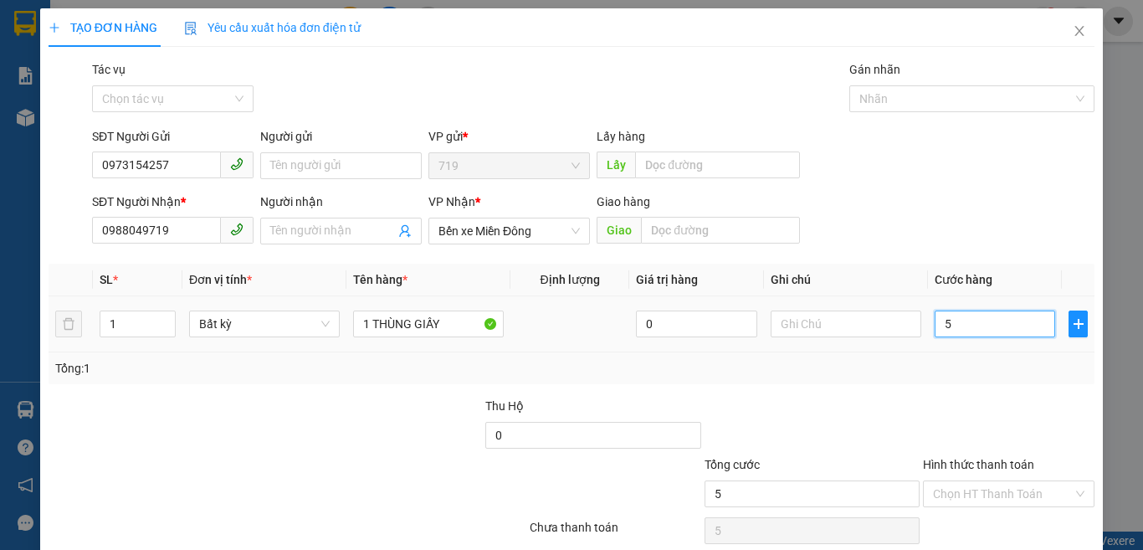
type input "50"
type input "500"
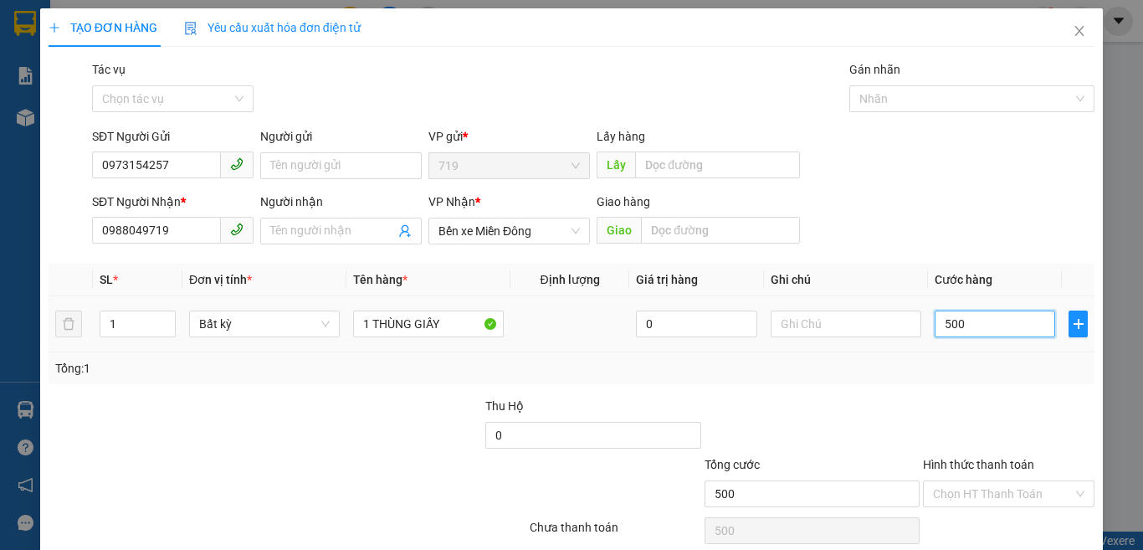
type input "5.000"
type input "50.000"
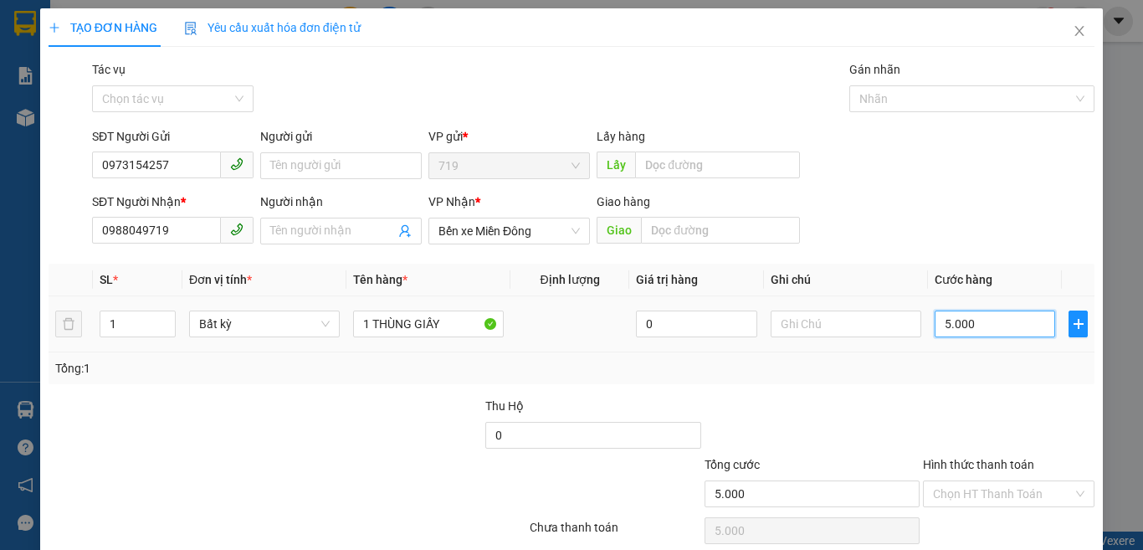
type input "50.000"
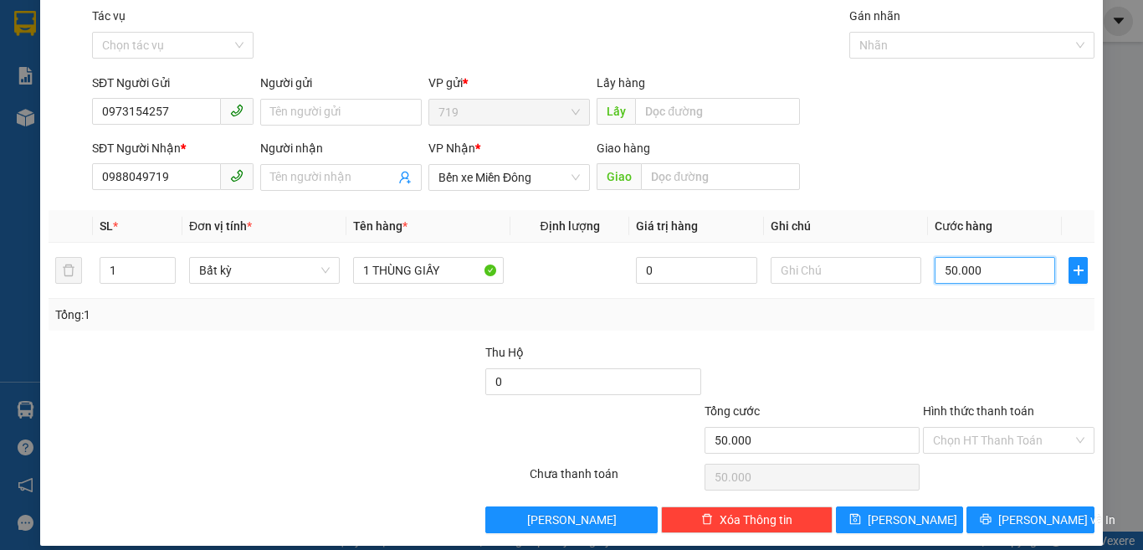
scroll to position [69, 0]
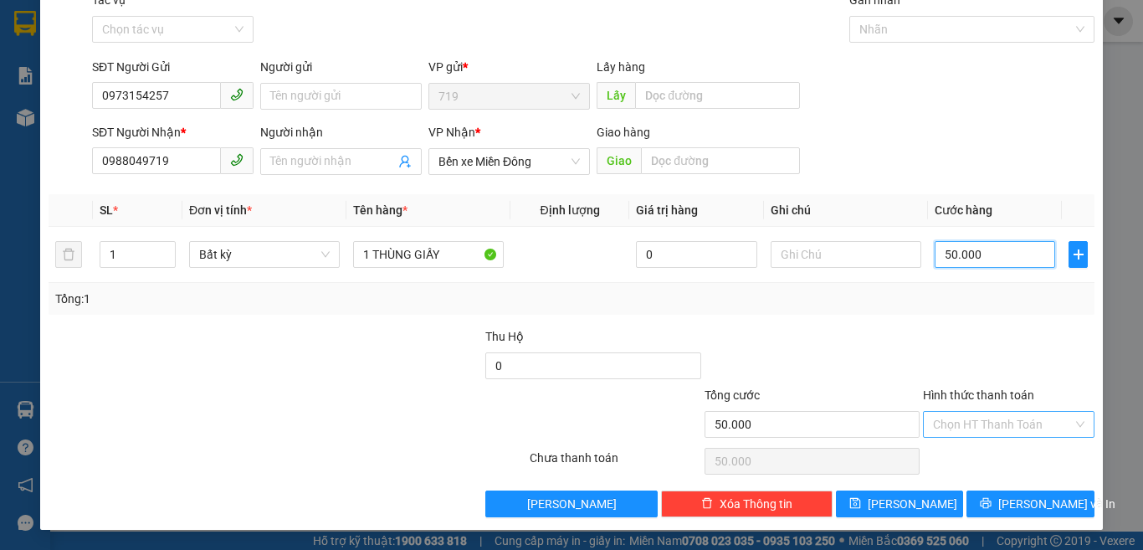
type input "50.000"
click at [991, 419] on input "Hình thức thanh toán" at bounding box center [1003, 424] width 140 height 25
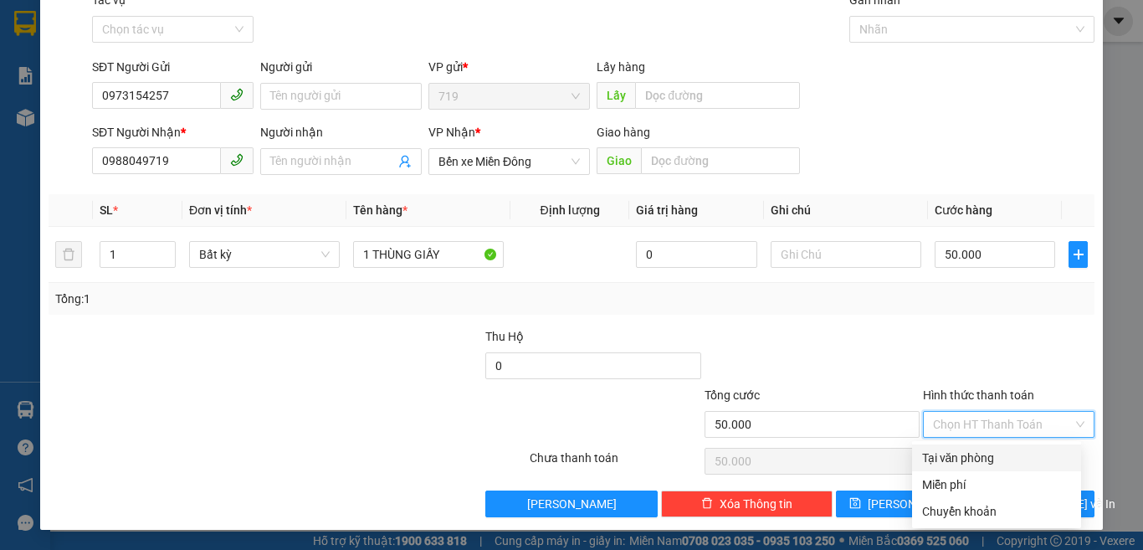
click at [965, 458] on div "Tại văn phòng" at bounding box center [996, 457] width 149 height 18
type input "0"
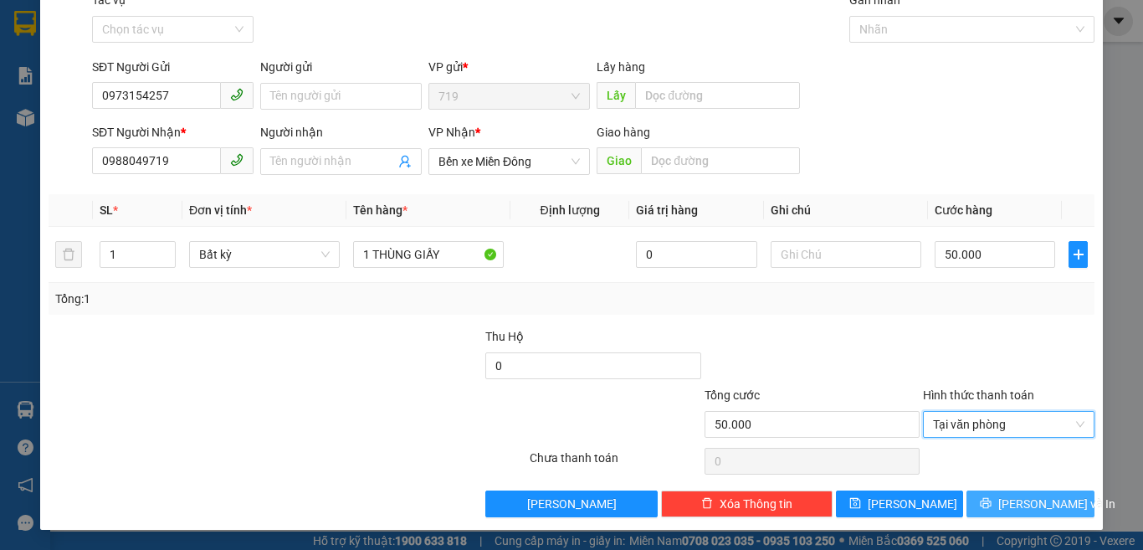
click at [1044, 498] on span "[PERSON_NAME] và In" at bounding box center [1056, 503] width 117 height 18
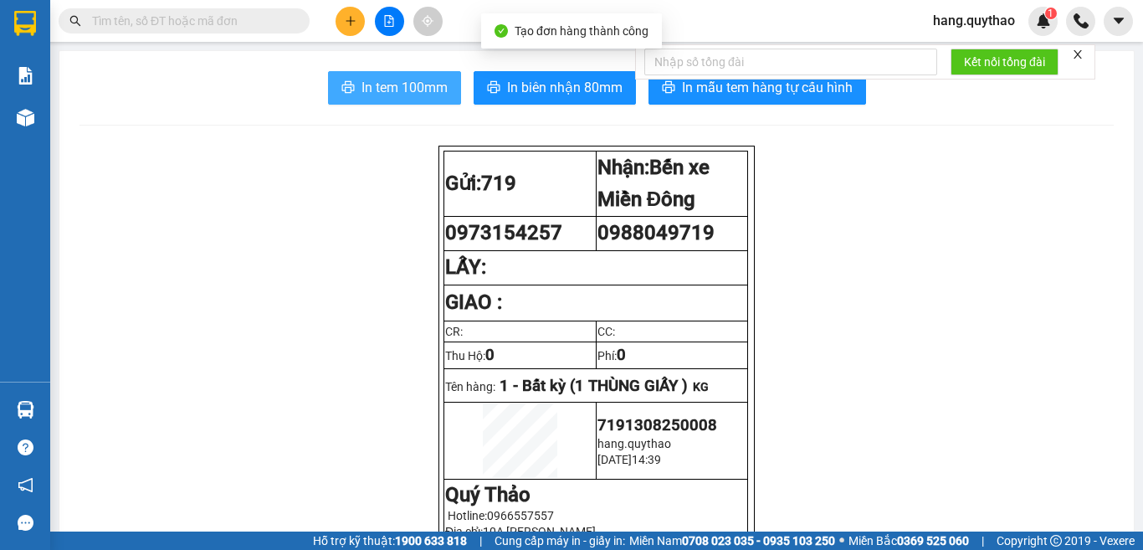
click at [422, 96] on span "In tem 100mm" at bounding box center [404, 87] width 86 height 21
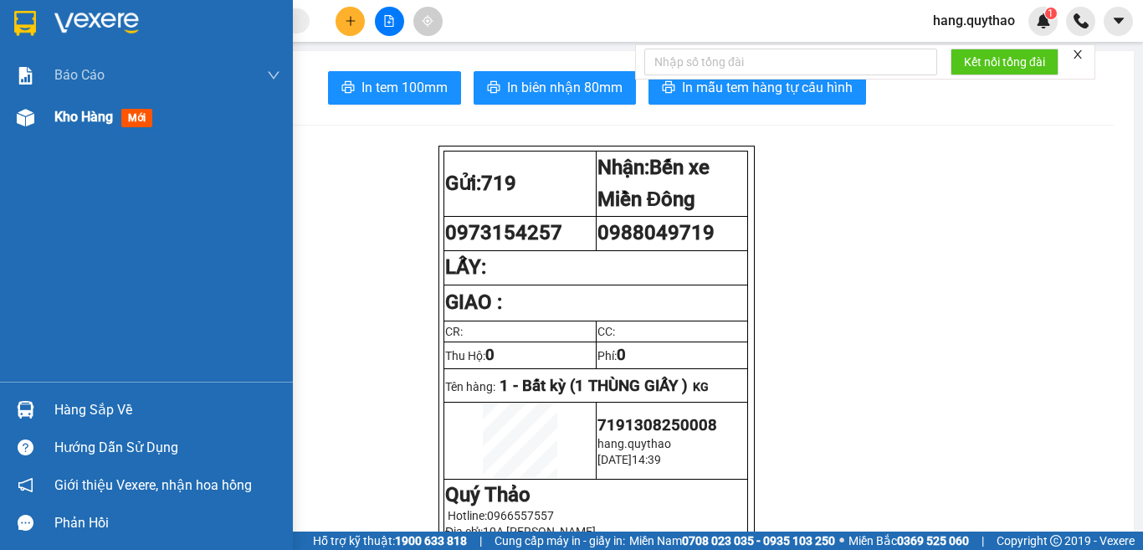
click at [92, 123] on span "Kho hàng" at bounding box center [83, 117] width 59 height 16
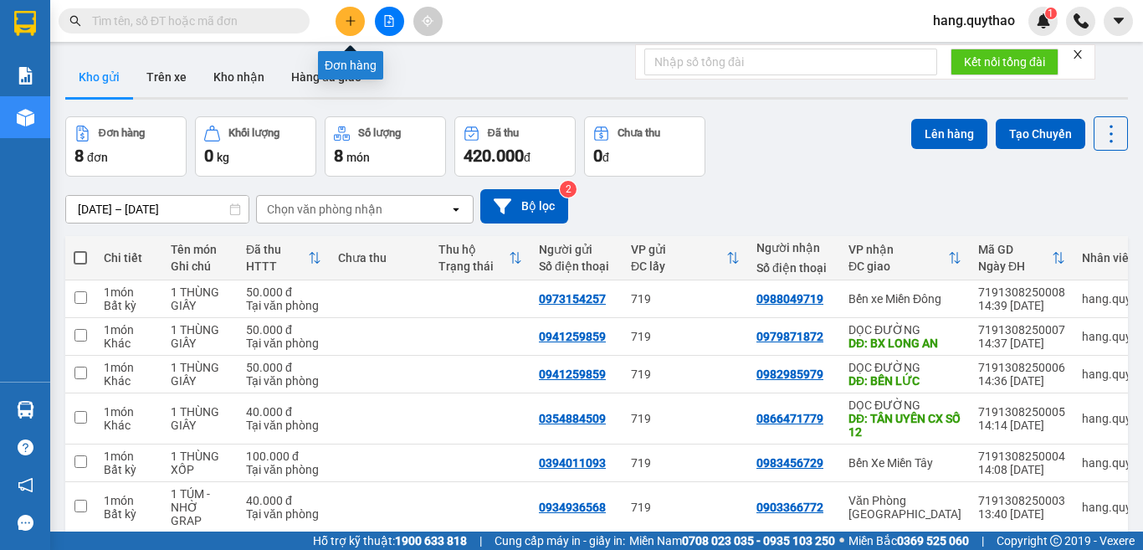
click at [354, 16] on icon "plus" at bounding box center [351, 21] width 12 height 12
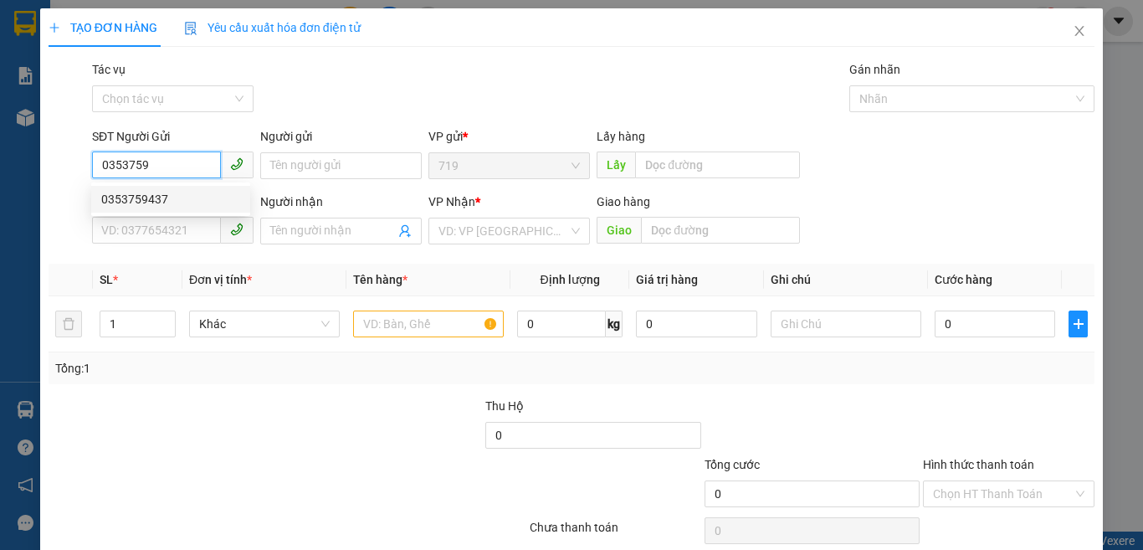
click at [184, 206] on div "0353759437" at bounding box center [170, 199] width 139 height 18
type input "0353759437"
type input "0986022776"
type input "0353759437"
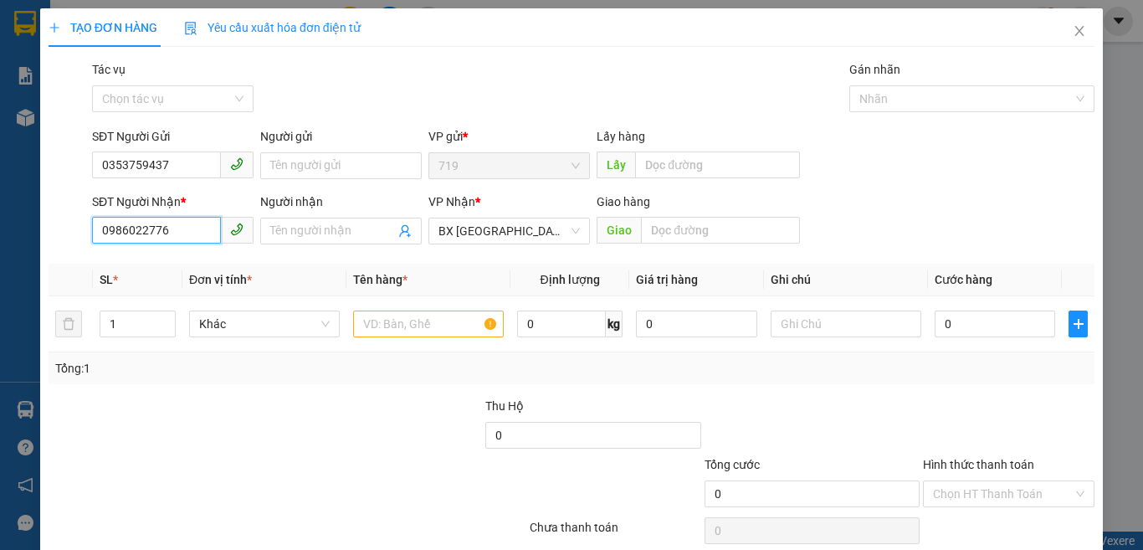
click at [176, 233] on input "0986022776" at bounding box center [156, 230] width 129 height 27
type input "0"
type input "0793353744"
click at [384, 324] on input "text" at bounding box center [428, 323] width 151 height 27
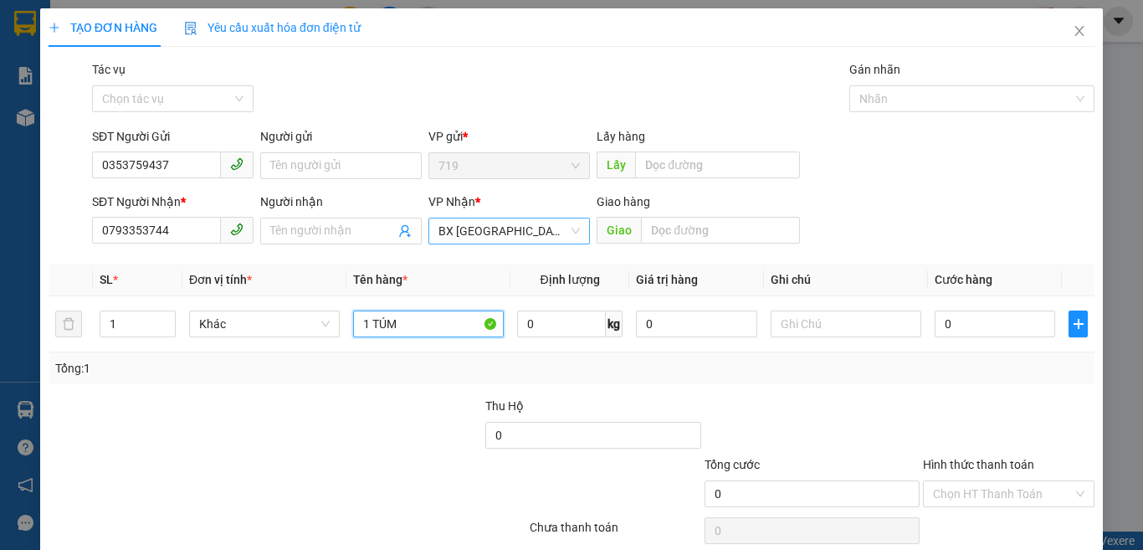
click at [494, 232] on span "BX [GEOGRAPHIC_DATA]" at bounding box center [508, 230] width 141 height 25
type input "1 TÚM"
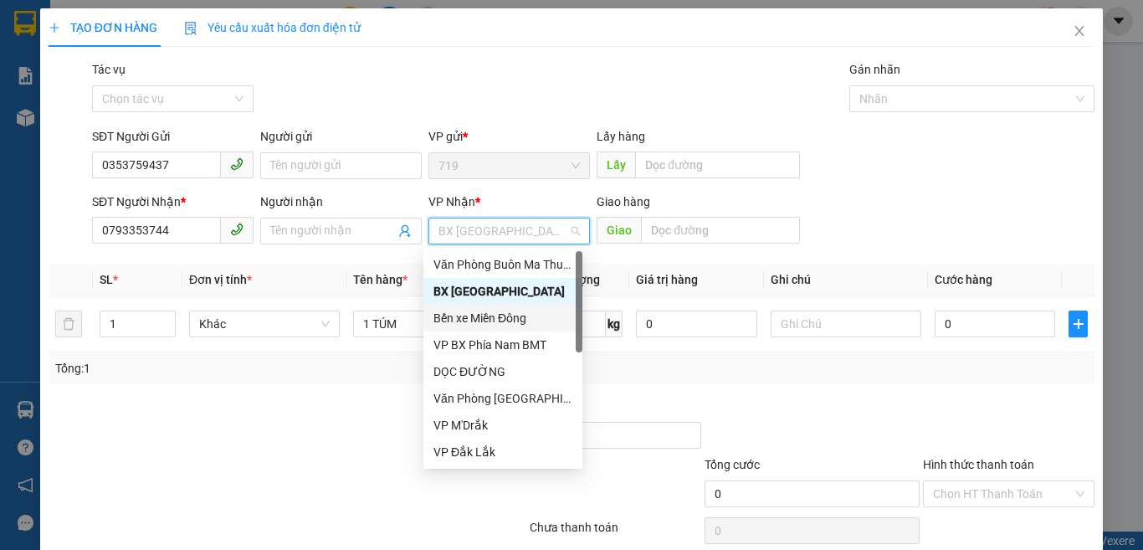
click at [500, 304] on div "Bến xe Miền Đông" at bounding box center [502, 317] width 159 height 27
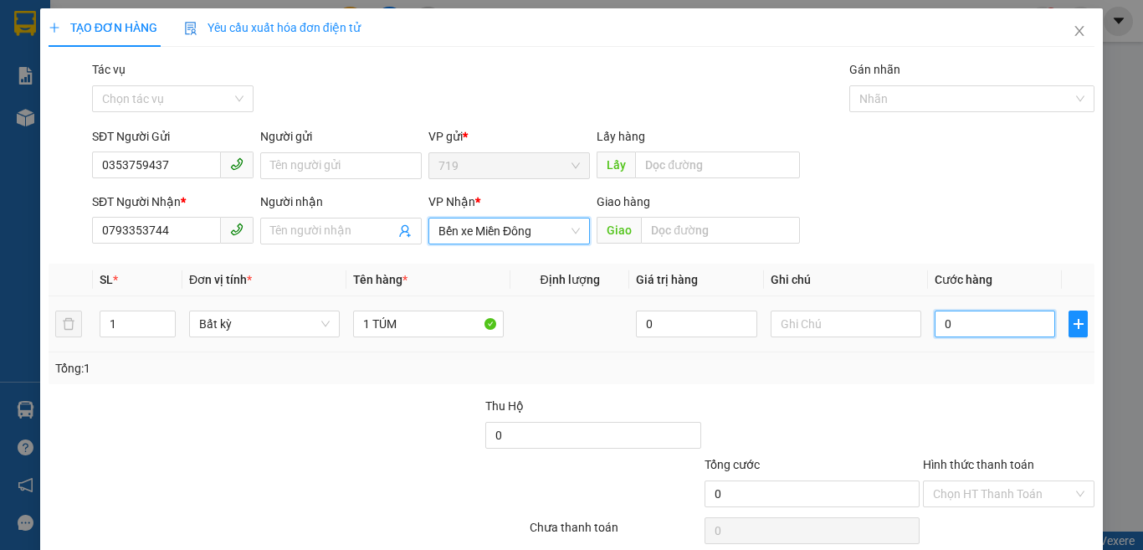
click at [974, 312] on input "0" at bounding box center [994, 323] width 120 height 27
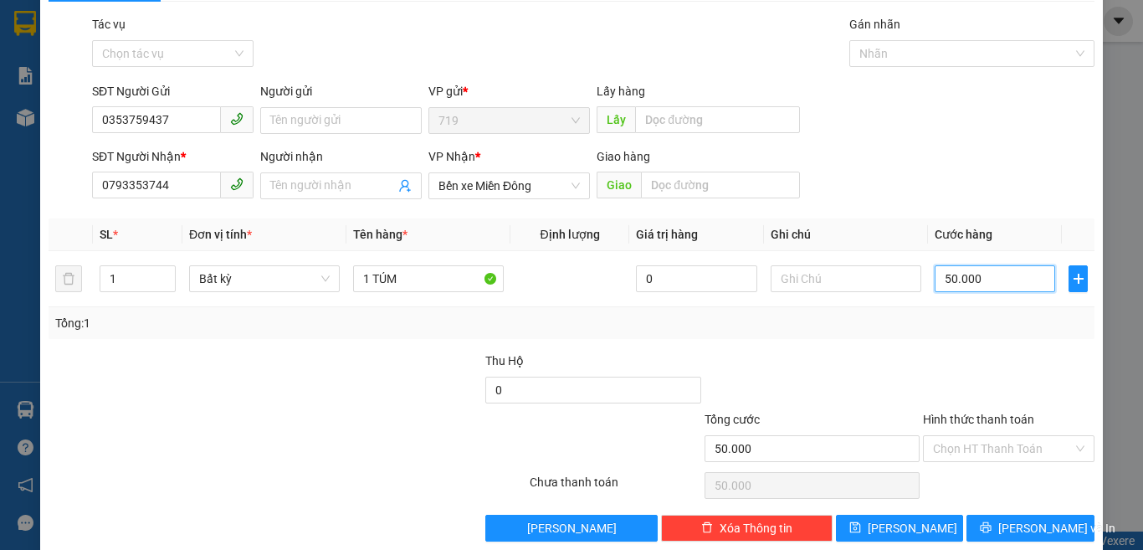
scroll to position [69, 0]
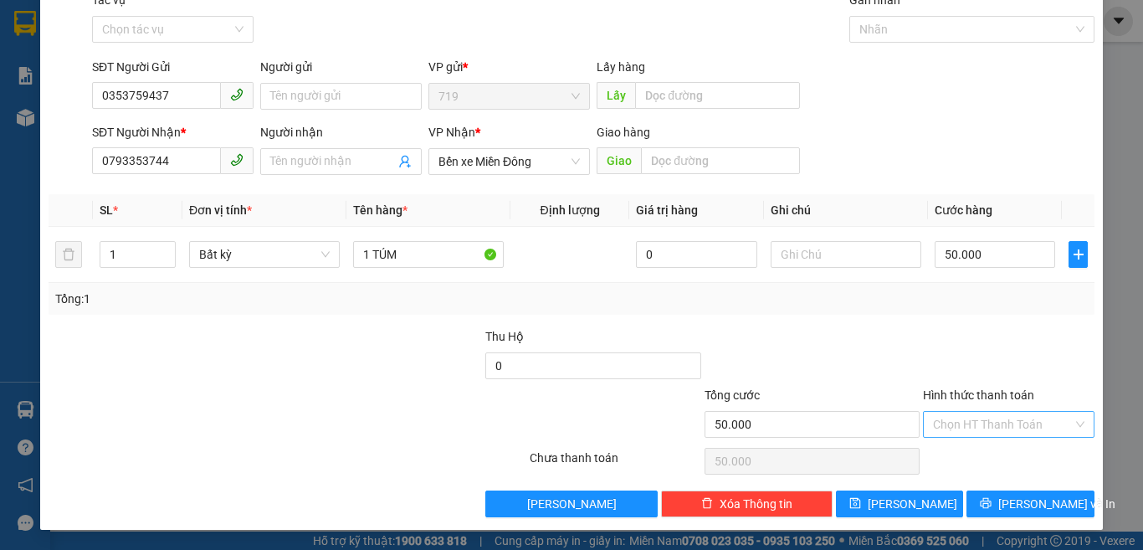
click at [978, 436] on input "Hình thức thanh toán" at bounding box center [1003, 424] width 140 height 25
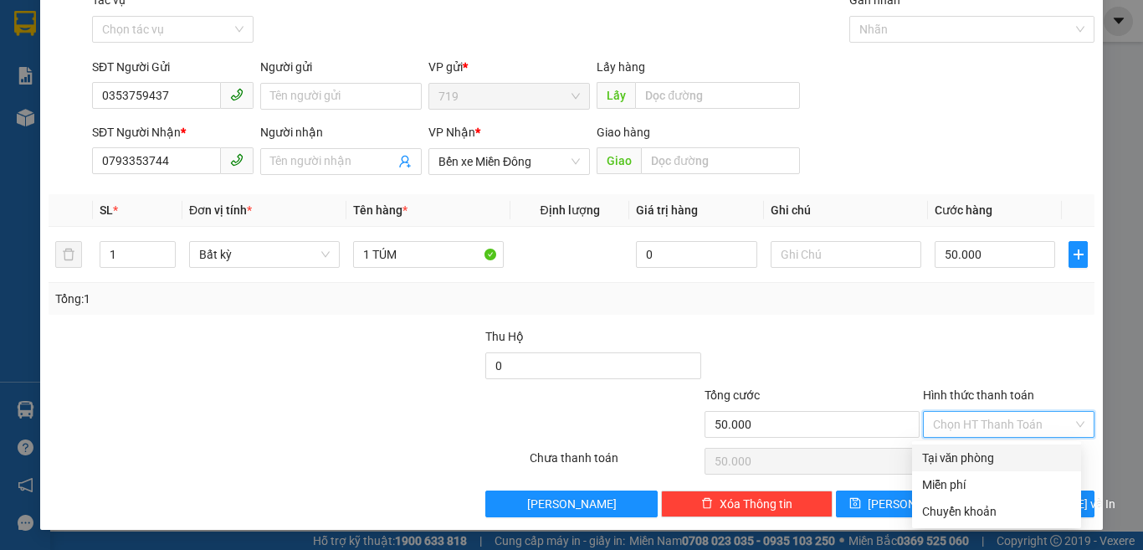
click at [969, 453] on div "Tại văn phòng" at bounding box center [996, 457] width 149 height 18
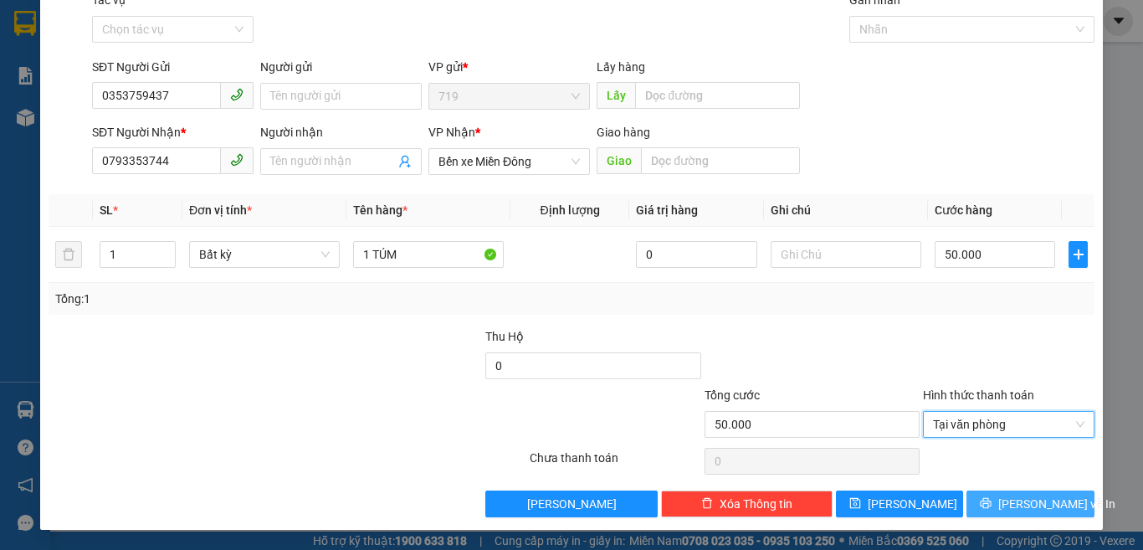
click at [1005, 503] on span "[PERSON_NAME] và In" at bounding box center [1056, 503] width 117 height 18
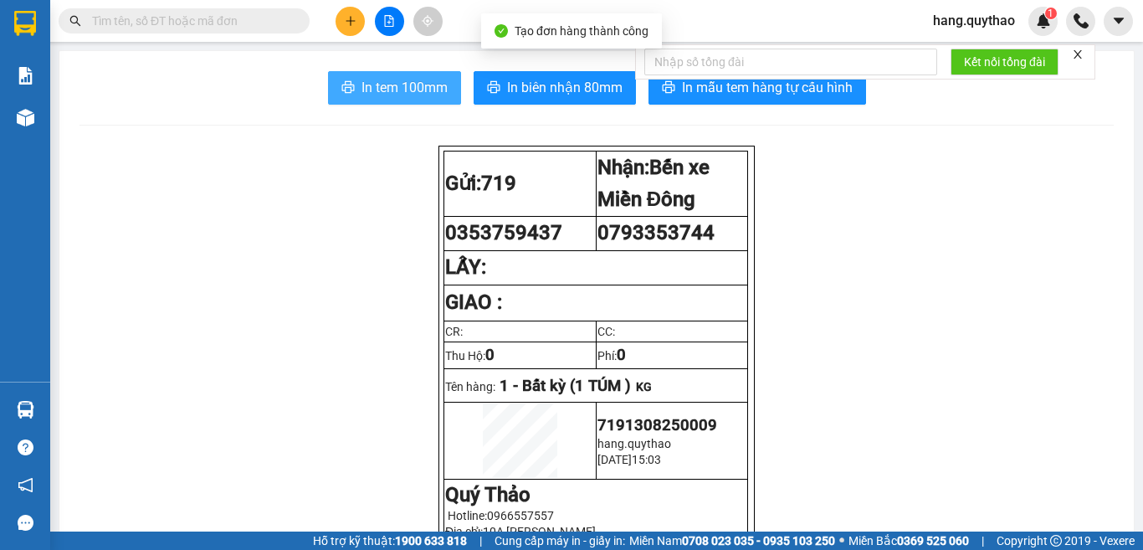
click at [404, 79] on span "In tem 100mm" at bounding box center [404, 87] width 86 height 21
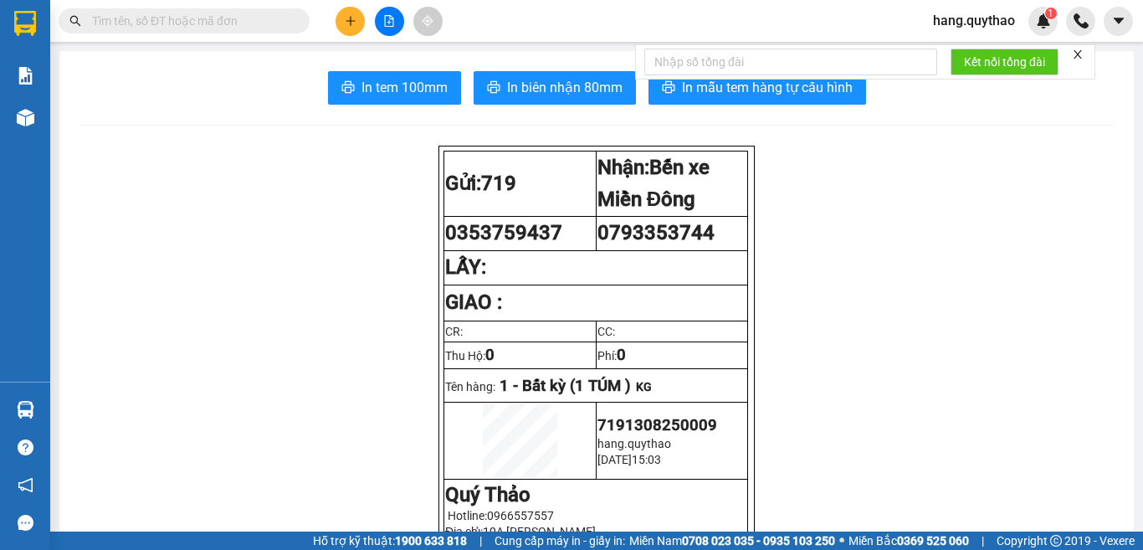
click at [352, 24] on icon "plus" at bounding box center [351, 21] width 12 height 12
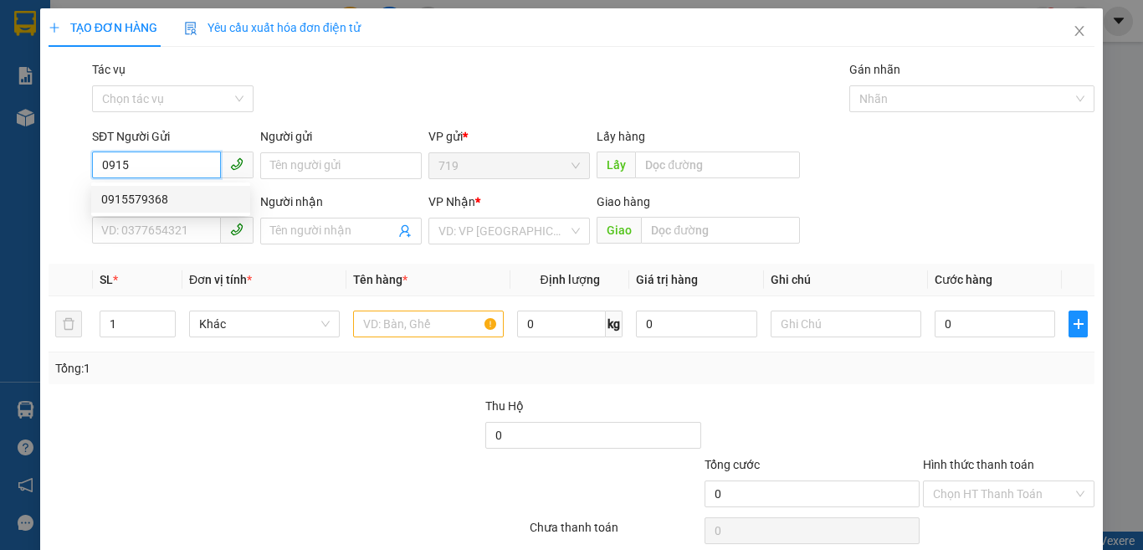
click at [160, 202] on div "0915579368" at bounding box center [170, 199] width 139 height 18
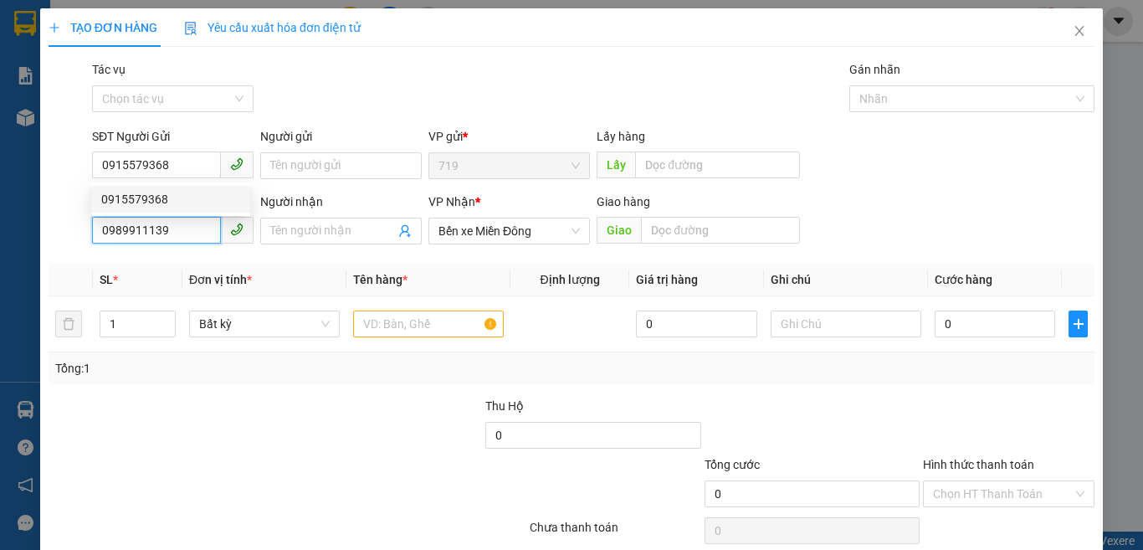
click at [187, 233] on input "0989911139" at bounding box center [156, 230] width 129 height 27
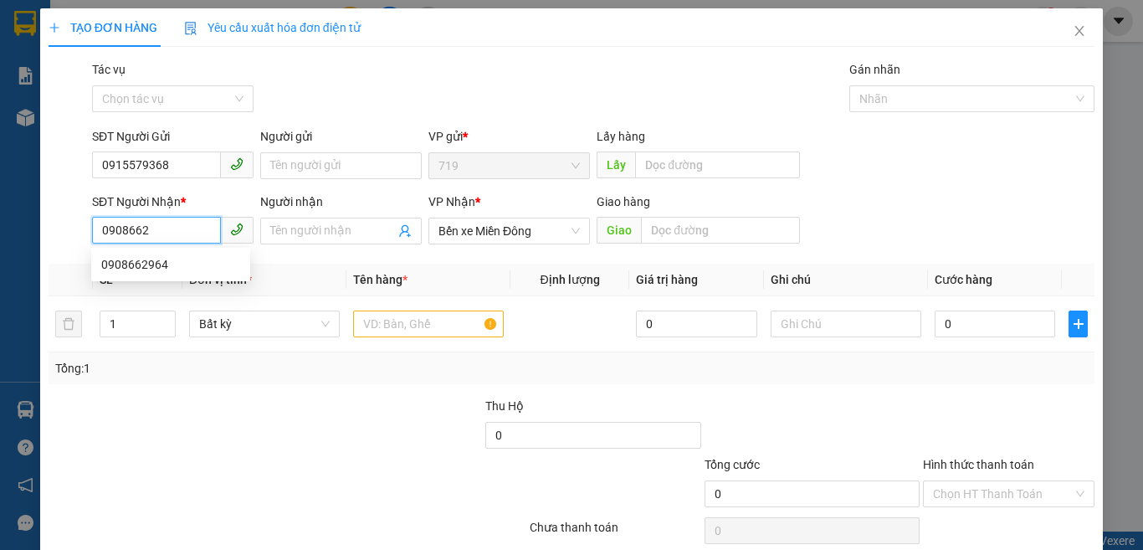
click at [185, 256] on div "0908662964" at bounding box center [170, 264] width 139 height 18
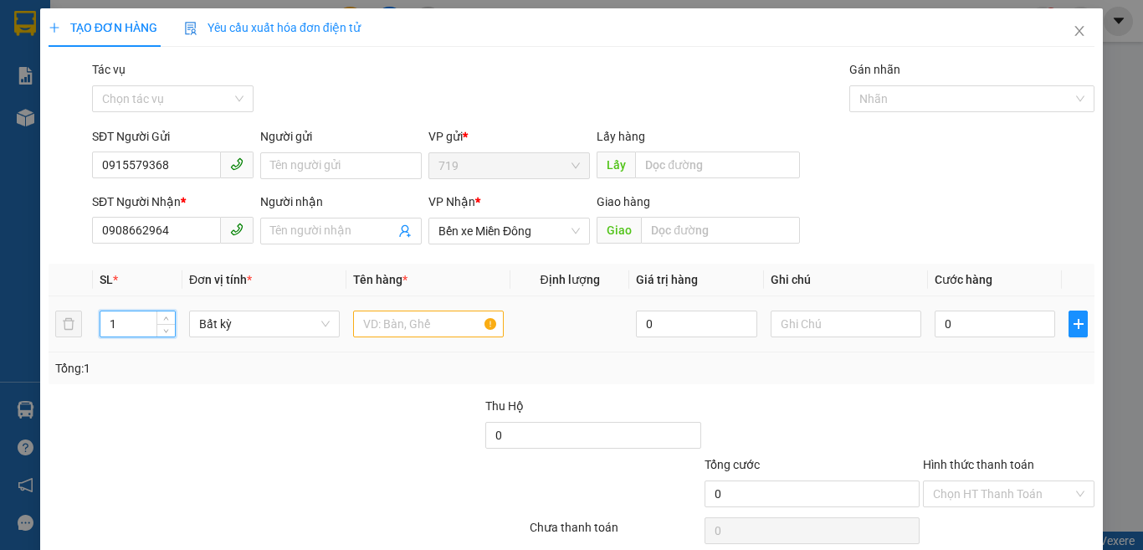
click at [136, 323] on input "1" at bounding box center [137, 323] width 74 height 25
click at [392, 312] on input "text" at bounding box center [428, 323] width 151 height 27
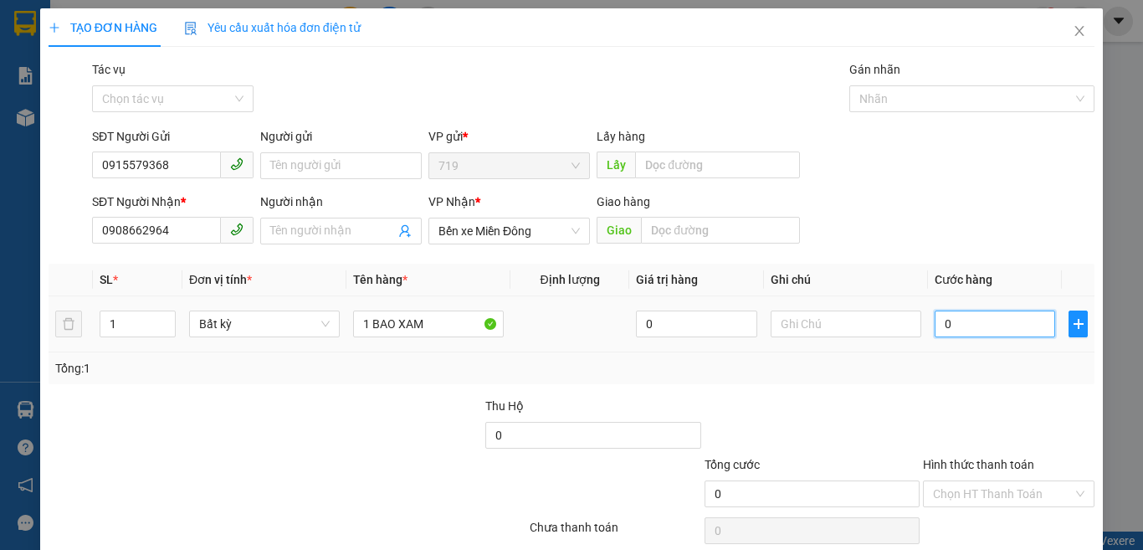
click at [985, 329] on input "0" at bounding box center [994, 323] width 120 height 27
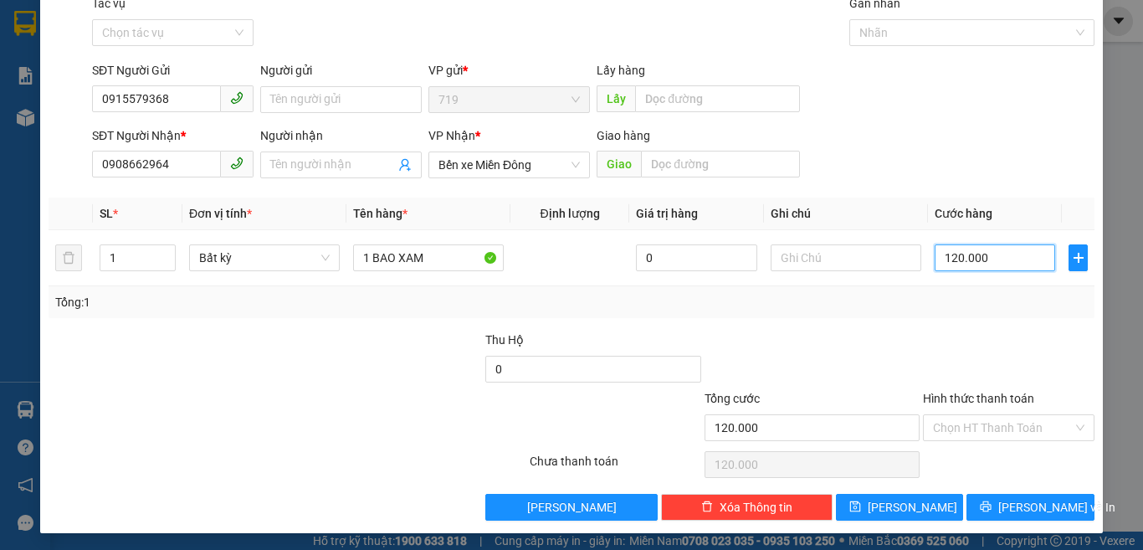
scroll to position [69, 0]
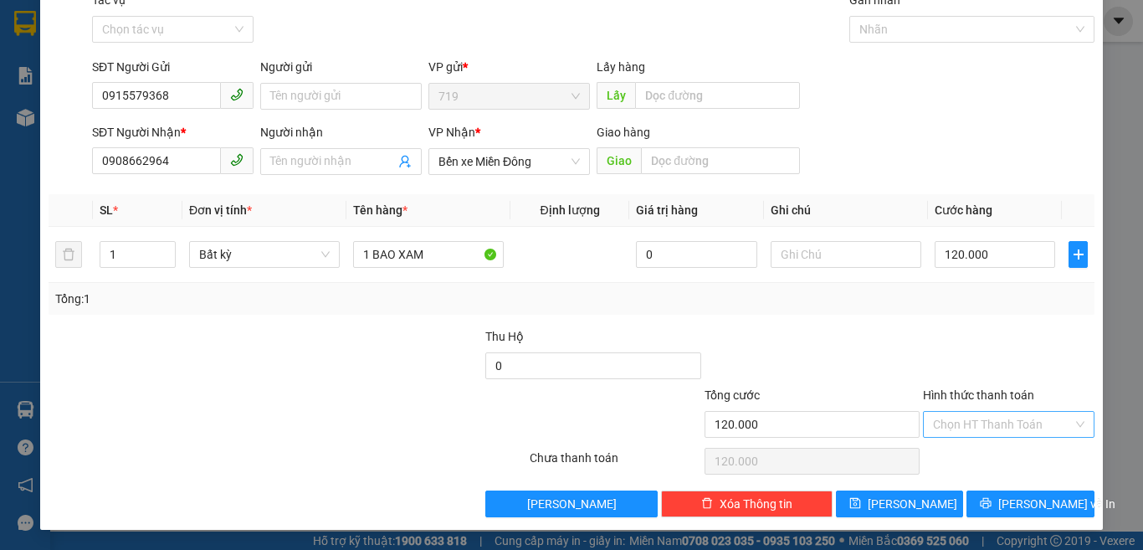
click at [994, 428] on input "Hình thức thanh toán" at bounding box center [1003, 424] width 140 height 25
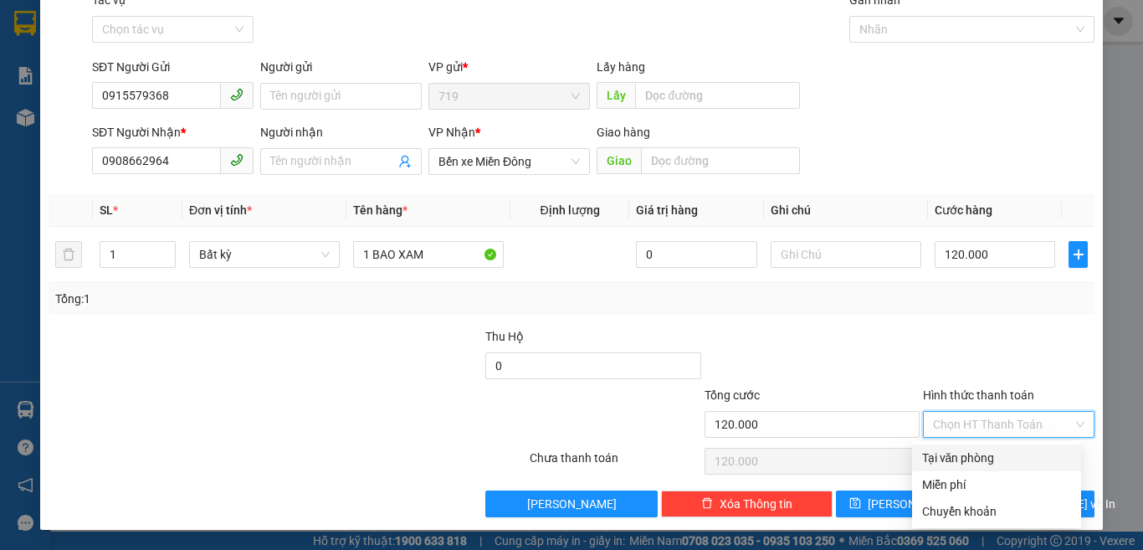
drag, startPoint x: 986, startPoint y: 452, endPoint x: 998, endPoint y: 452, distance: 11.7
click at [988, 452] on div "Tại văn phòng" at bounding box center [996, 457] width 149 height 18
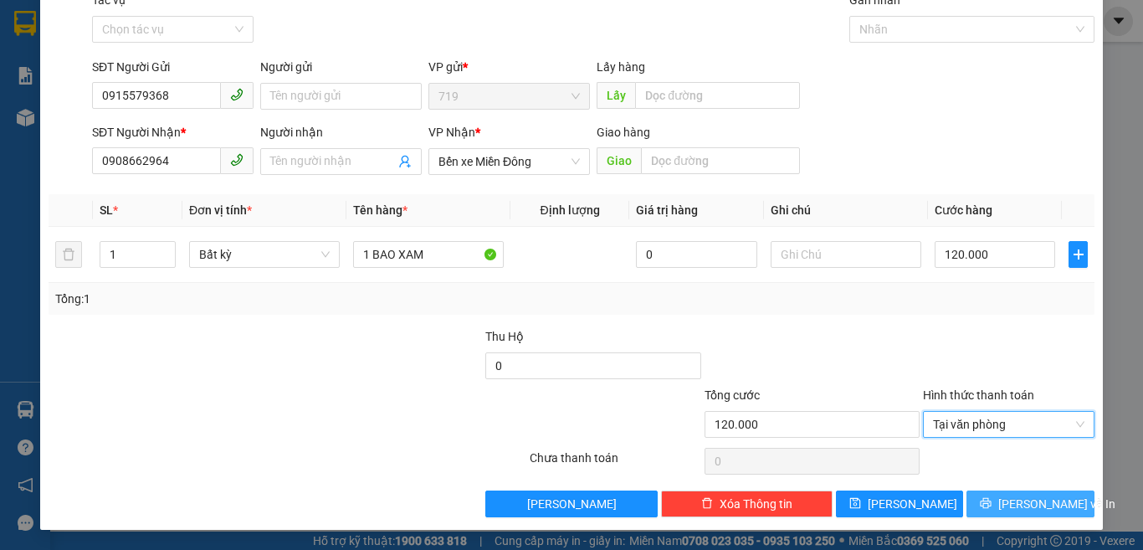
click at [1010, 501] on span "[PERSON_NAME] và In" at bounding box center [1056, 503] width 117 height 18
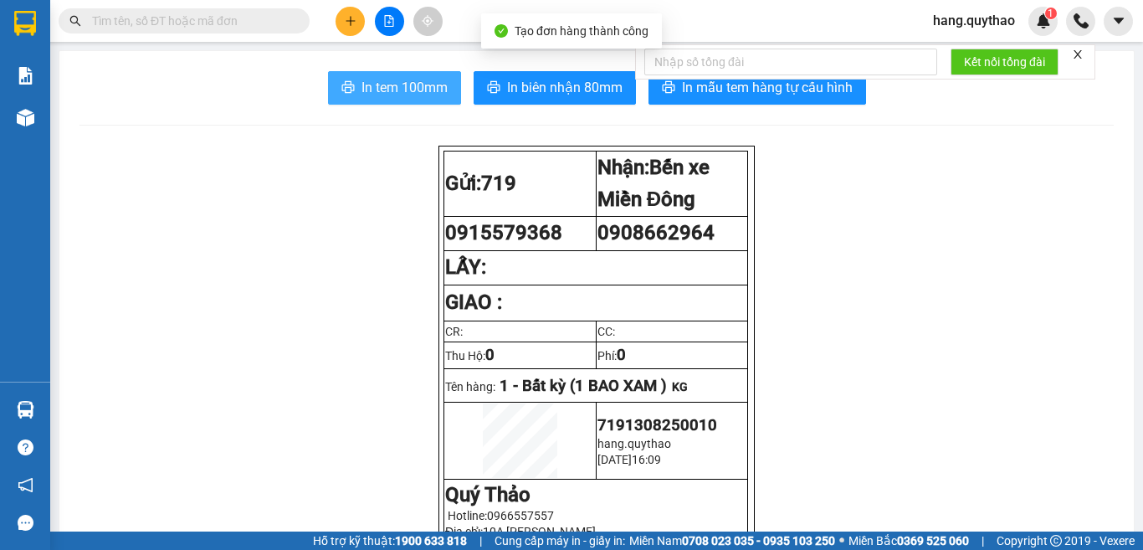
click at [378, 73] on button "In tem 100mm" at bounding box center [394, 87] width 133 height 33
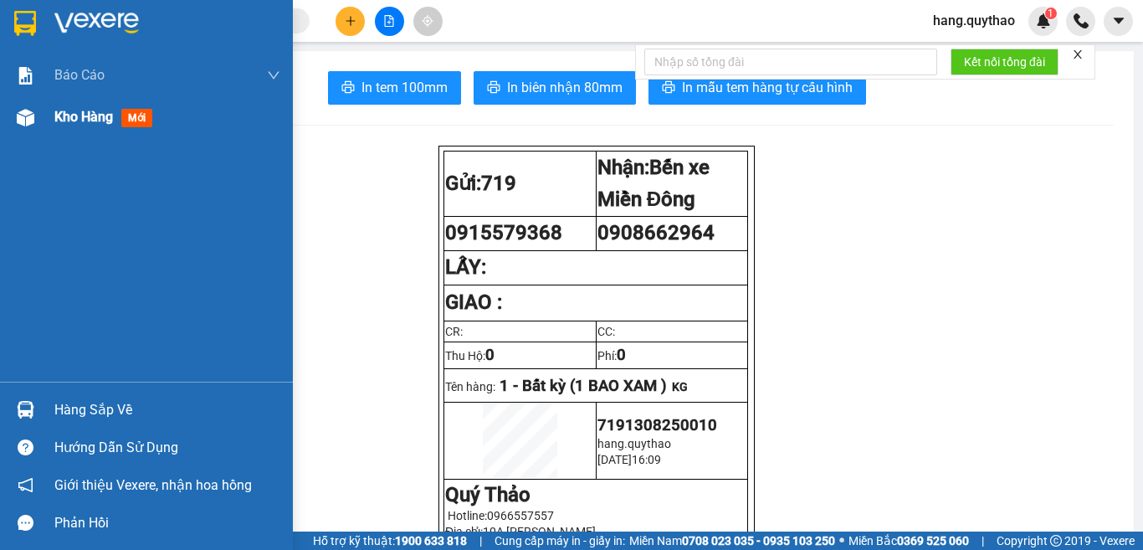
click at [102, 113] on span "Kho hàng" at bounding box center [83, 117] width 59 height 16
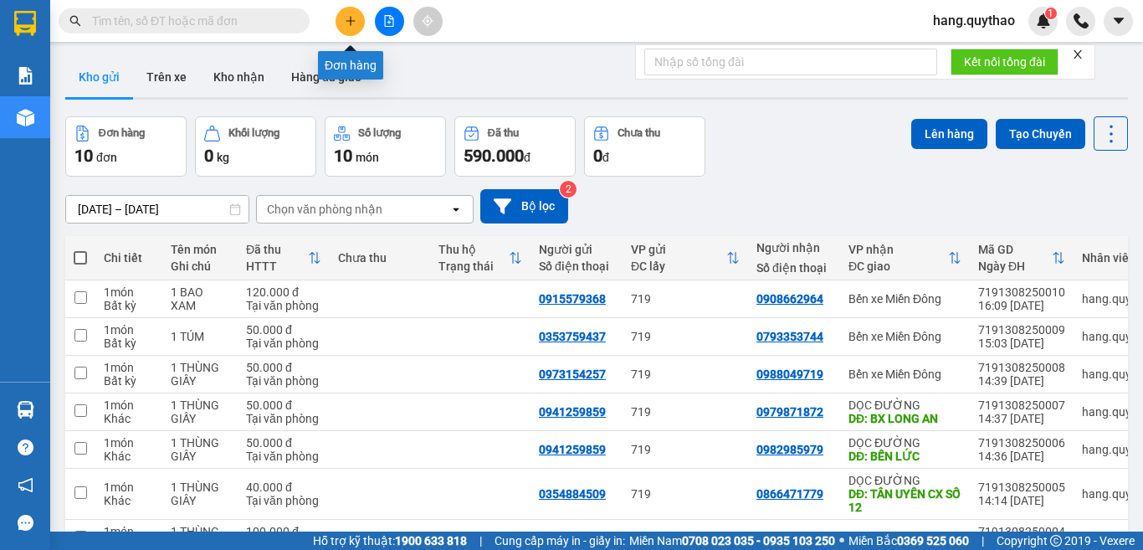
click at [348, 18] on icon "plus" at bounding box center [351, 21] width 12 height 12
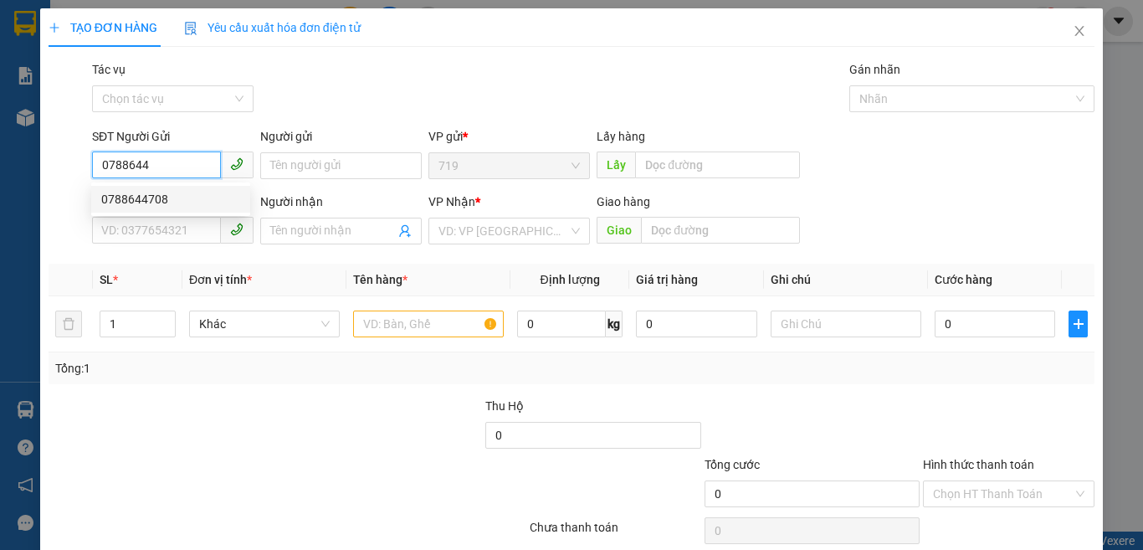
drag, startPoint x: 159, startPoint y: 197, endPoint x: 169, endPoint y: 200, distance: 10.6
click at [160, 197] on div "0788644708" at bounding box center [170, 199] width 139 height 18
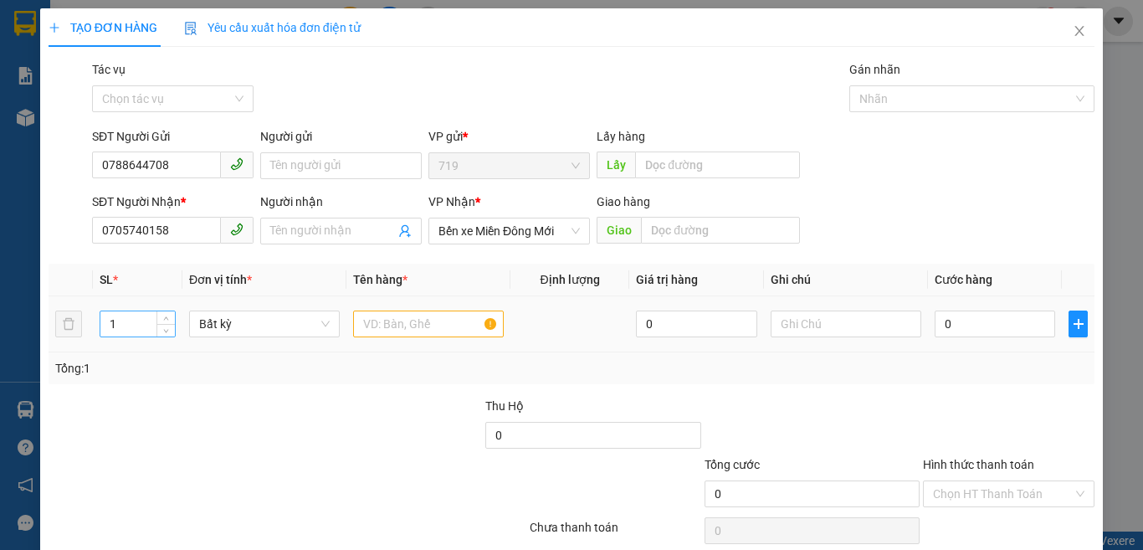
click at [128, 324] on input "1" at bounding box center [137, 323] width 74 height 25
click at [405, 333] on input "text" at bounding box center [428, 323] width 151 height 27
drag, startPoint x: 983, startPoint y: 322, endPoint x: 963, endPoint y: 331, distance: 22.1
click at [984, 322] on input "0" at bounding box center [994, 323] width 120 height 27
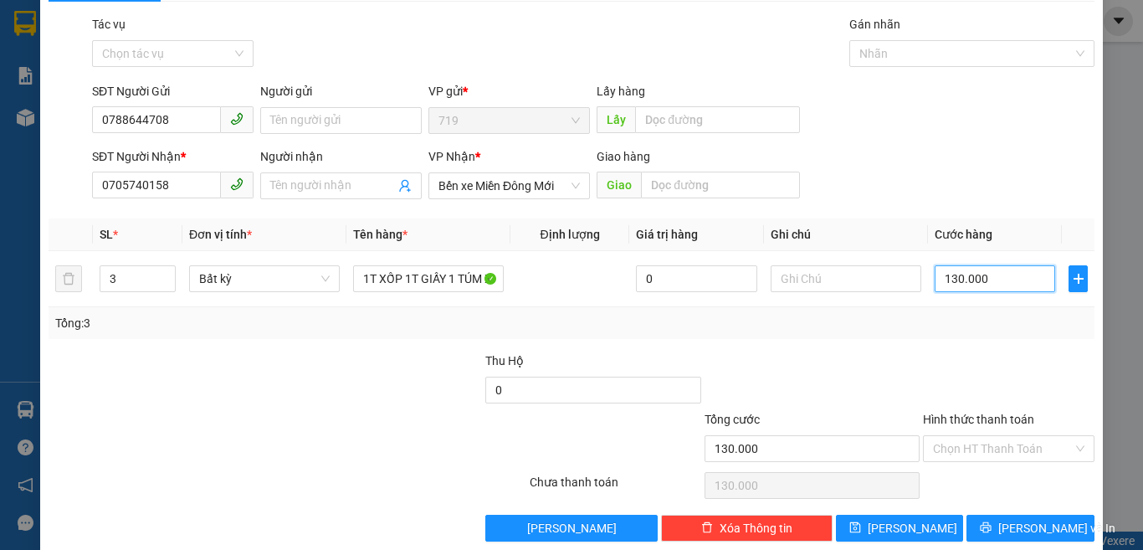
scroll to position [69, 0]
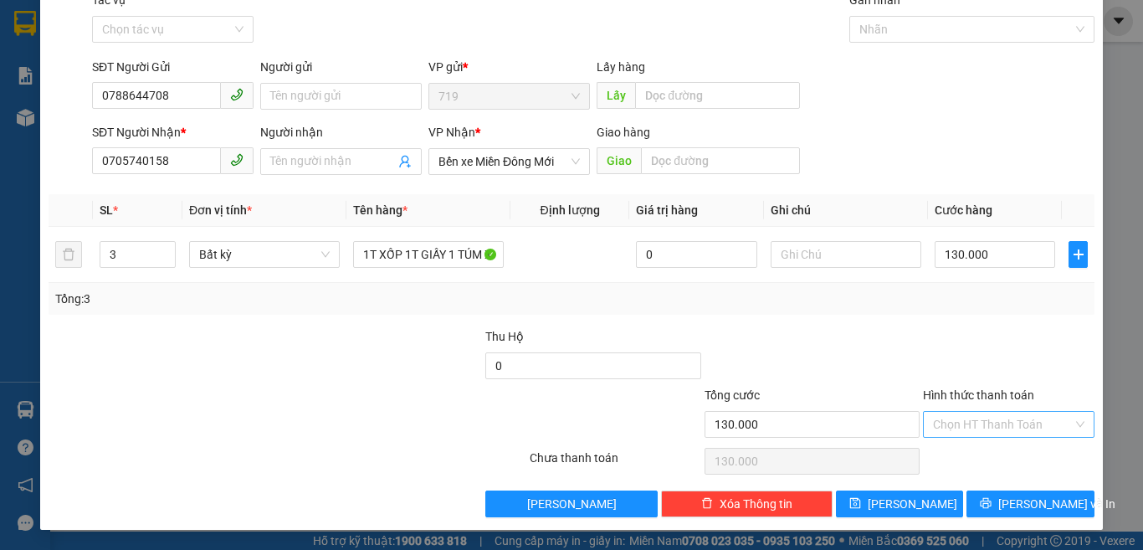
click at [989, 425] on input "Hình thức thanh toán" at bounding box center [1003, 424] width 140 height 25
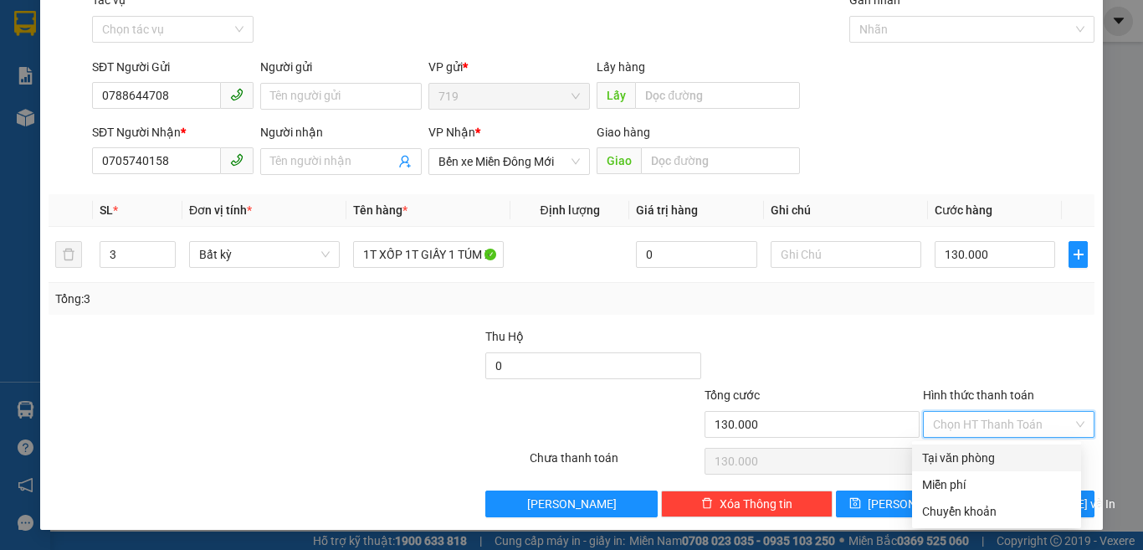
click at [978, 455] on div "Tại văn phòng" at bounding box center [996, 457] width 149 height 18
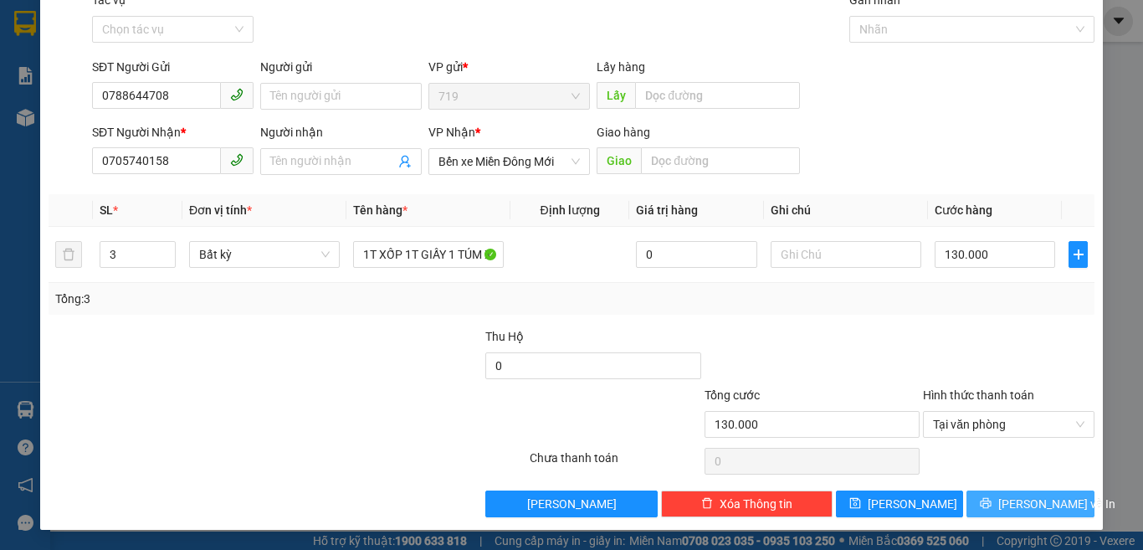
click at [1026, 506] on span "[PERSON_NAME] và In" at bounding box center [1056, 503] width 117 height 18
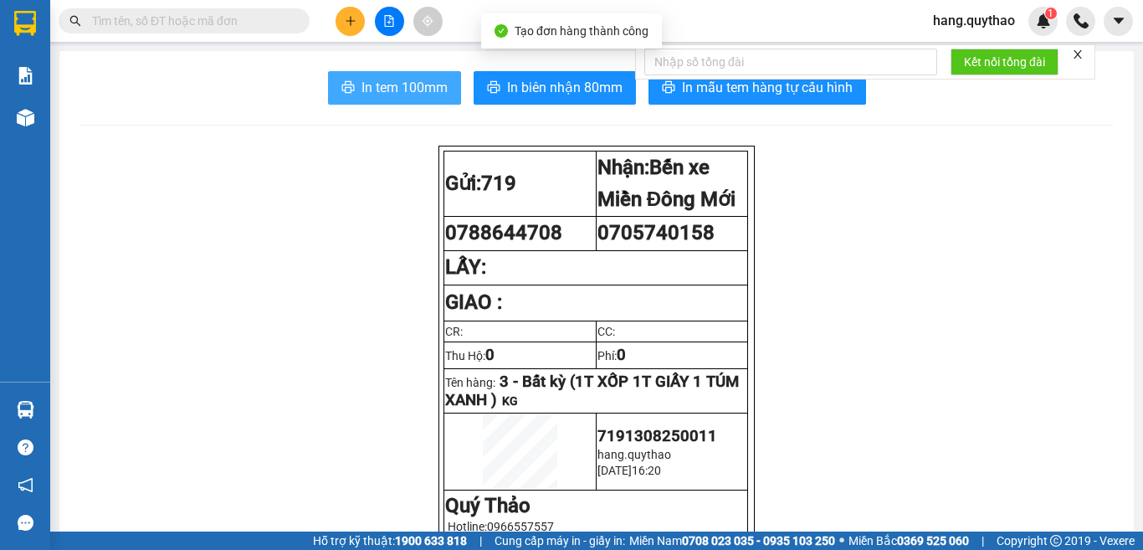
click at [406, 89] on span "In tem 100mm" at bounding box center [404, 87] width 86 height 21
